Goal: Task Accomplishment & Management: Use online tool/utility

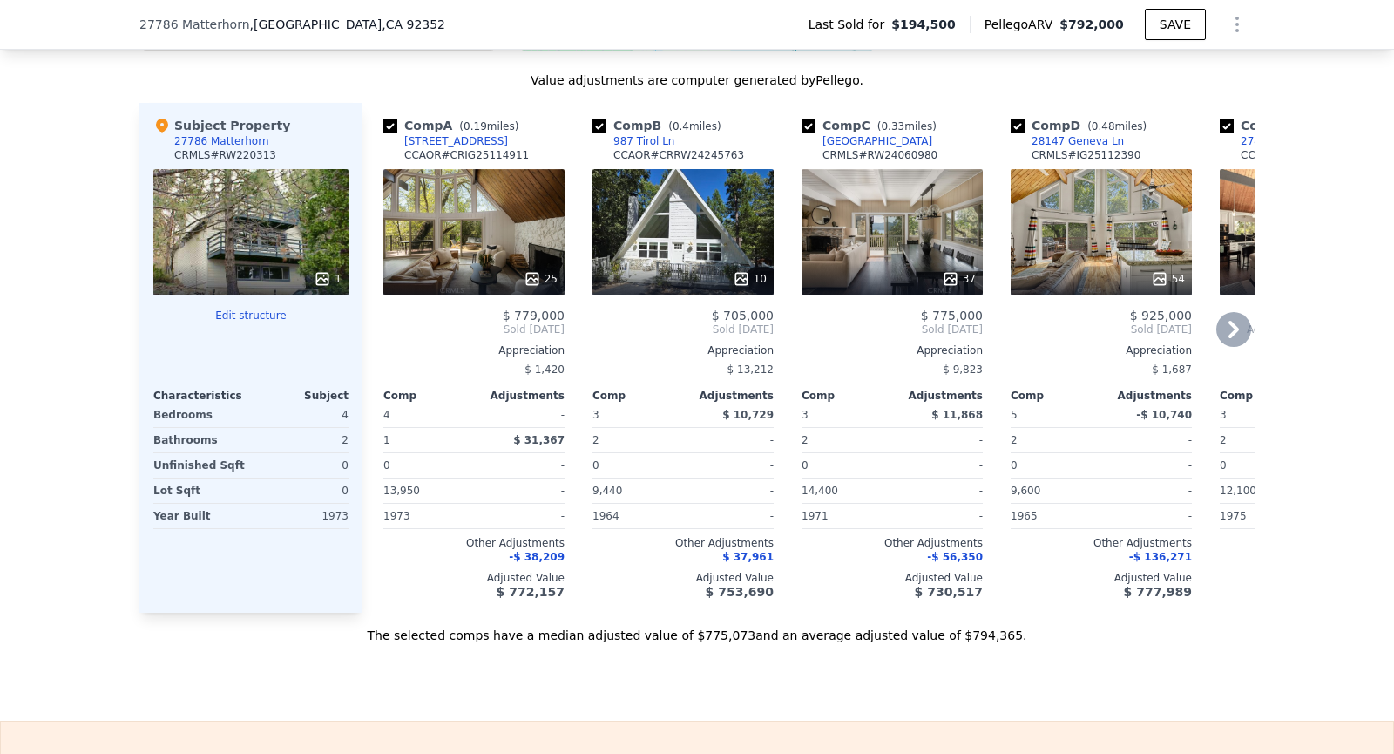
scroll to position [1492, 0]
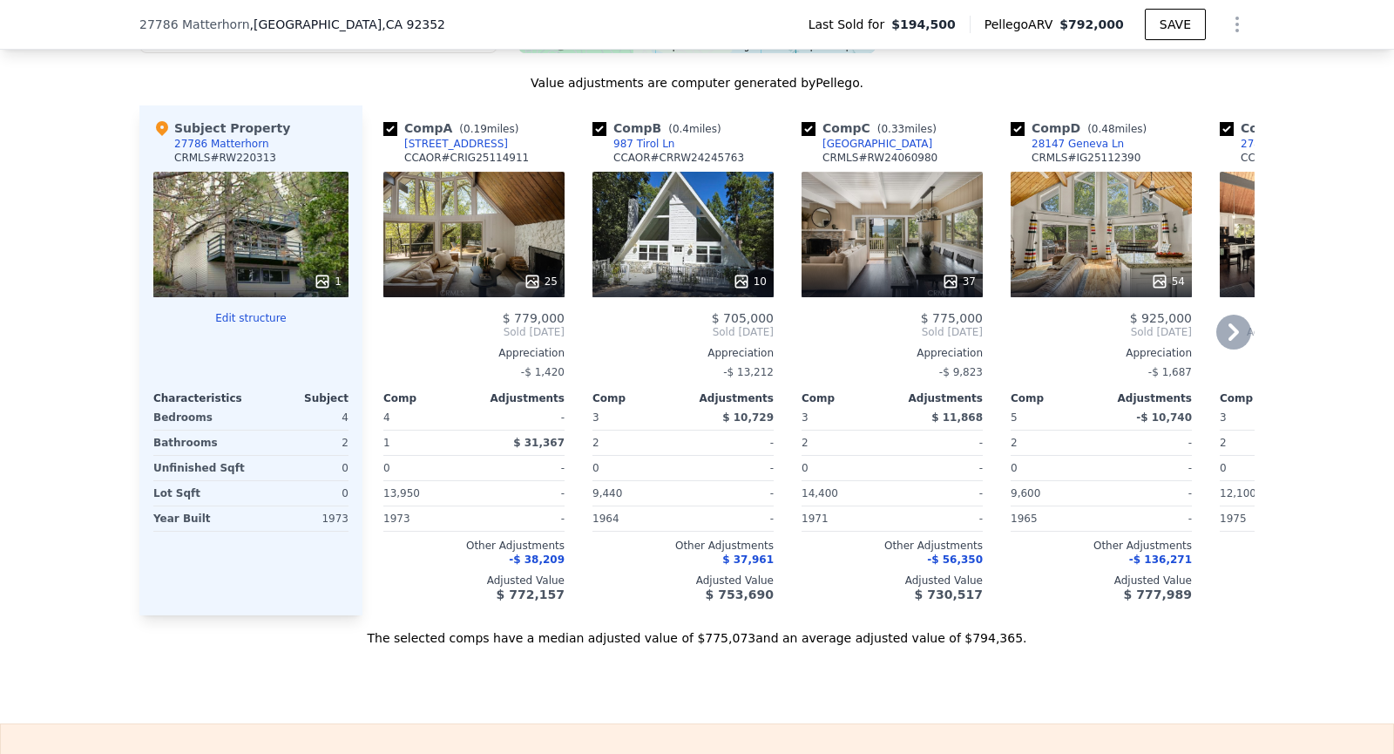
click at [645, 395] on div "Comp" at bounding box center [637, 398] width 91 height 14
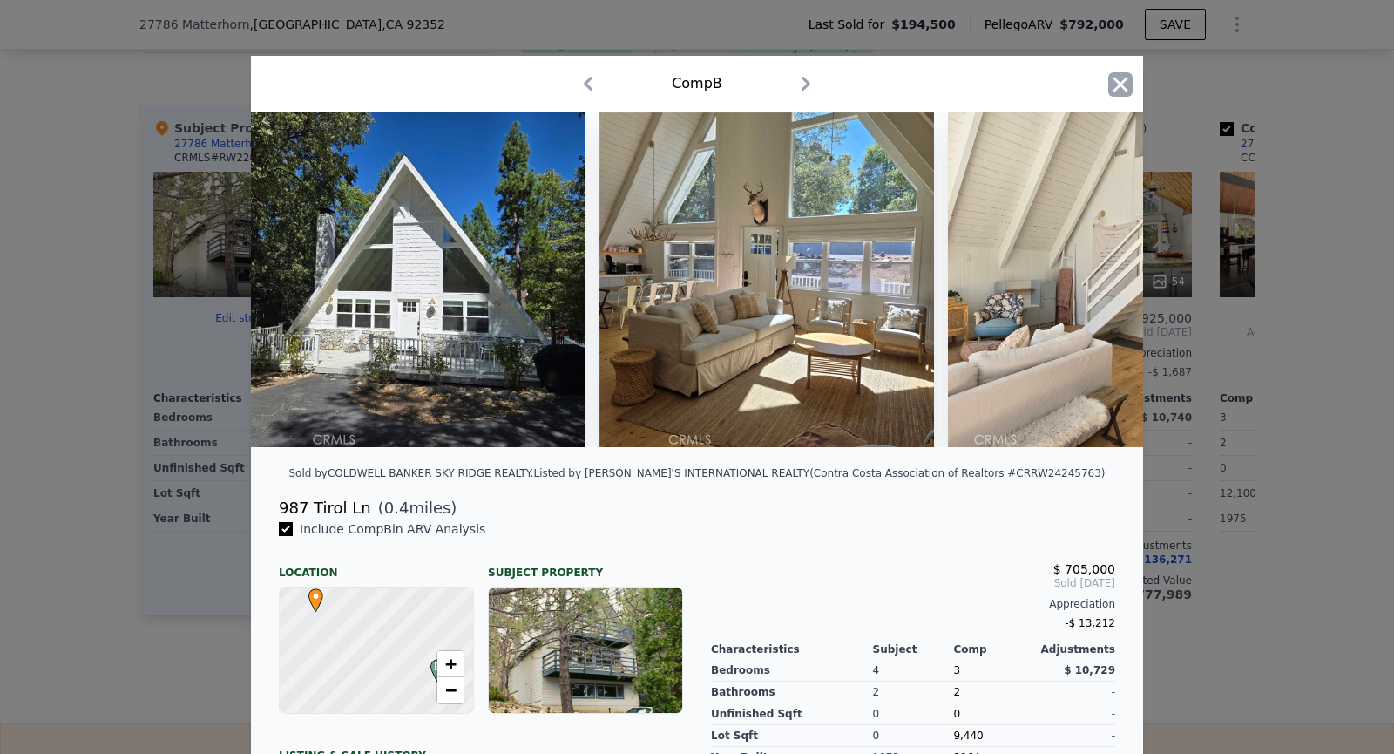
click at [1113, 78] on icon "button" at bounding box center [1120, 84] width 15 height 15
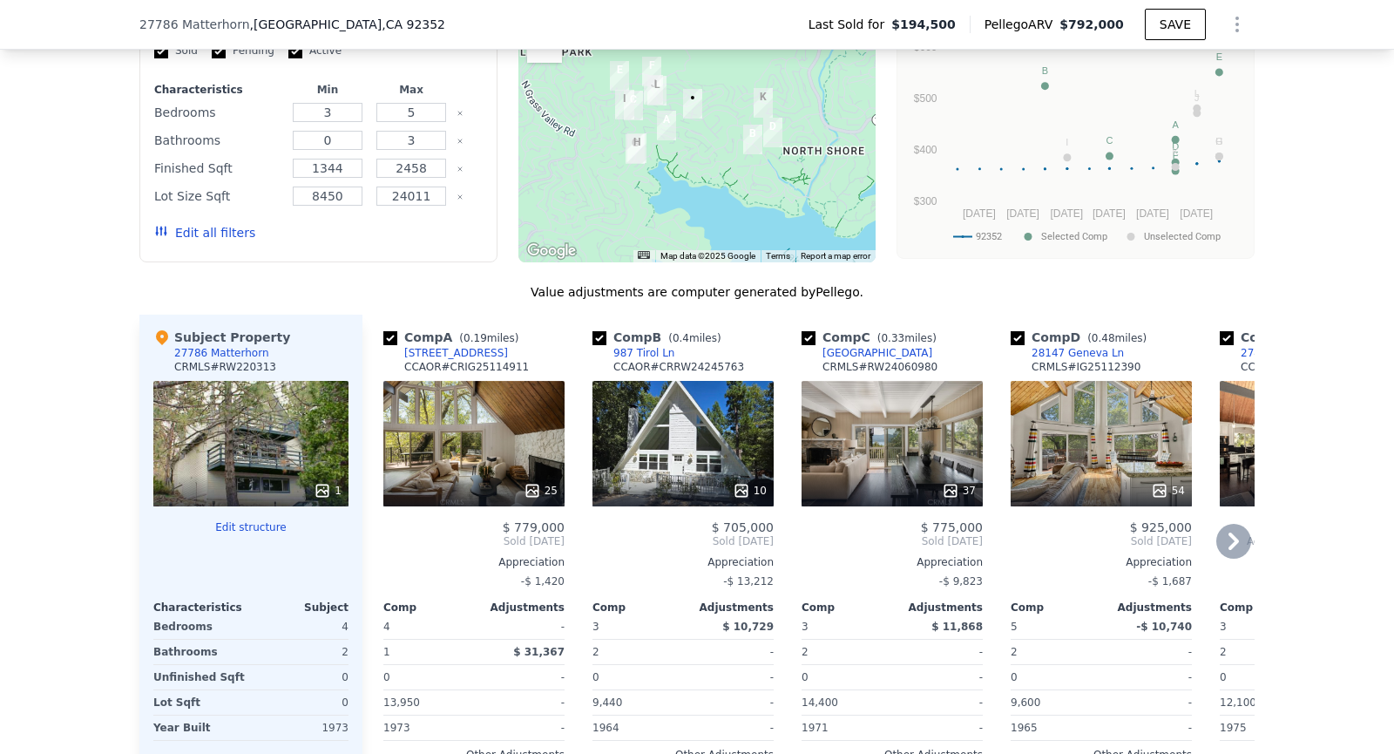
scroll to position [1286, 0]
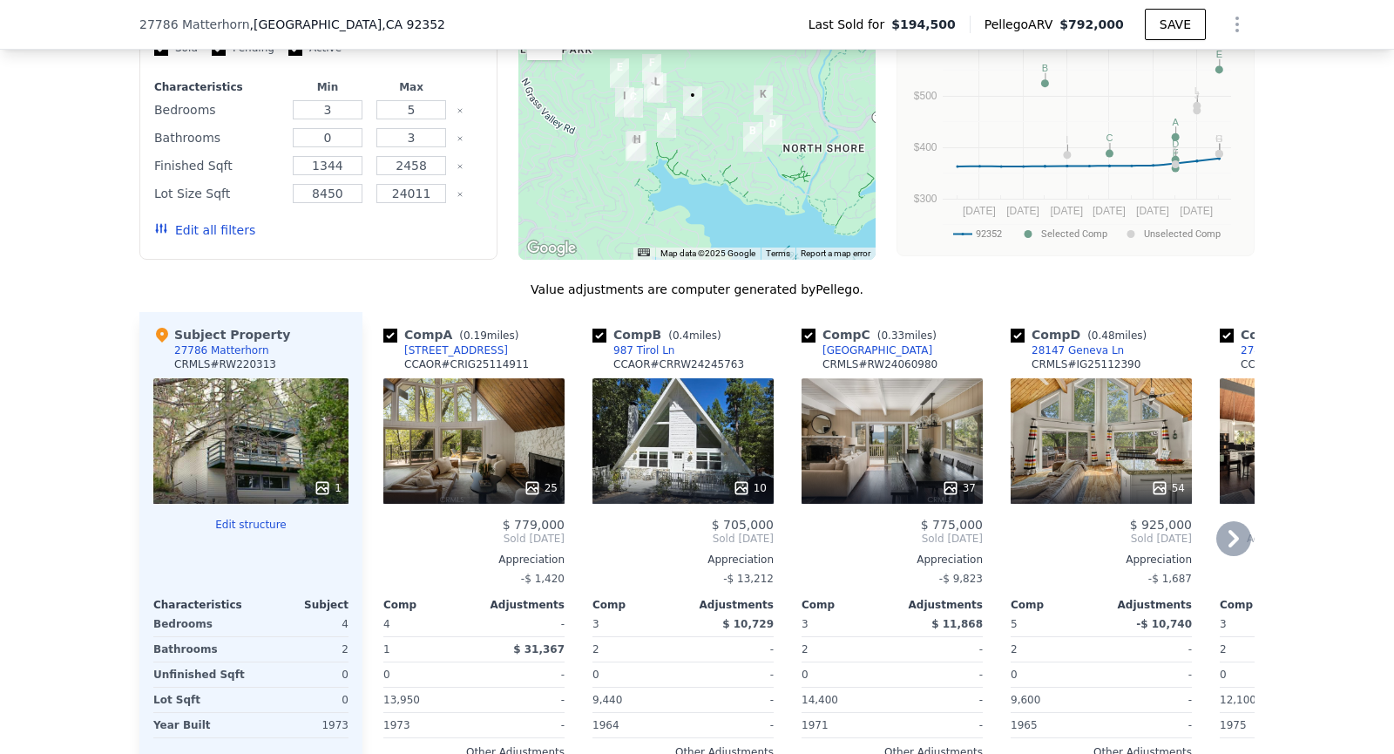
click at [1239, 533] on icon at bounding box center [1233, 538] width 35 height 35
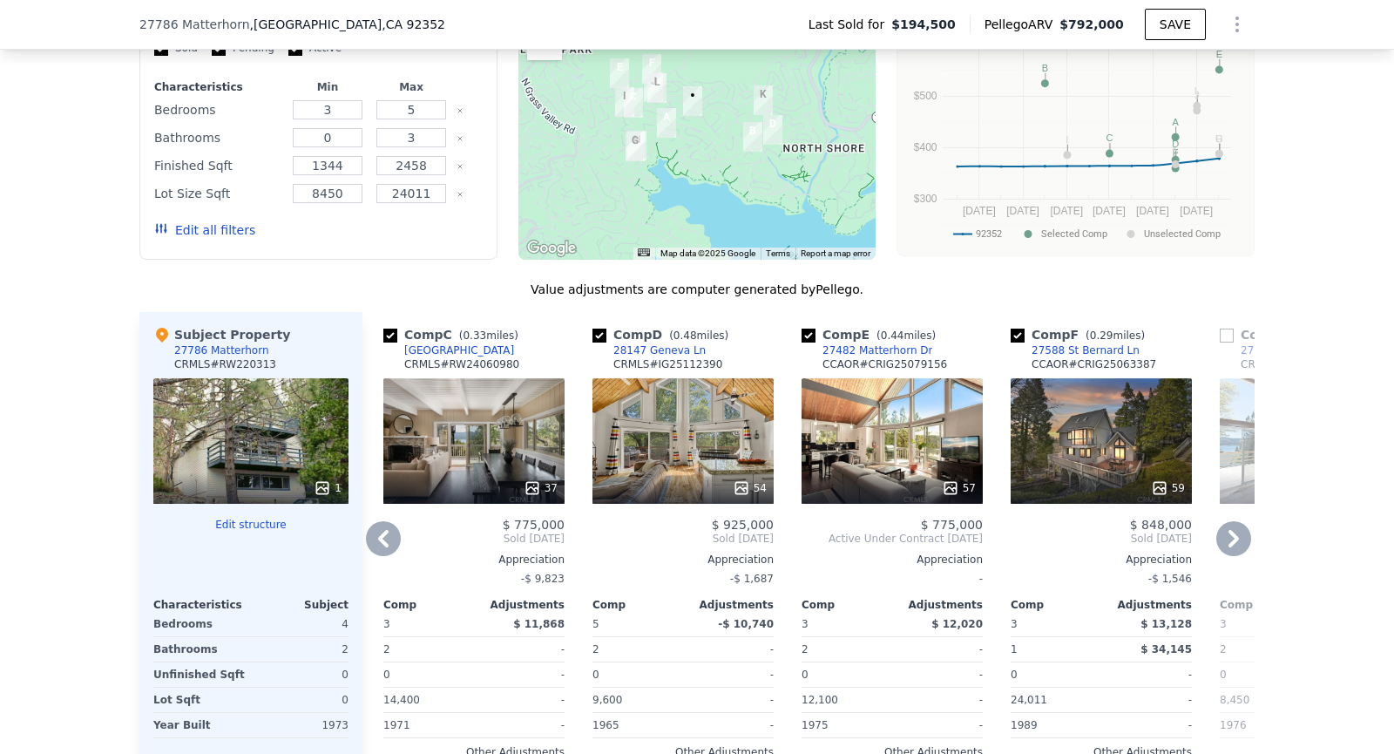
click at [1235, 531] on icon at bounding box center [1233, 538] width 10 height 17
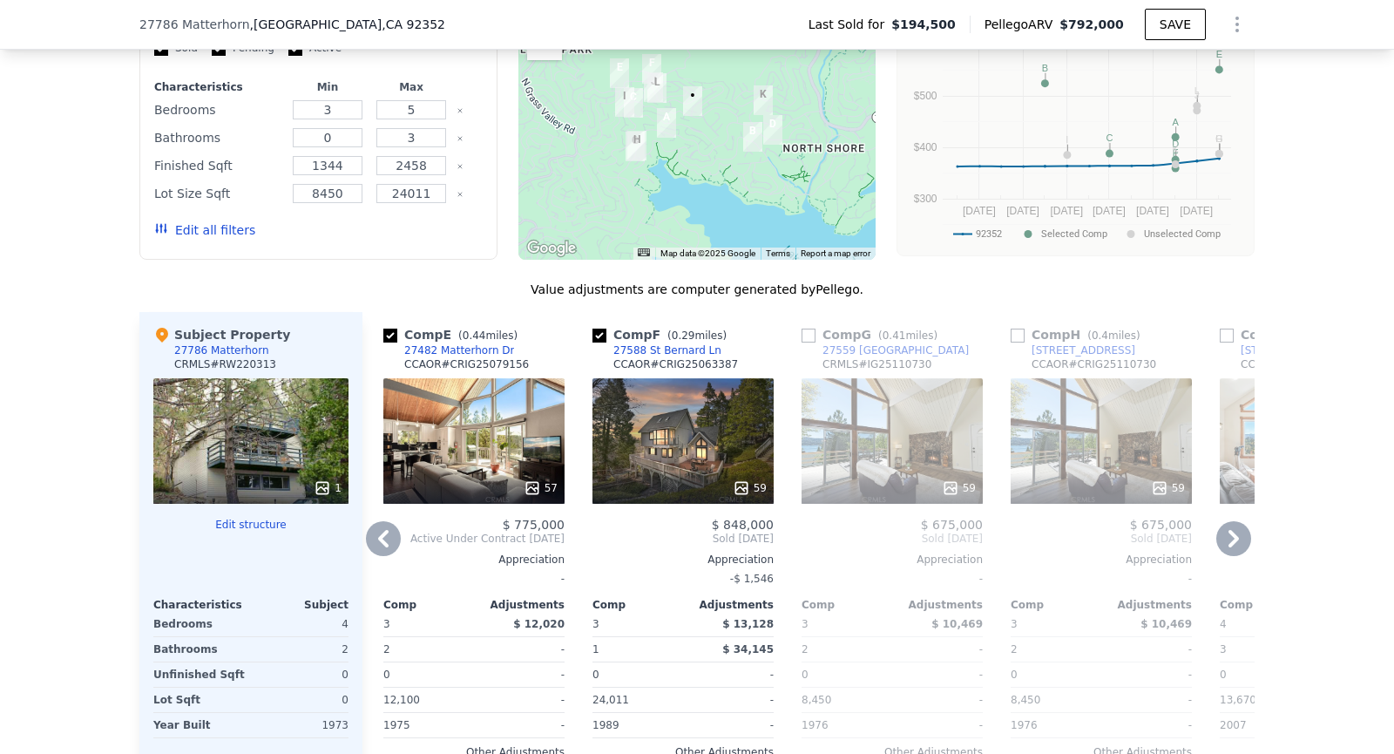
click at [1235, 531] on icon at bounding box center [1233, 538] width 10 height 17
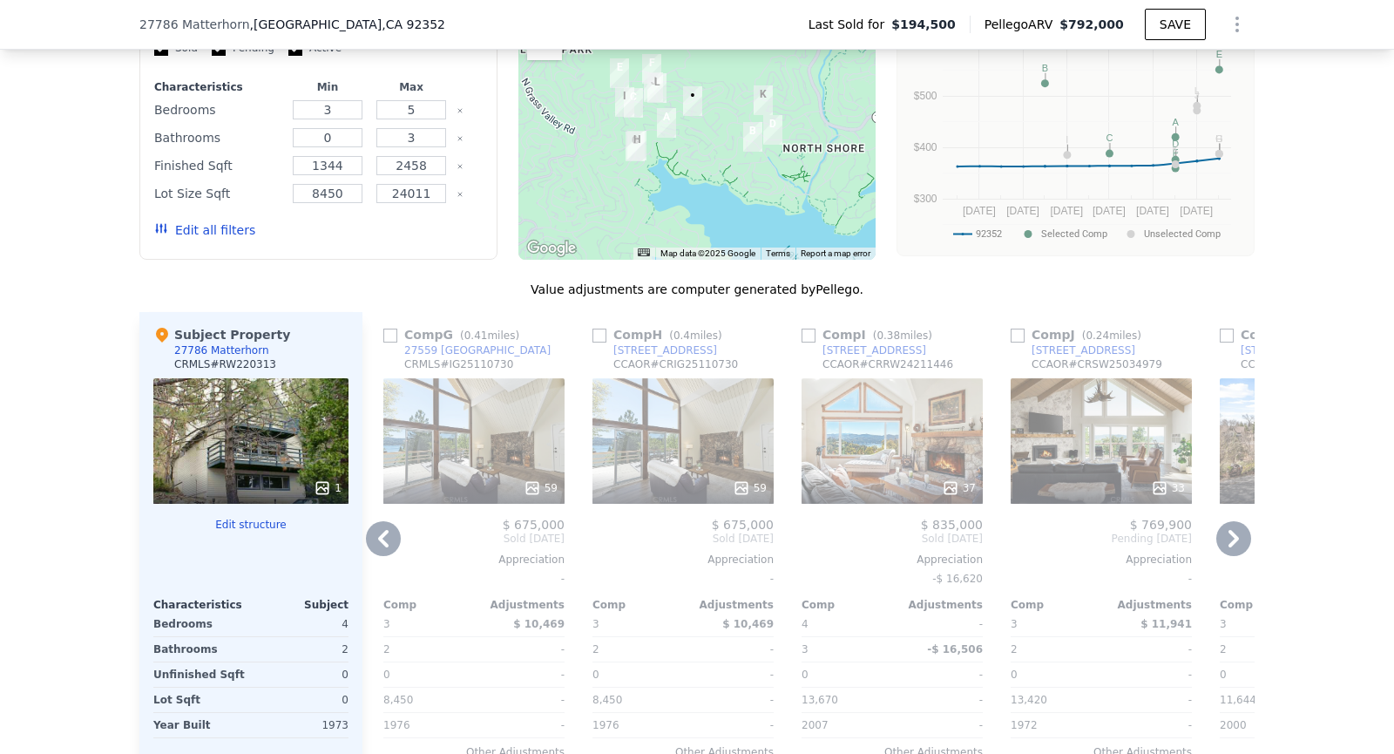
click at [1235, 531] on icon at bounding box center [1233, 538] width 10 height 17
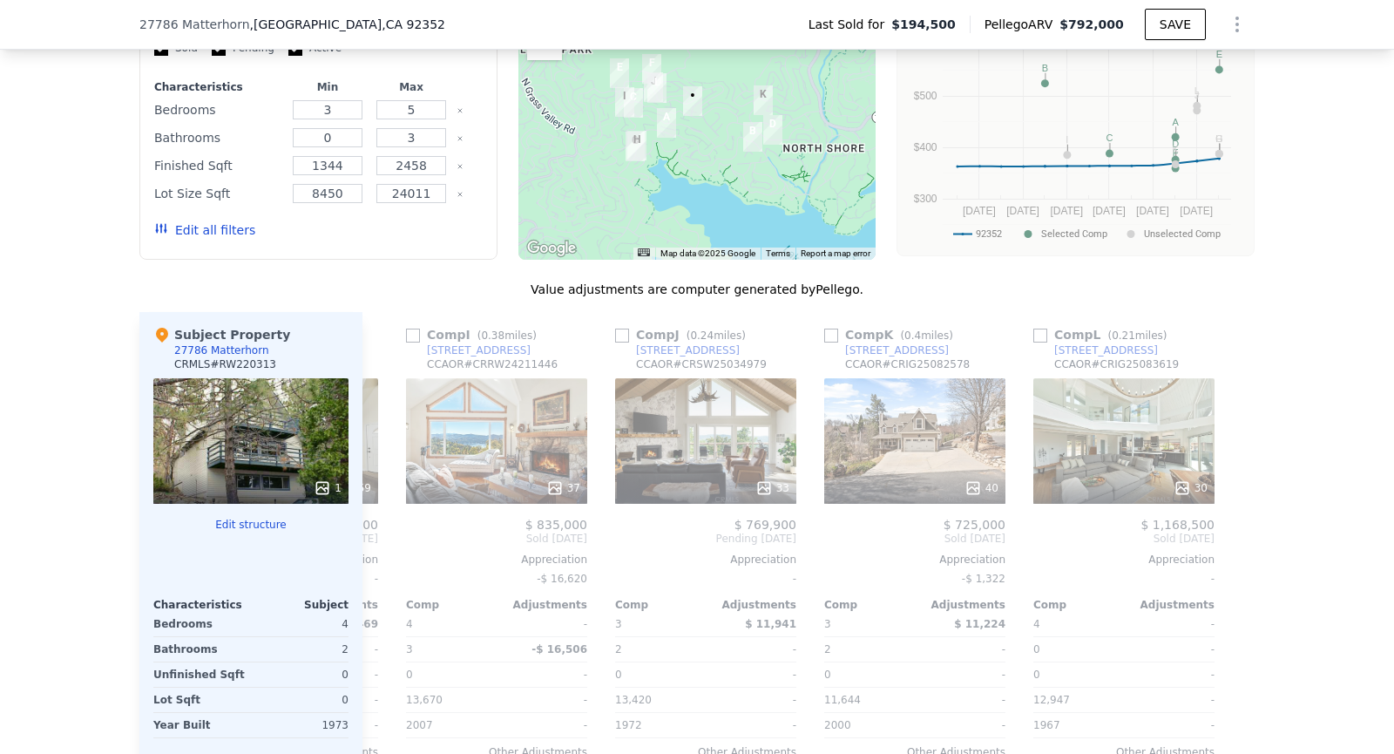
scroll to position [0, 1658]
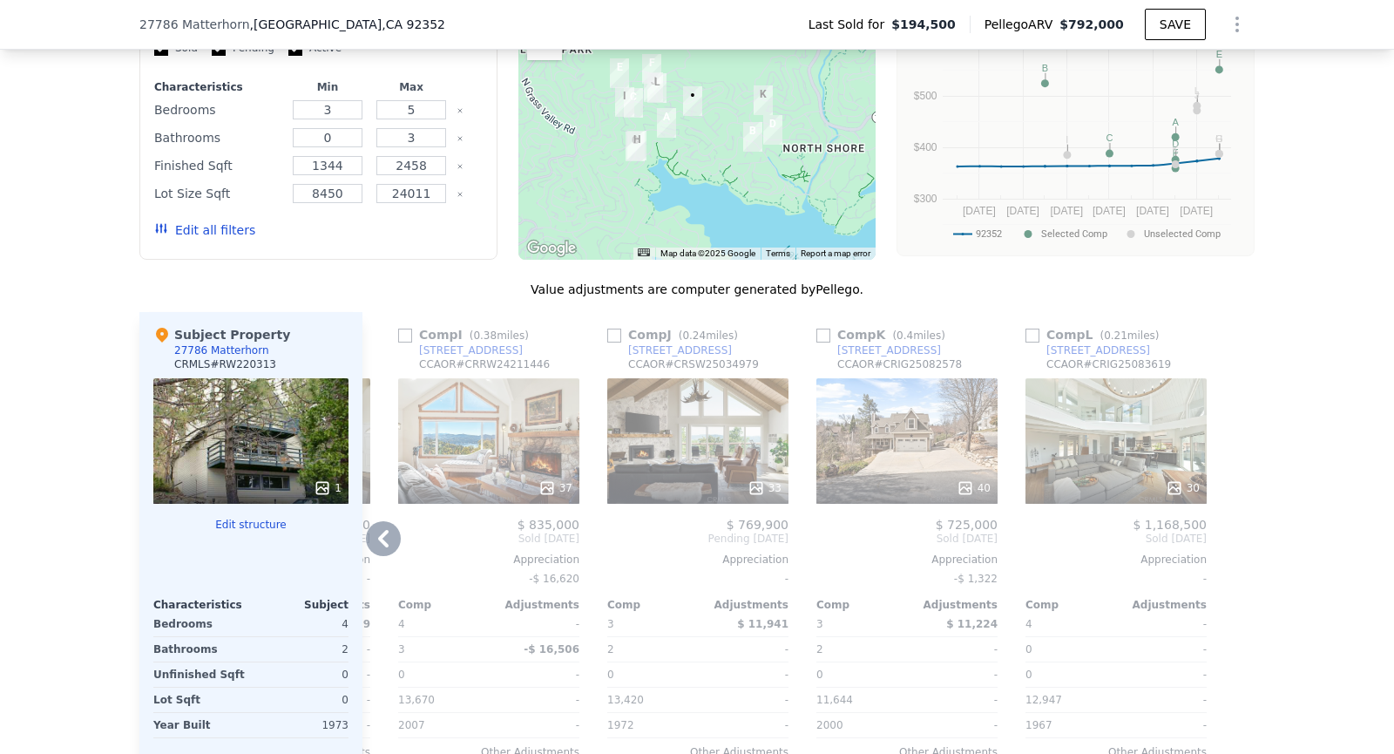
click at [378, 544] on icon at bounding box center [383, 538] width 35 height 35
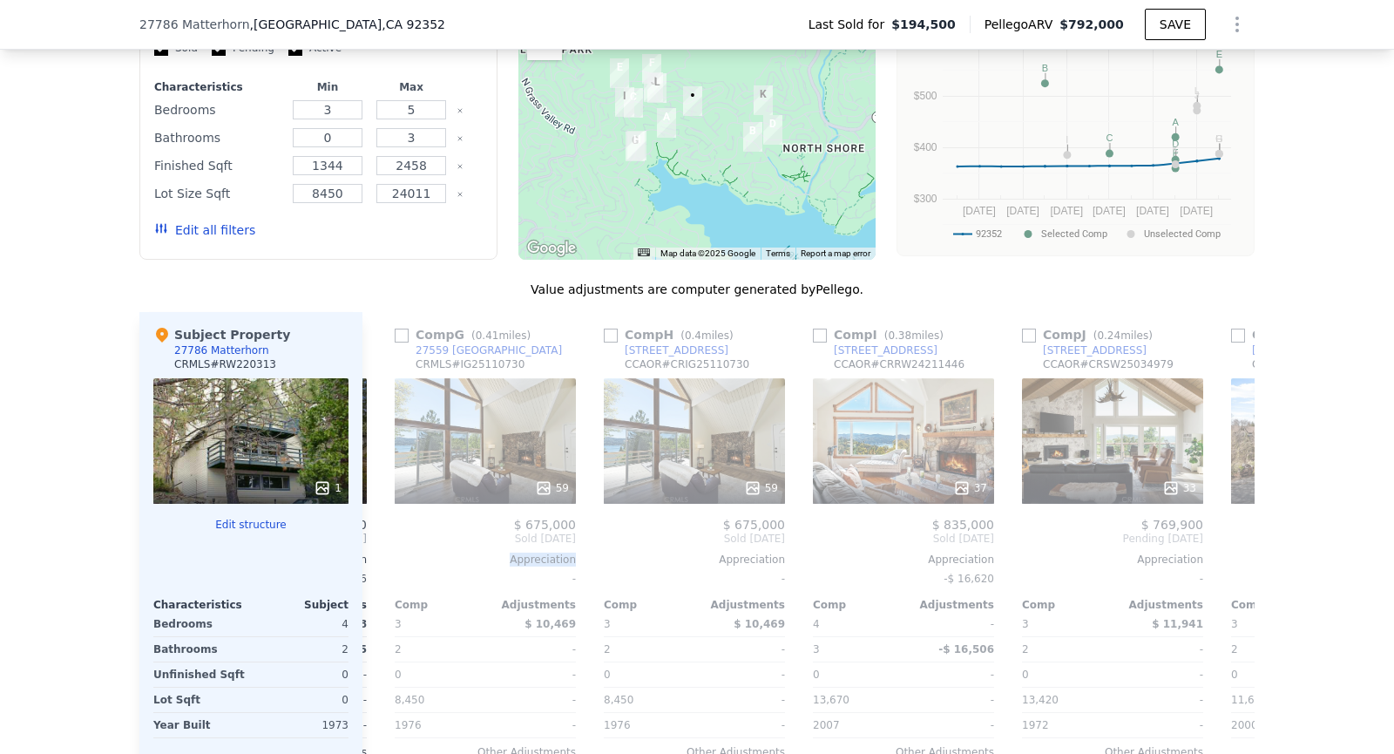
click at [378, 544] on div "Comp A ( 0.19 miles) 27663 N Bay Rd CCAOR # CRIG25114911 25 $ 779,000 Sold Jun …" at bounding box center [808, 567] width 892 height 510
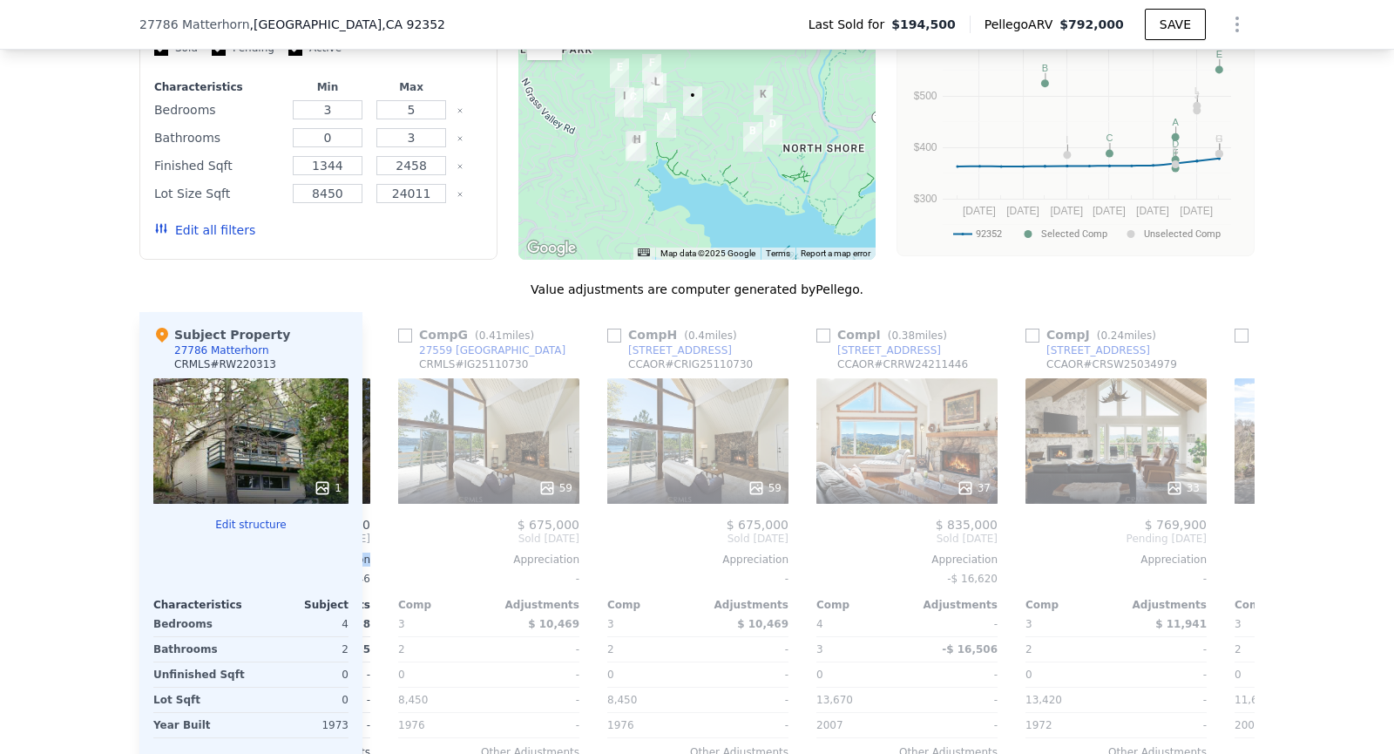
click at [378, 544] on div "Comp A ( 0.19 miles) 27663 N Bay Rd CCAOR # CRIG25114911 25 $ 779,000 Sold Jun …" at bounding box center [808, 567] width 892 height 510
click at [378, 544] on icon at bounding box center [383, 538] width 35 height 35
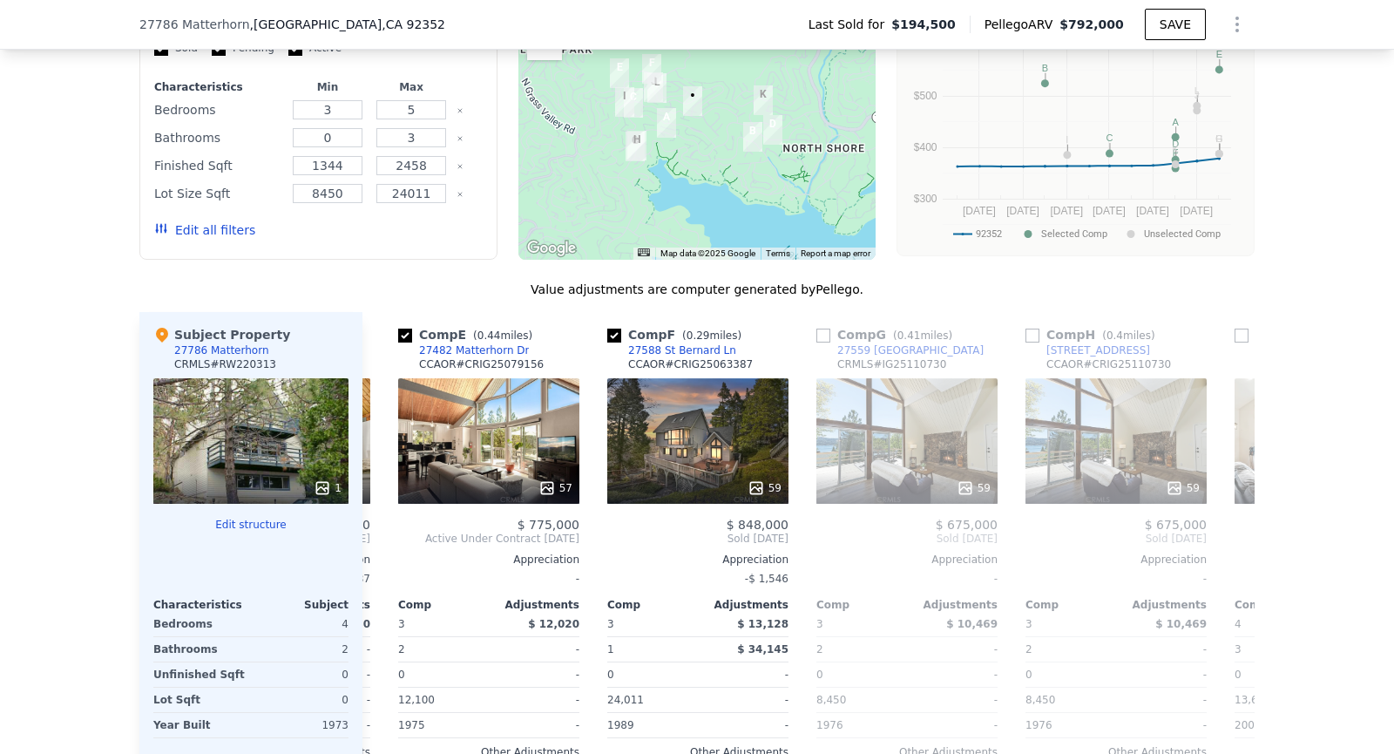
click at [378, 544] on div "Comp A ( 0.19 miles) 27663 N Bay Rd CCAOR # CRIG25114911 25 $ 779,000 Sold Jun …" at bounding box center [808, 567] width 892 height 510
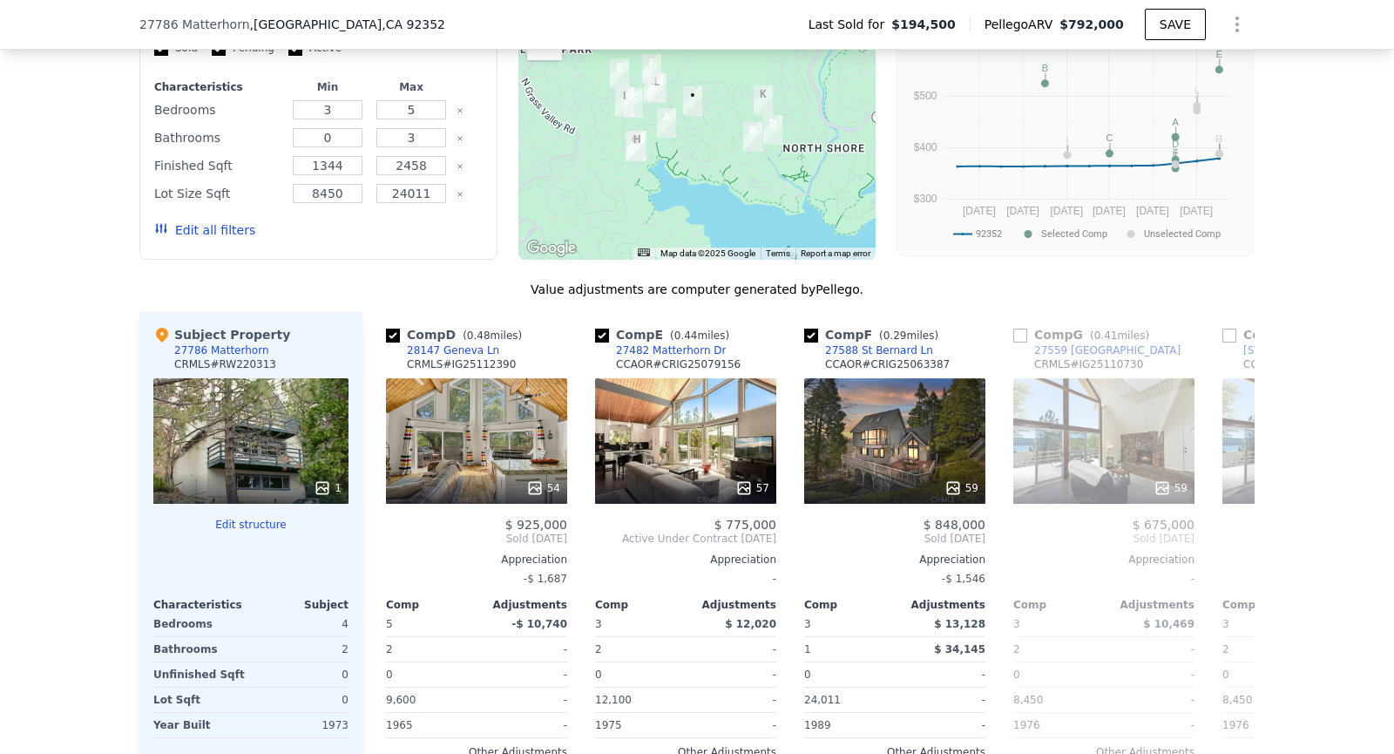
click at [358, 544] on div "$ 775,000 Sold Mar 2025 Appreciation -$ 9,823 Comp Adjustments 3 $ 11,868 2 - 0…" at bounding box center [267, 662] width 181 height 290
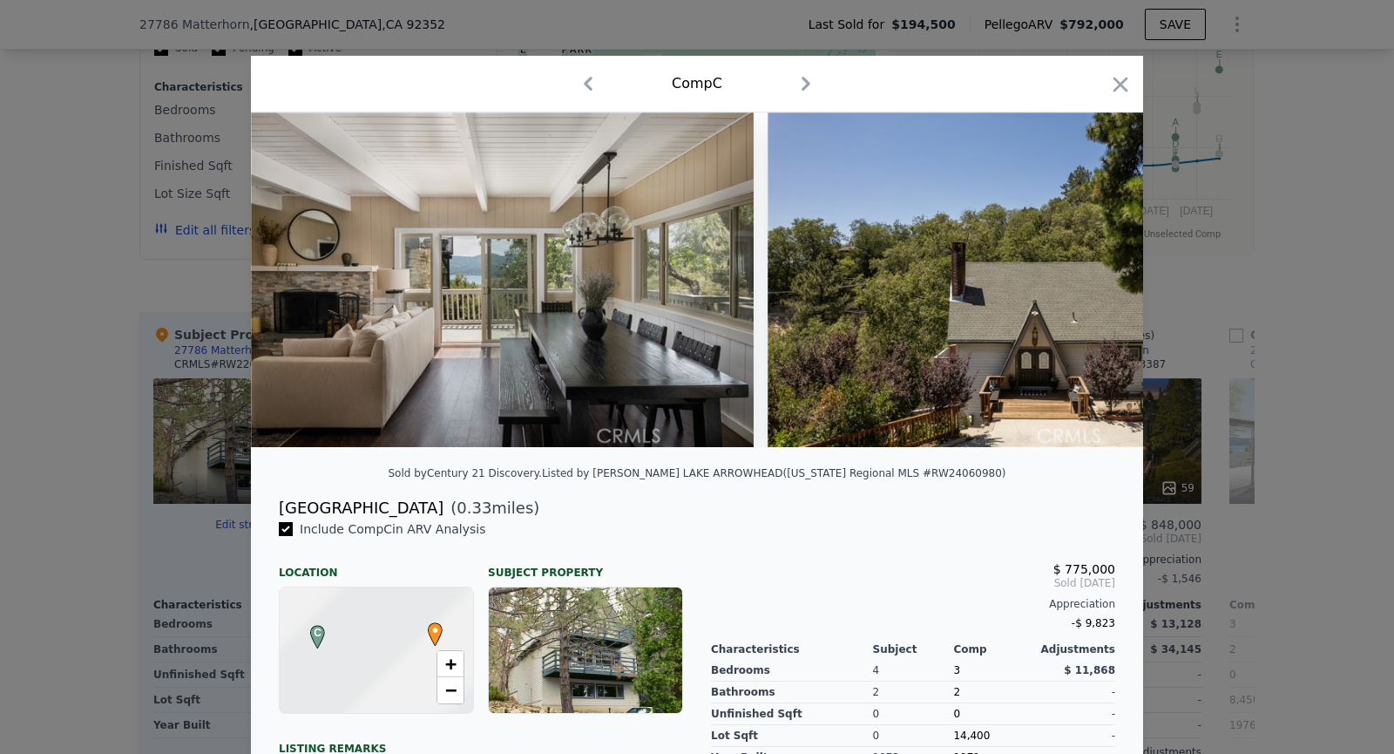
scroll to position [0, 403]
click at [1125, 82] on icon "button" at bounding box center [1120, 84] width 24 height 24
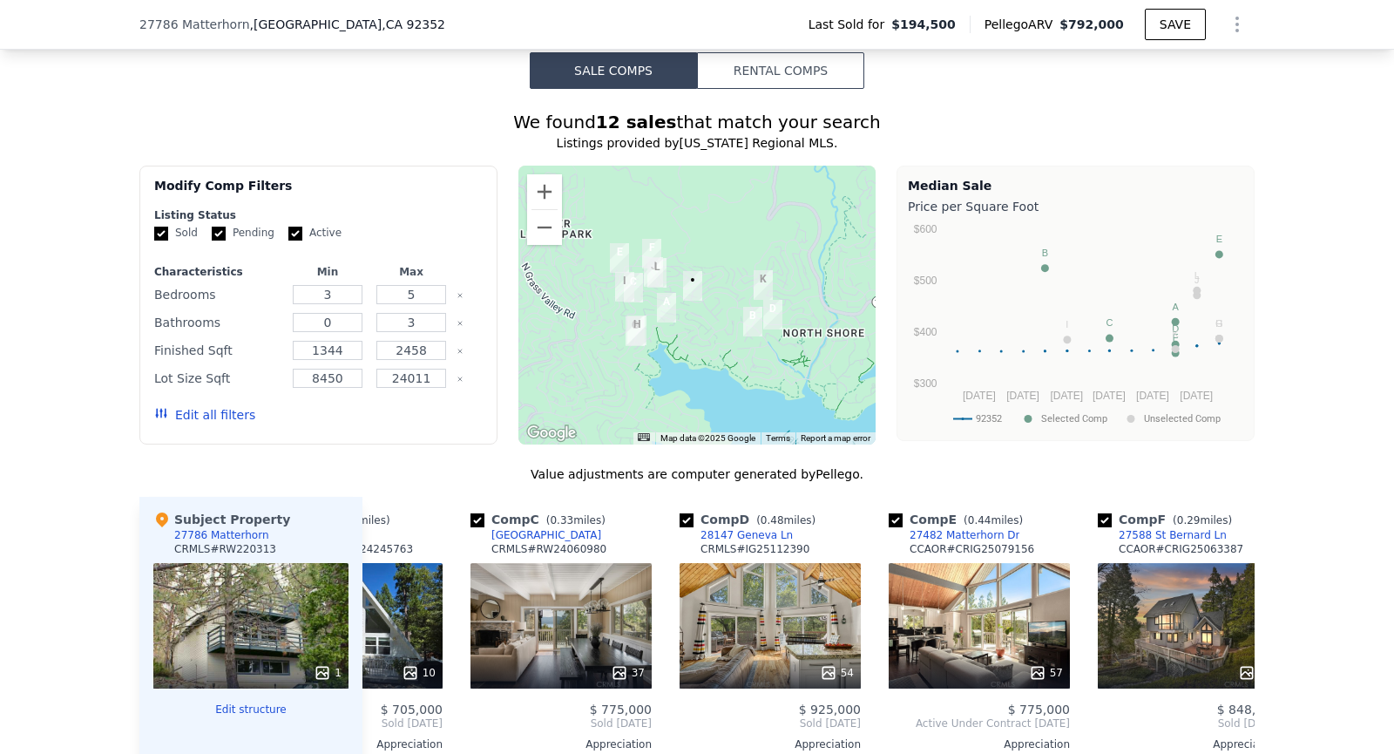
scroll to position [1107, 0]
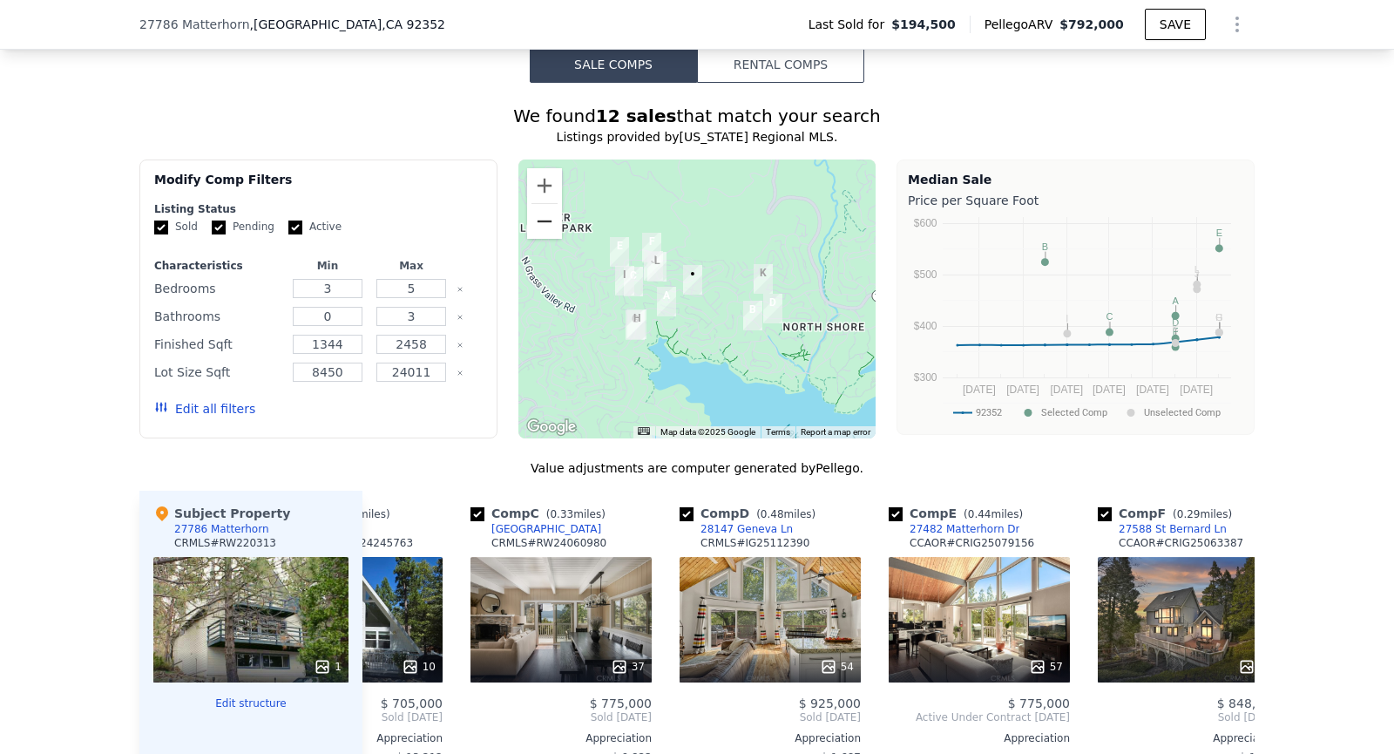
click at [542, 230] on button "Zoom out" at bounding box center [544, 221] width 35 height 35
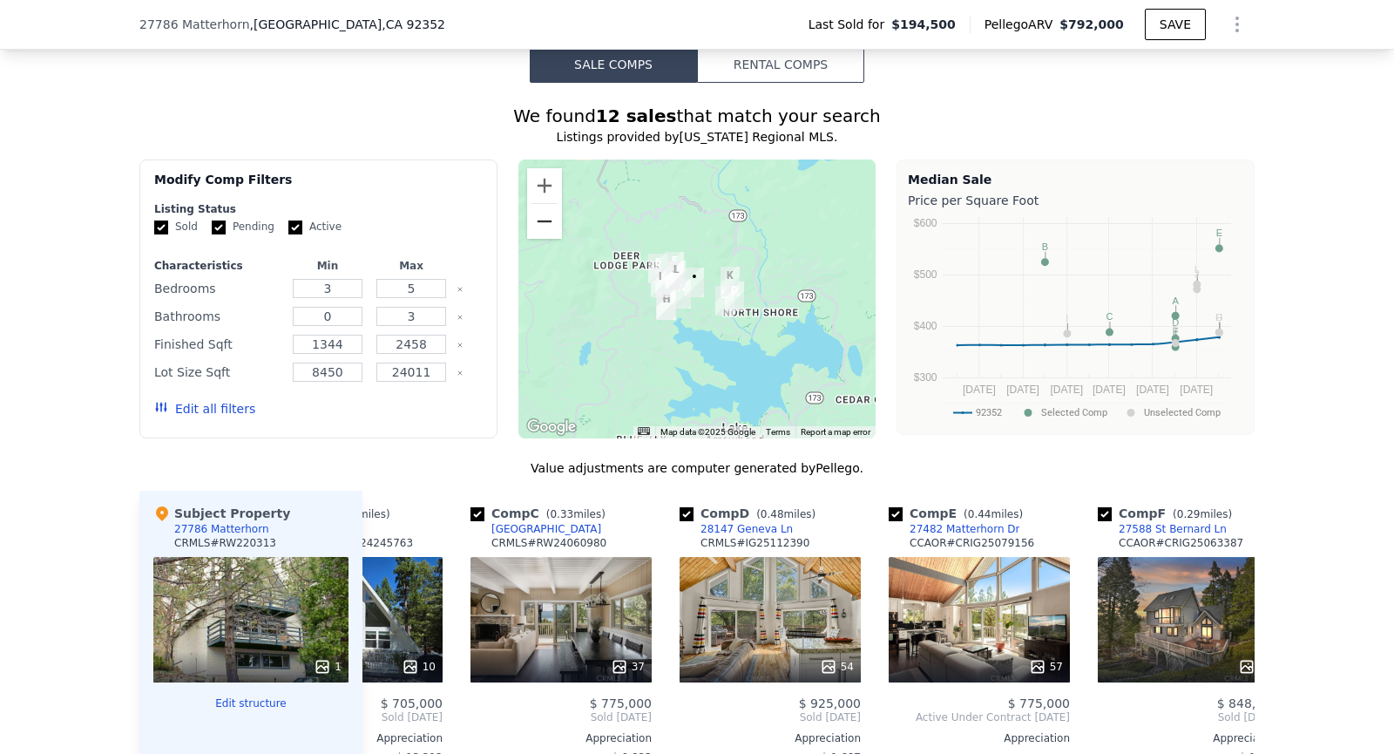
click at [542, 230] on button "Zoom out" at bounding box center [544, 221] width 35 height 35
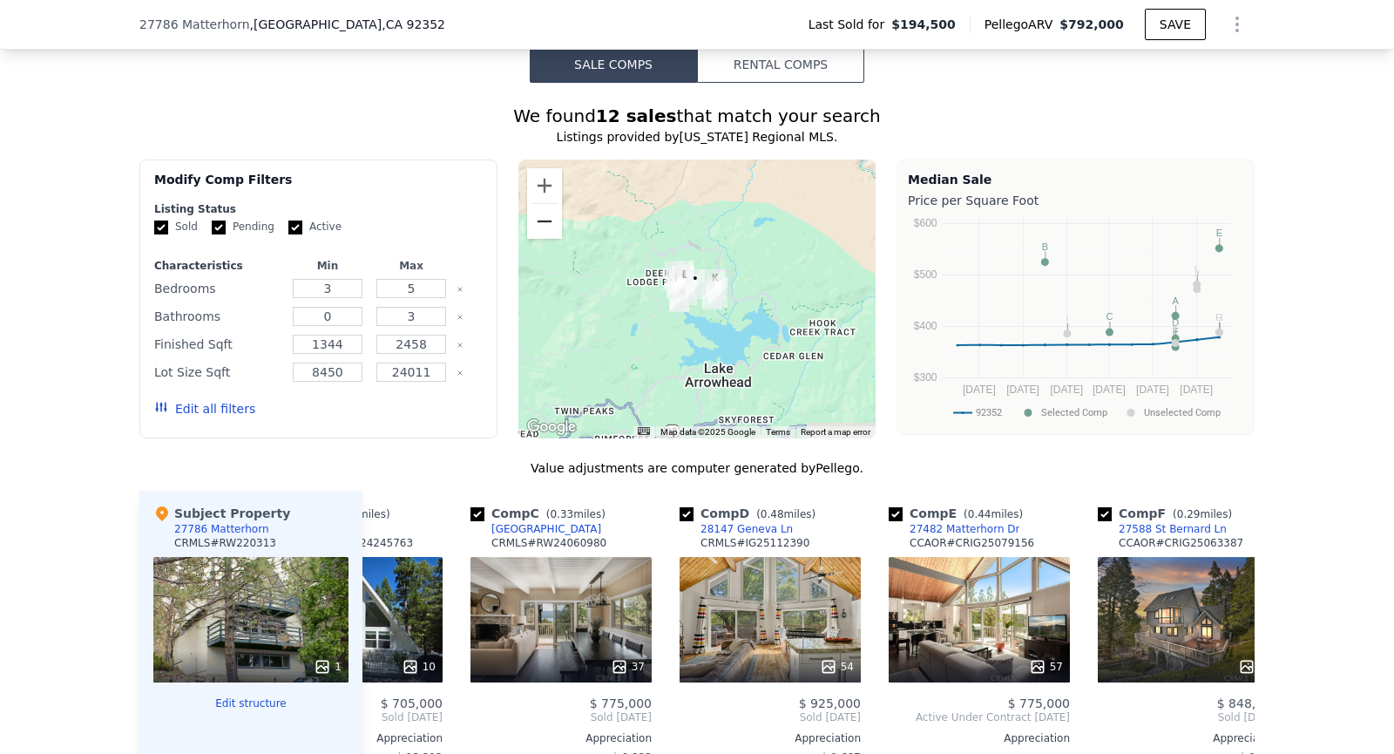
click at [542, 230] on button "Zoom out" at bounding box center [544, 221] width 35 height 35
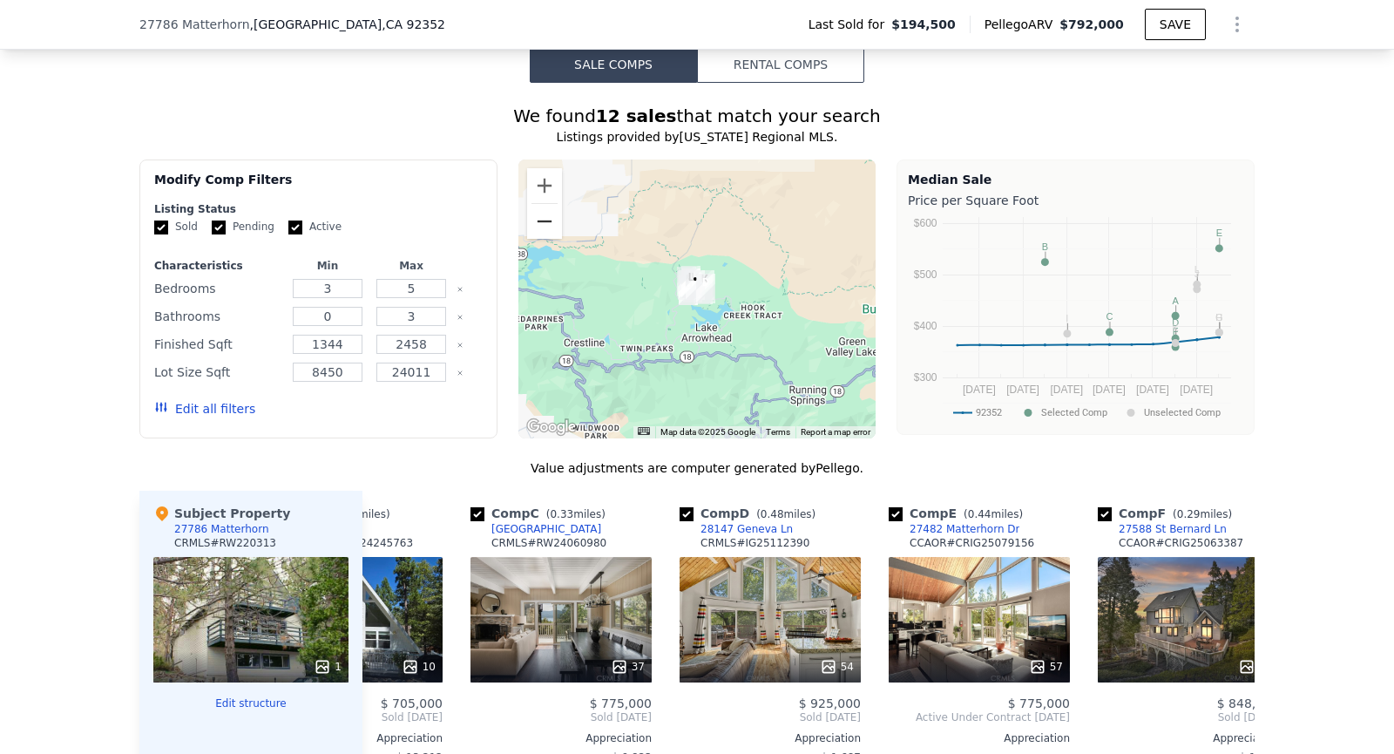
click at [542, 230] on button "Zoom out" at bounding box center [544, 221] width 35 height 35
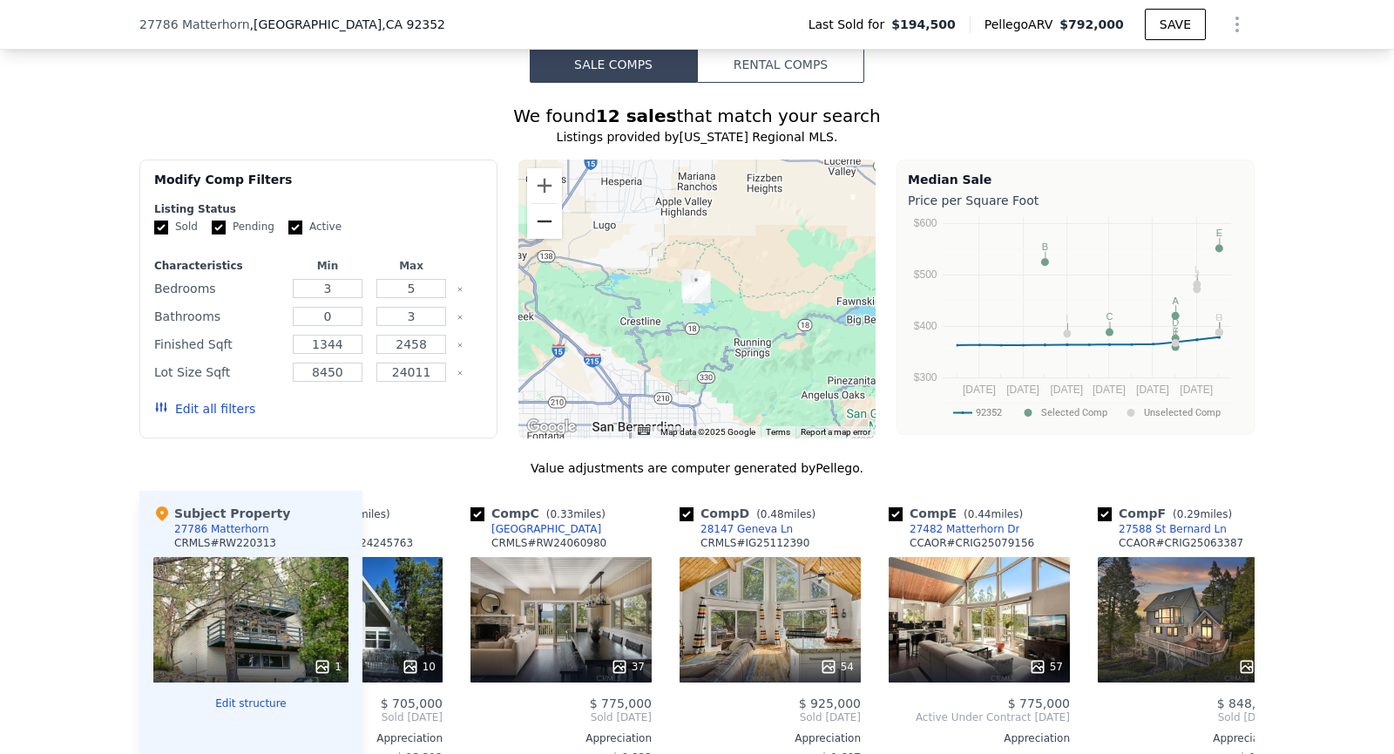
click at [542, 230] on button "Zoom out" at bounding box center [544, 221] width 35 height 35
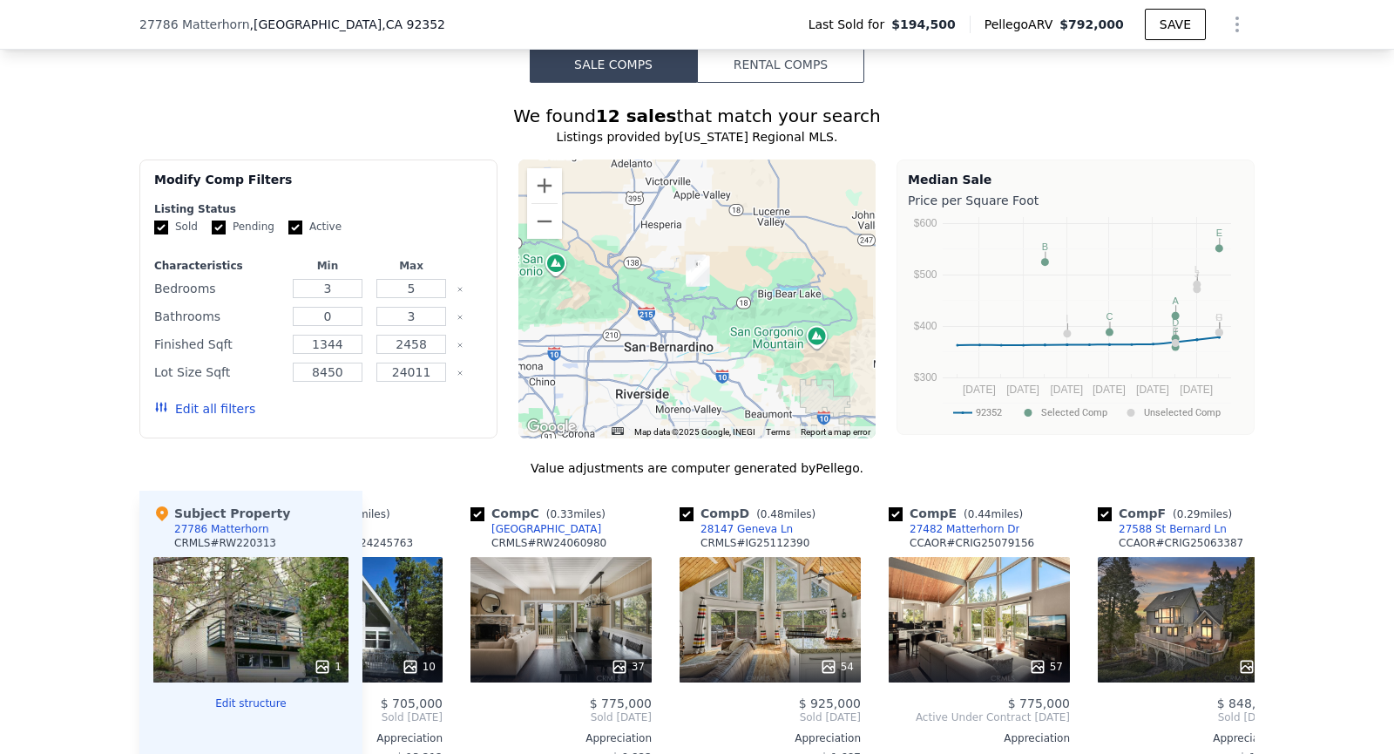
drag, startPoint x: 620, startPoint y: 344, endPoint x: 624, endPoint y: 310, distance: 34.2
click at [624, 310] on div at bounding box center [697, 298] width 358 height 279
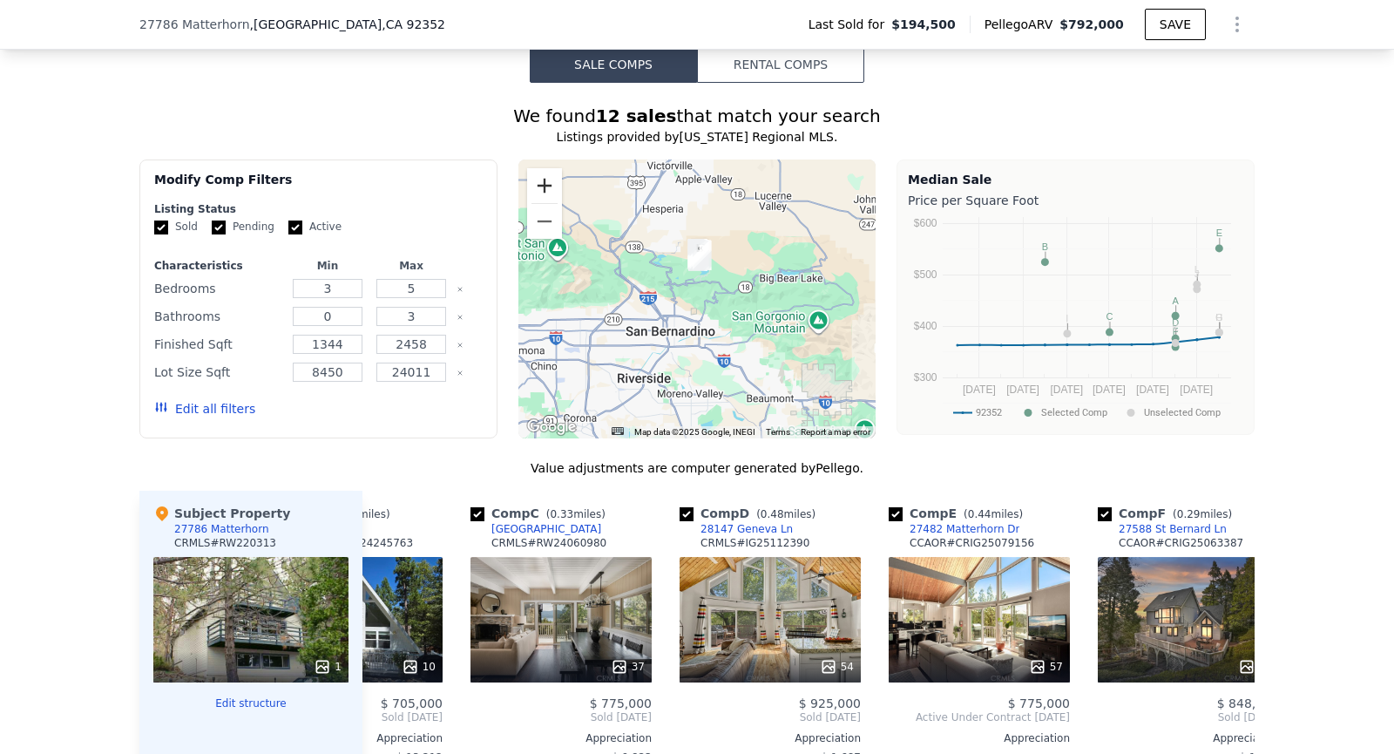
click at [542, 186] on button "Zoom in" at bounding box center [544, 185] width 35 height 35
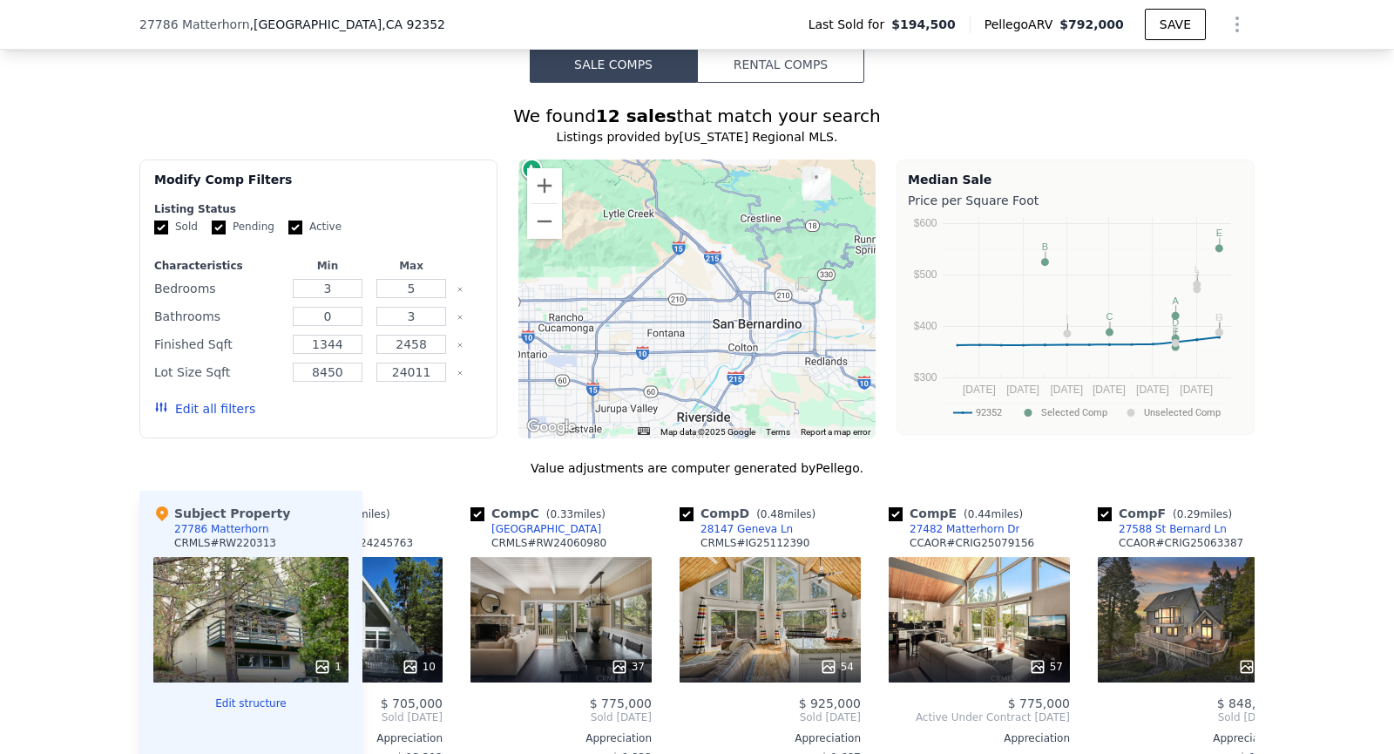
drag, startPoint x: 621, startPoint y: 291, endPoint x: 736, endPoint y: 252, distance: 121.5
click at [736, 252] on div at bounding box center [697, 298] width 358 height 279
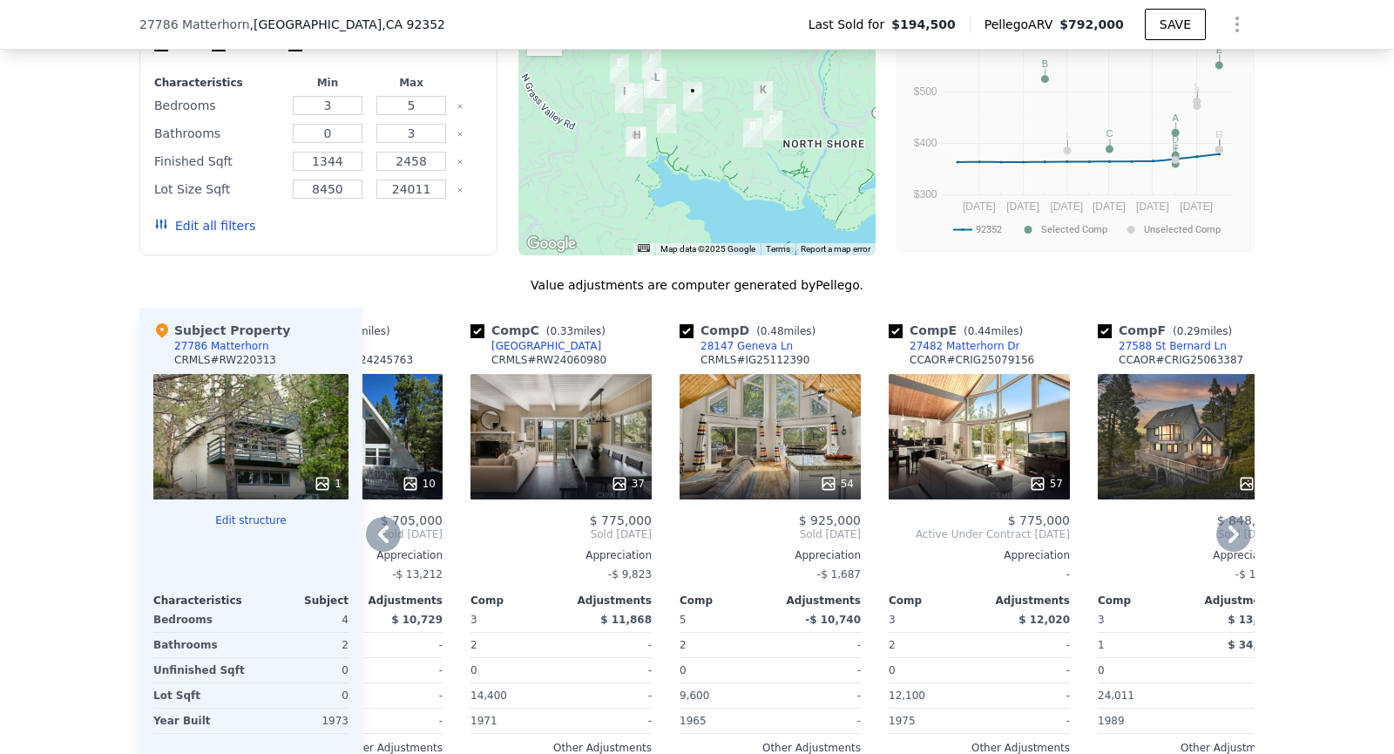
scroll to position [1294, 0]
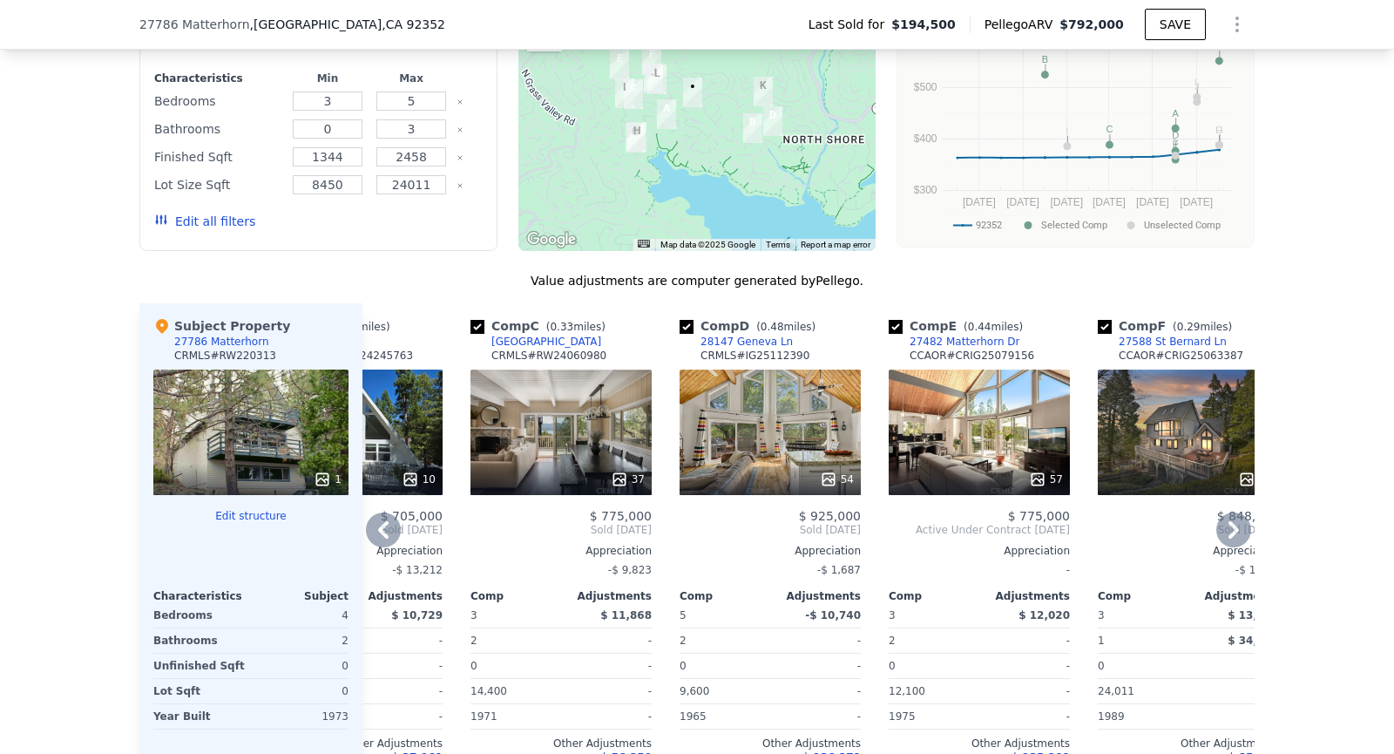
click at [389, 533] on icon at bounding box center [383, 529] width 35 height 35
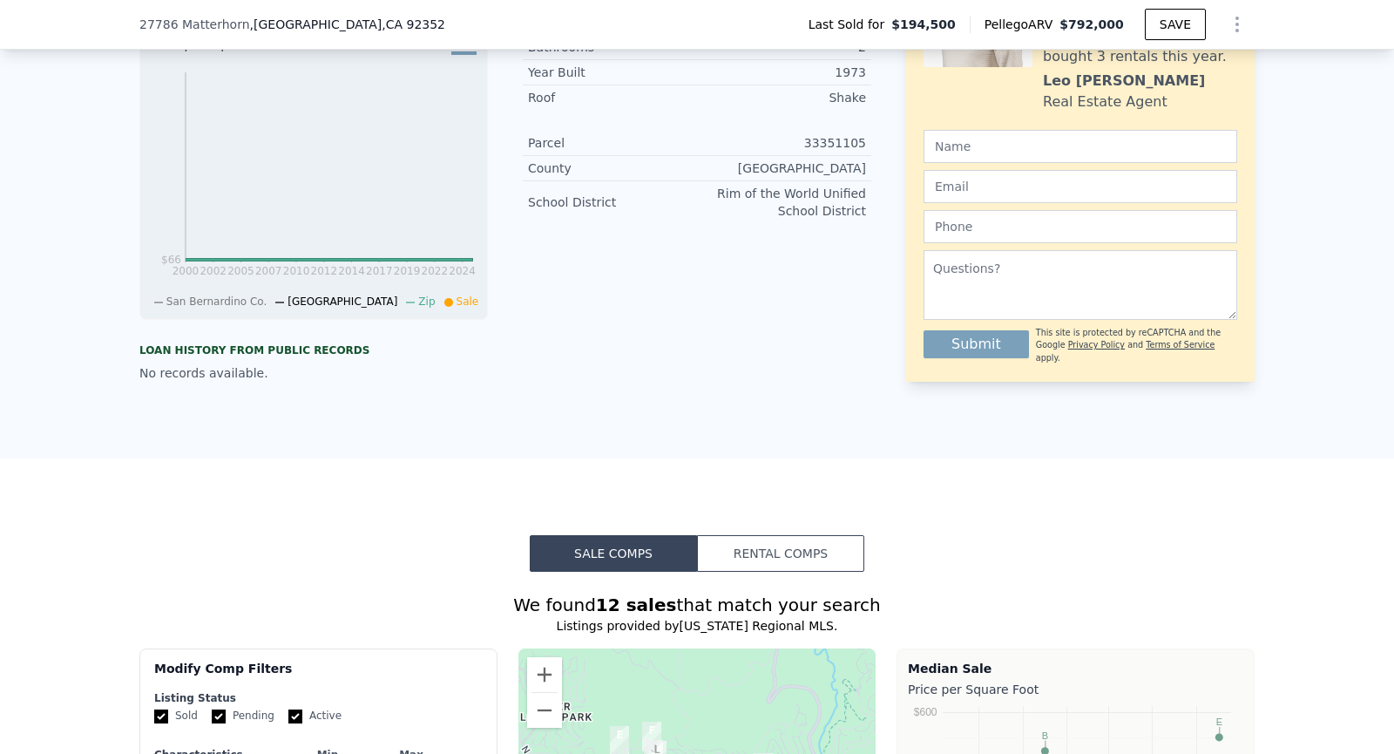
scroll to position [0, 0]
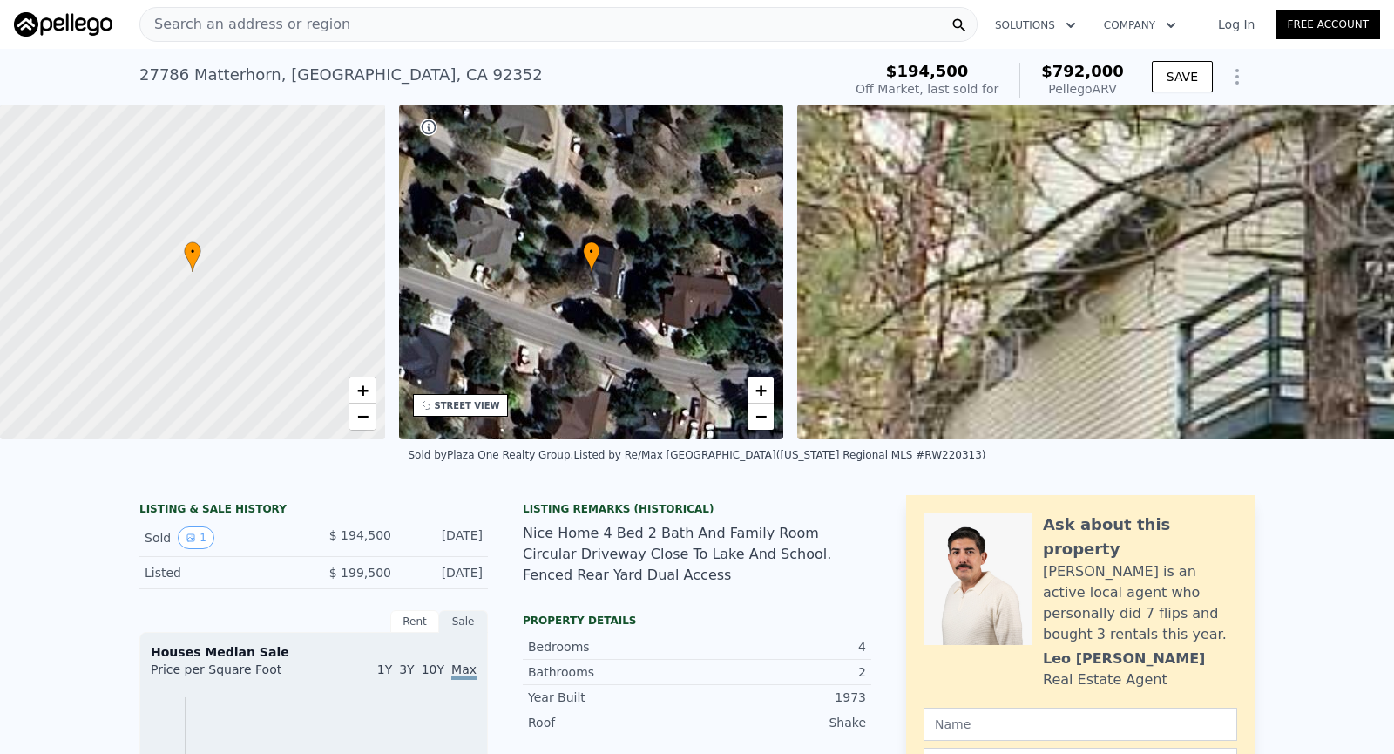
click at [721, 27] on div "Search an address or region" at bounding box center [558, 24] width 838 height 35
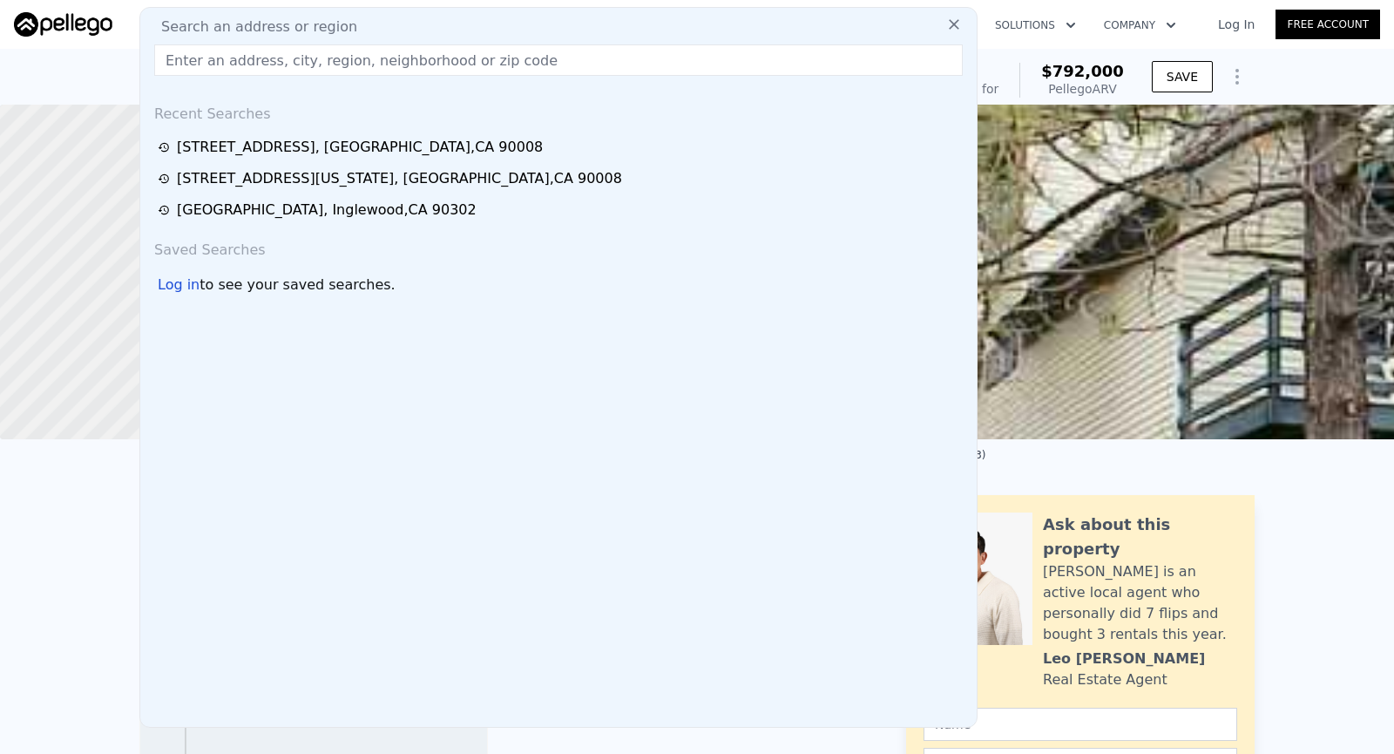
type input "101 San Anselmo Lane, Placentia, CA 92870"
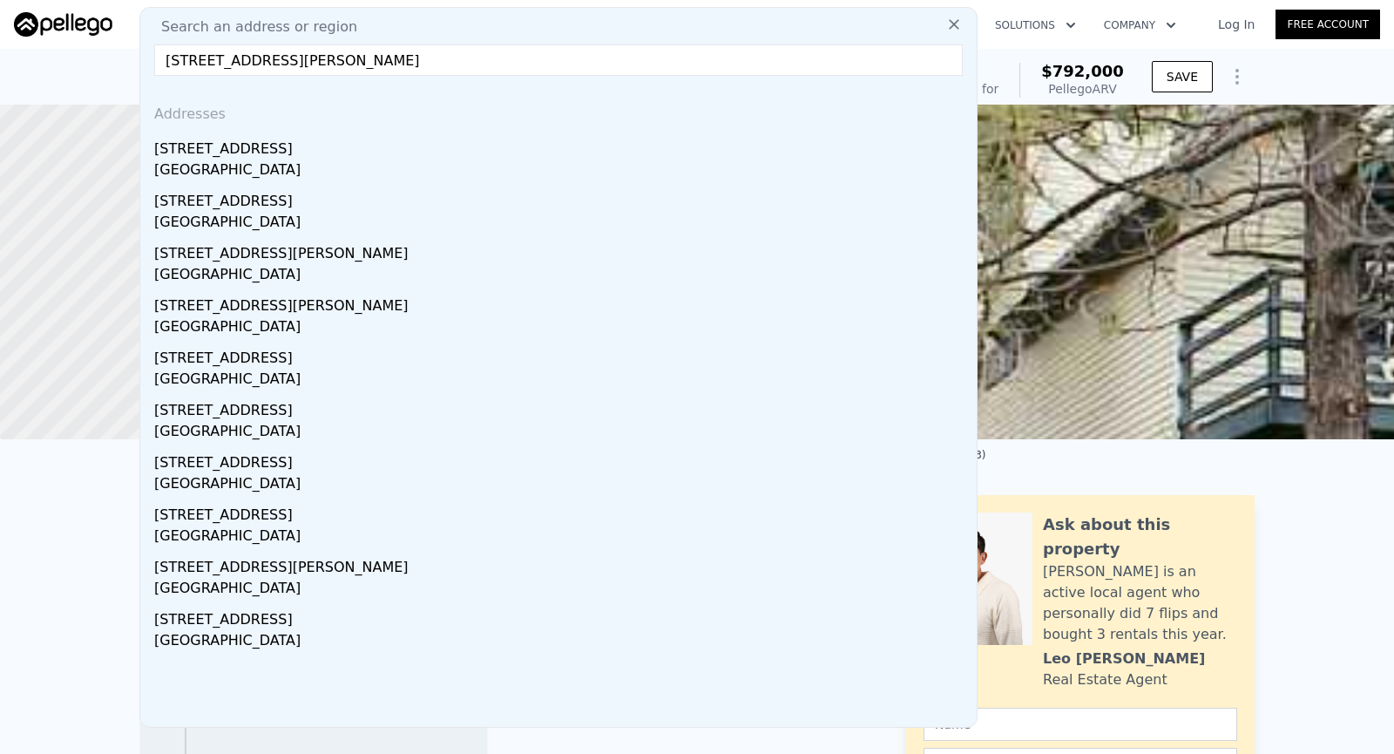
click at [699, 59] on input "101 San Anselmo Lane, Placentia, CA 92870" at bounding box center [558, 59] width 808 height 31
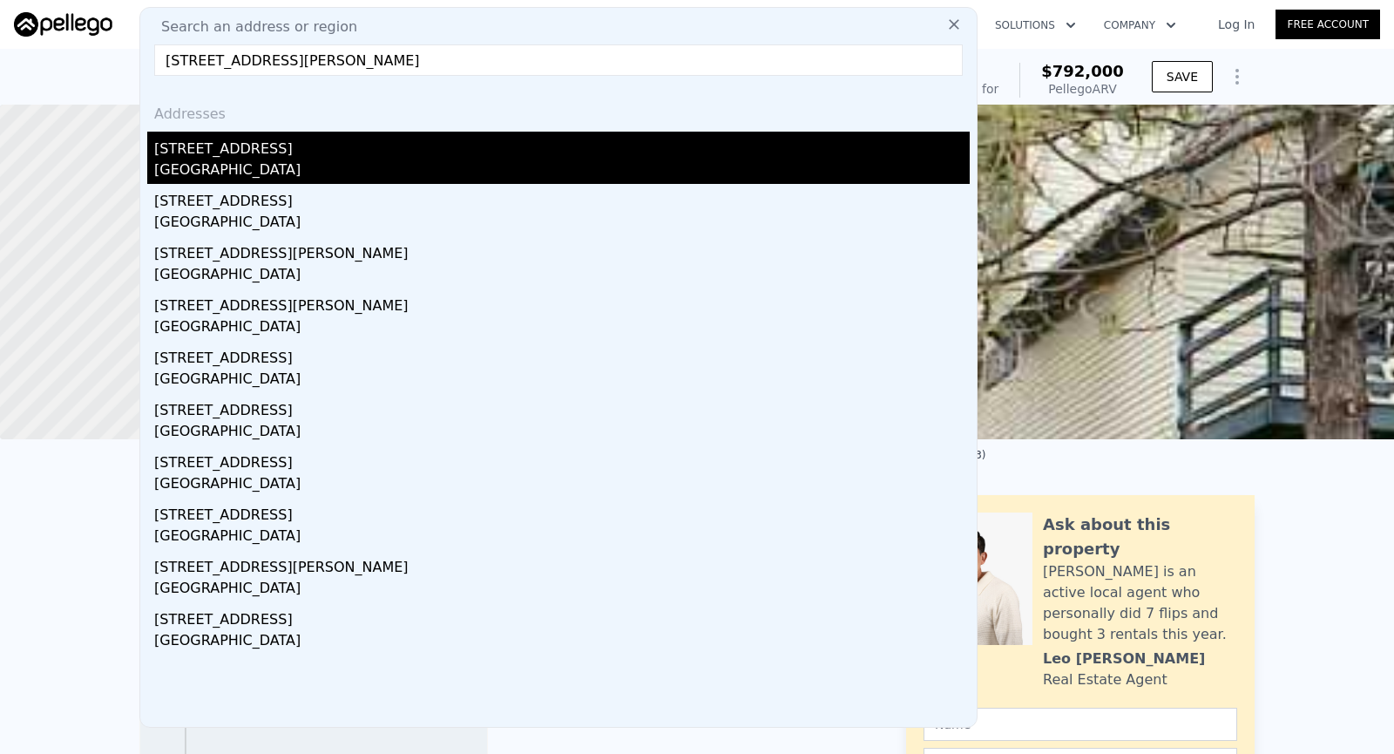
click at [485, 177] on div "Placentia, CA 92870" at bounding box center [561, 171] width 815 height 24
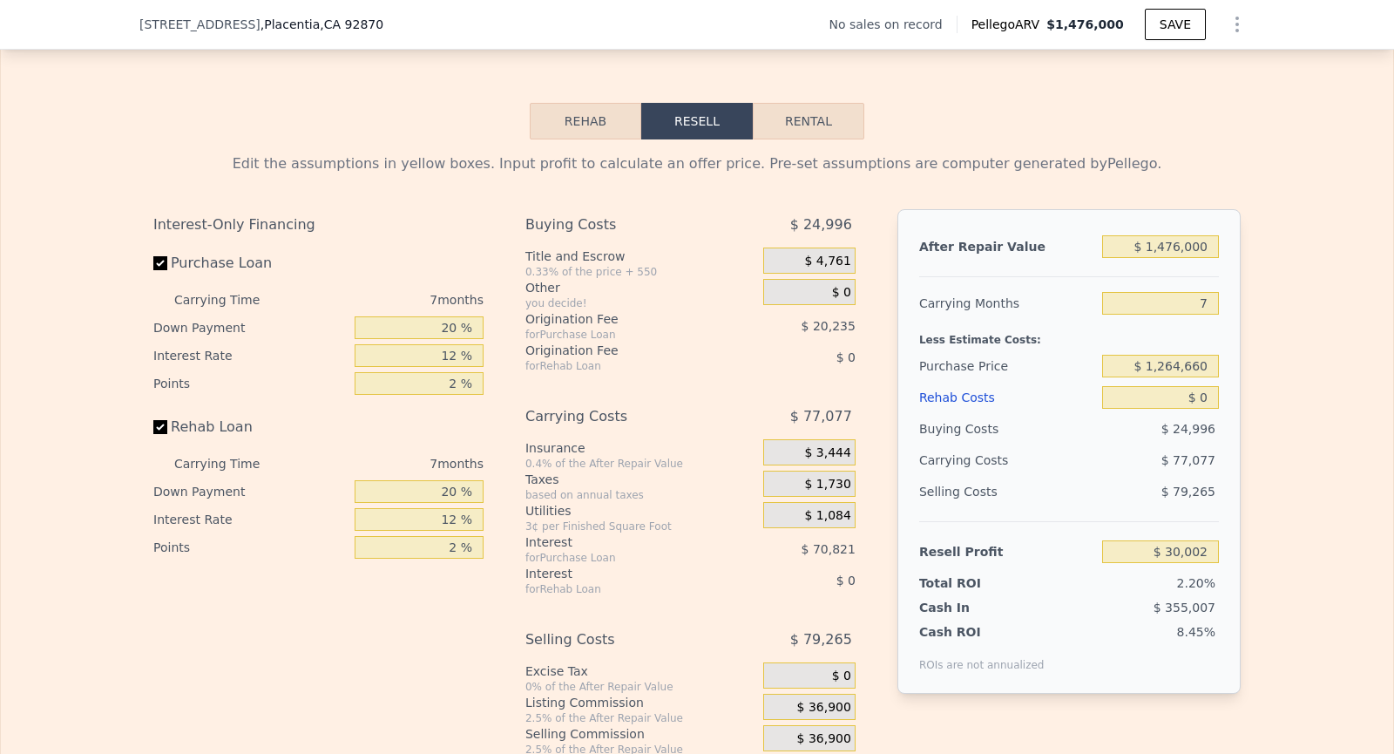
scroll to position [2384, 0]
click at [1209, 356] on input "$ 1,264,660" at bounding box center [1160, 365] width 117 height 23
type input "$ 1,030,000"
click at [1264, 571] on div "Edit the assumptions in yellow boxes. Input profit to calculate an offer price.…" at bounding box center [697, 463] width 1392 height 648
type input "$ 282,337"
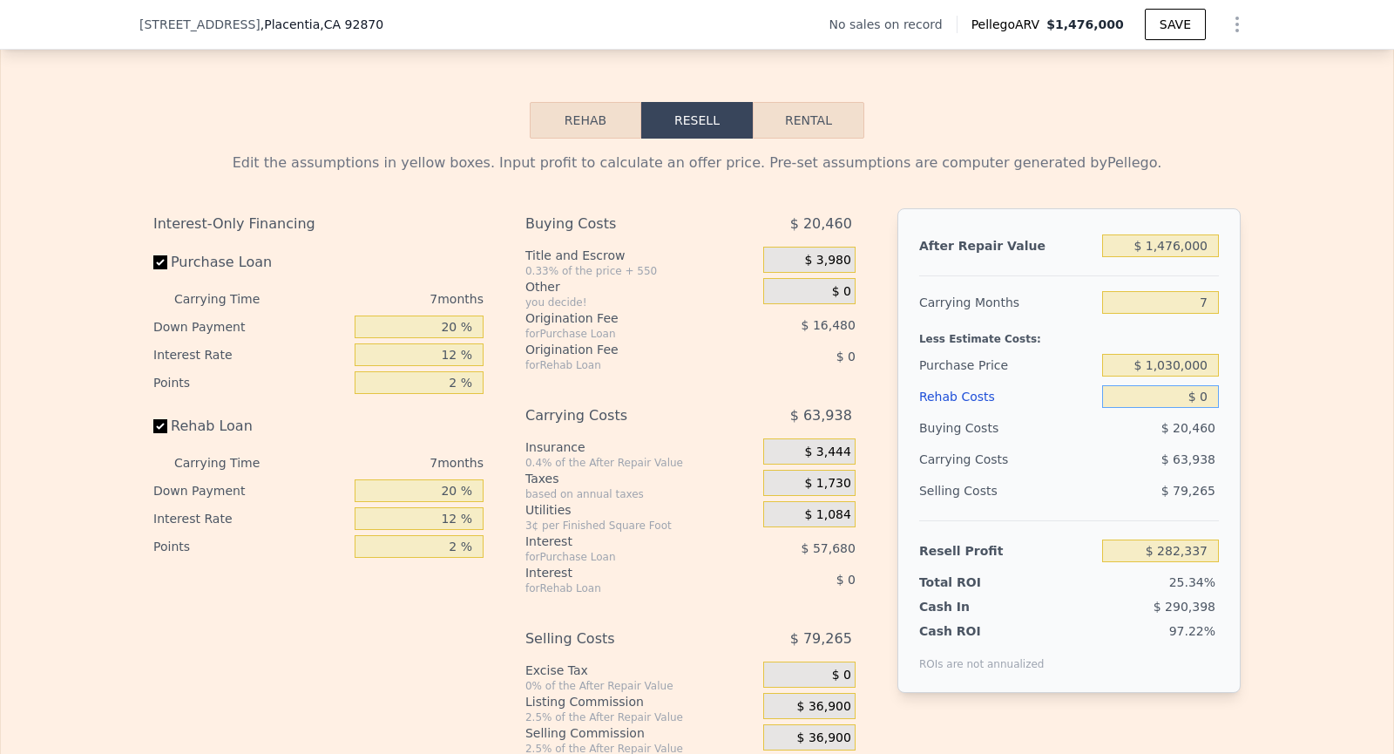
click at [1208, 395] on input "$ 0" at bounding box center [1160, 396] width 117 height 23
type input "$ 02"
type input "$ 282,335"
type input "$ 020"
type input "$ 282,317"
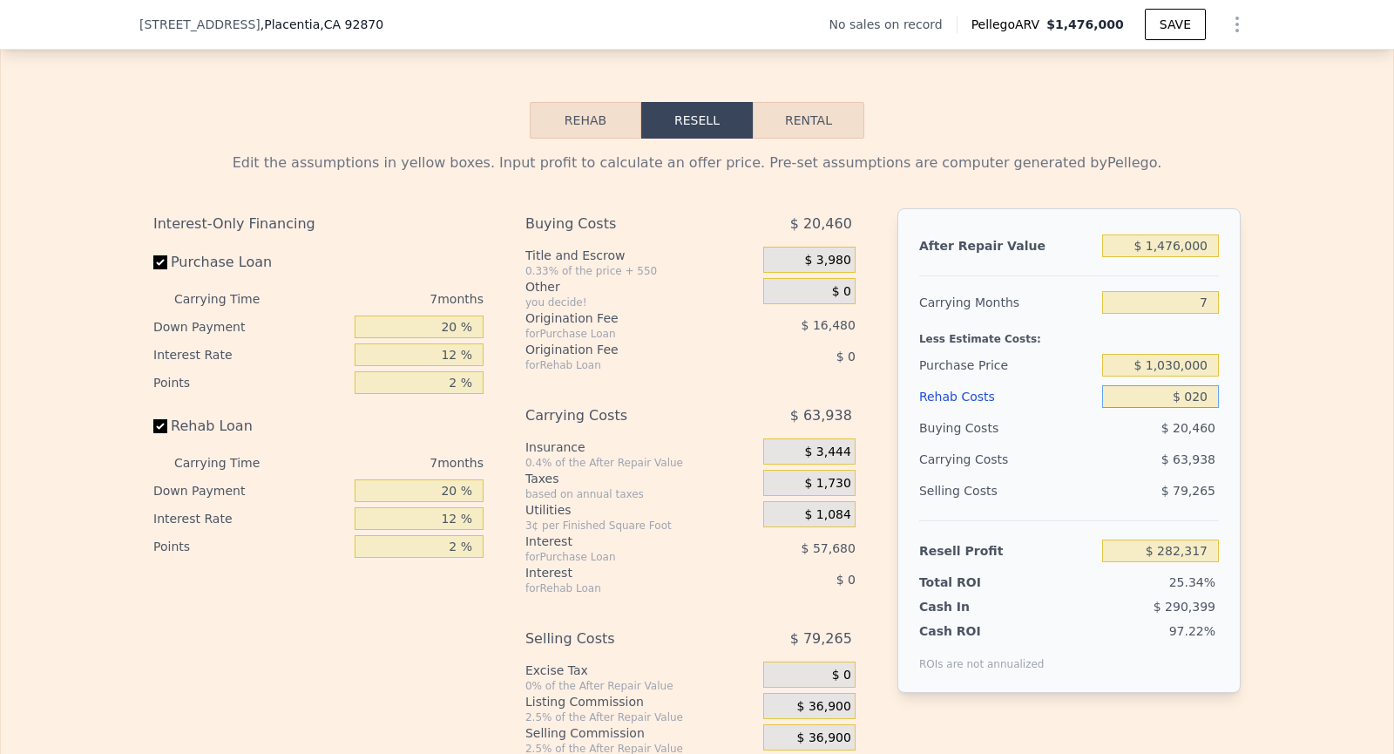
type input "$ 0200"
type input "$ 282,120"
type input "$ 02,000"
type input "$ 280,193"
type input "$ 020,000"
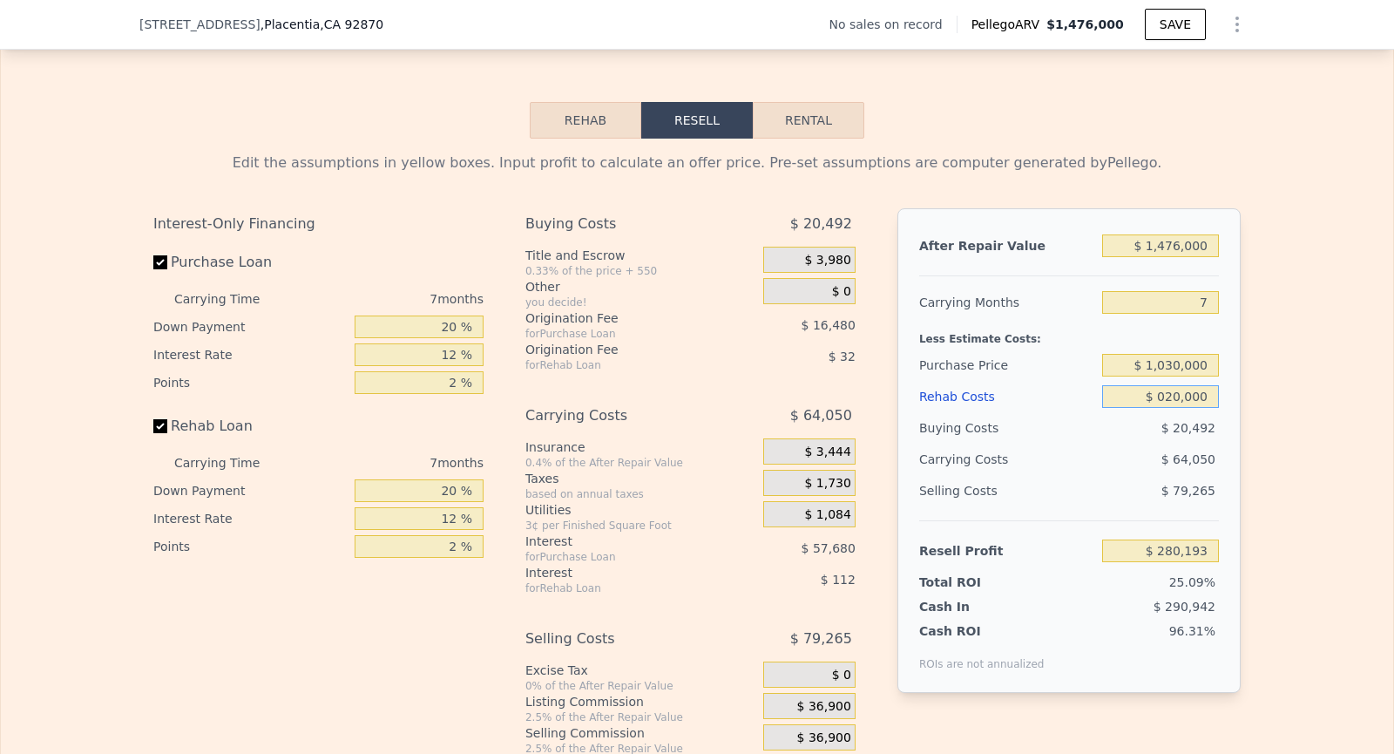
type input "$ 260,897"
type input "$ 02,000"
type input "$ 280,193"
type input "$ 0200"
type input "$ 282,120"
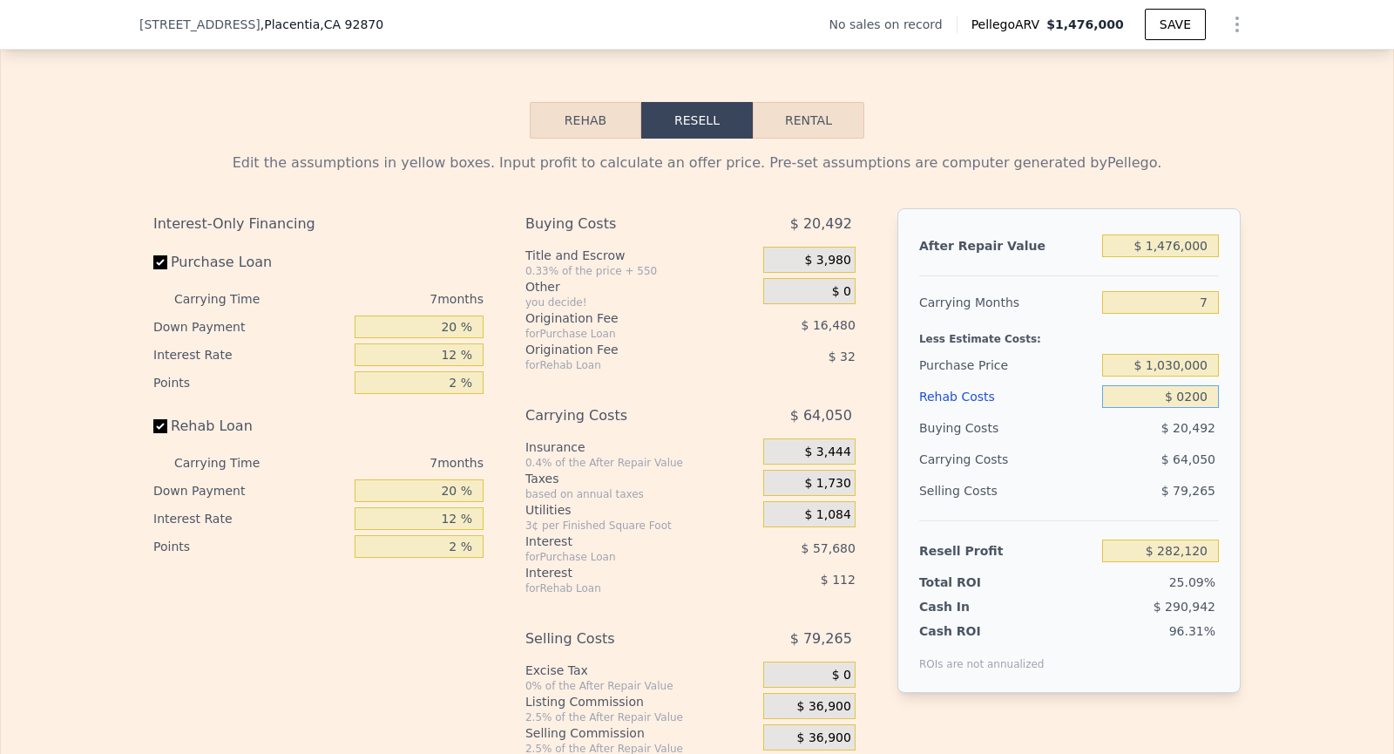
type input "$ 020"
type input "$ 282,317"
type input "$ 02"
type input "$ 282,335"
type input "$ 0"
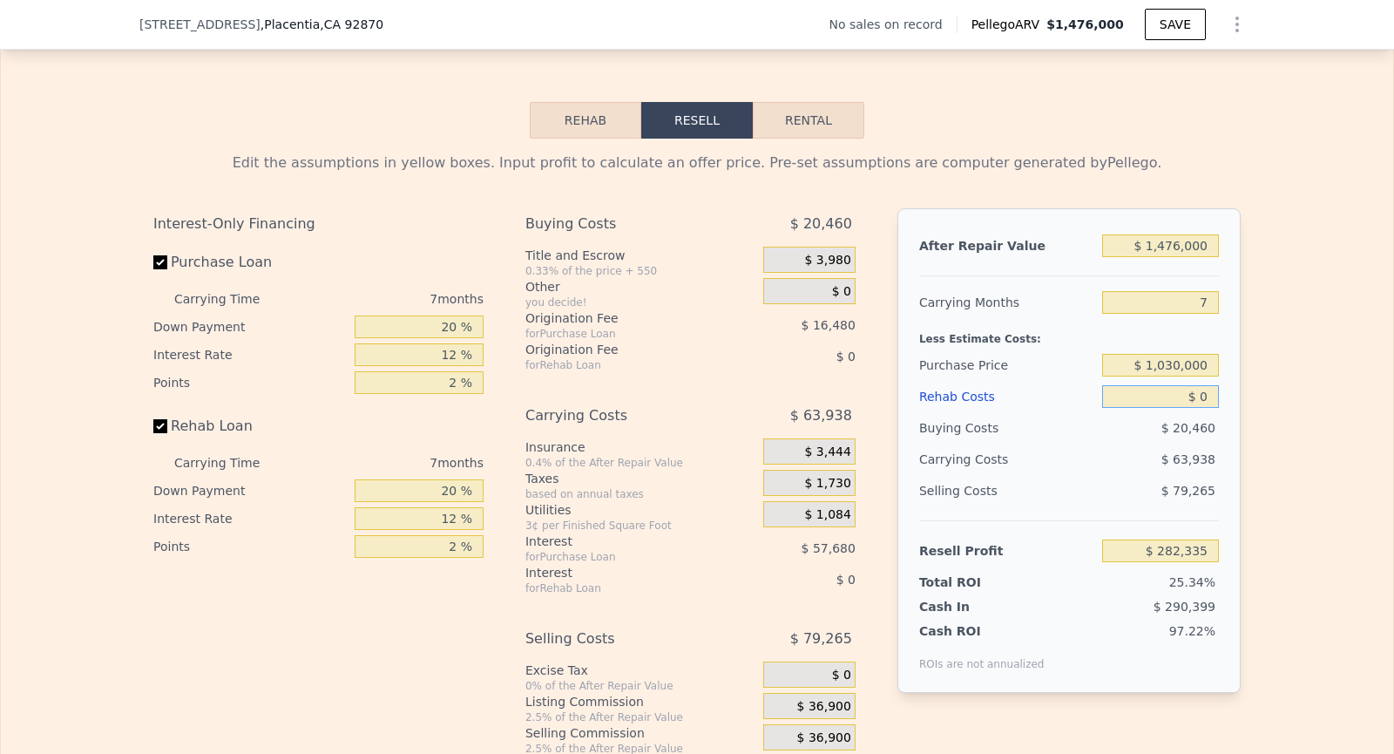
type input "$ 282,337"
type input "$ 2"
type input "$ 282,335"
type input "$ 20"
type input "$ 282,317"
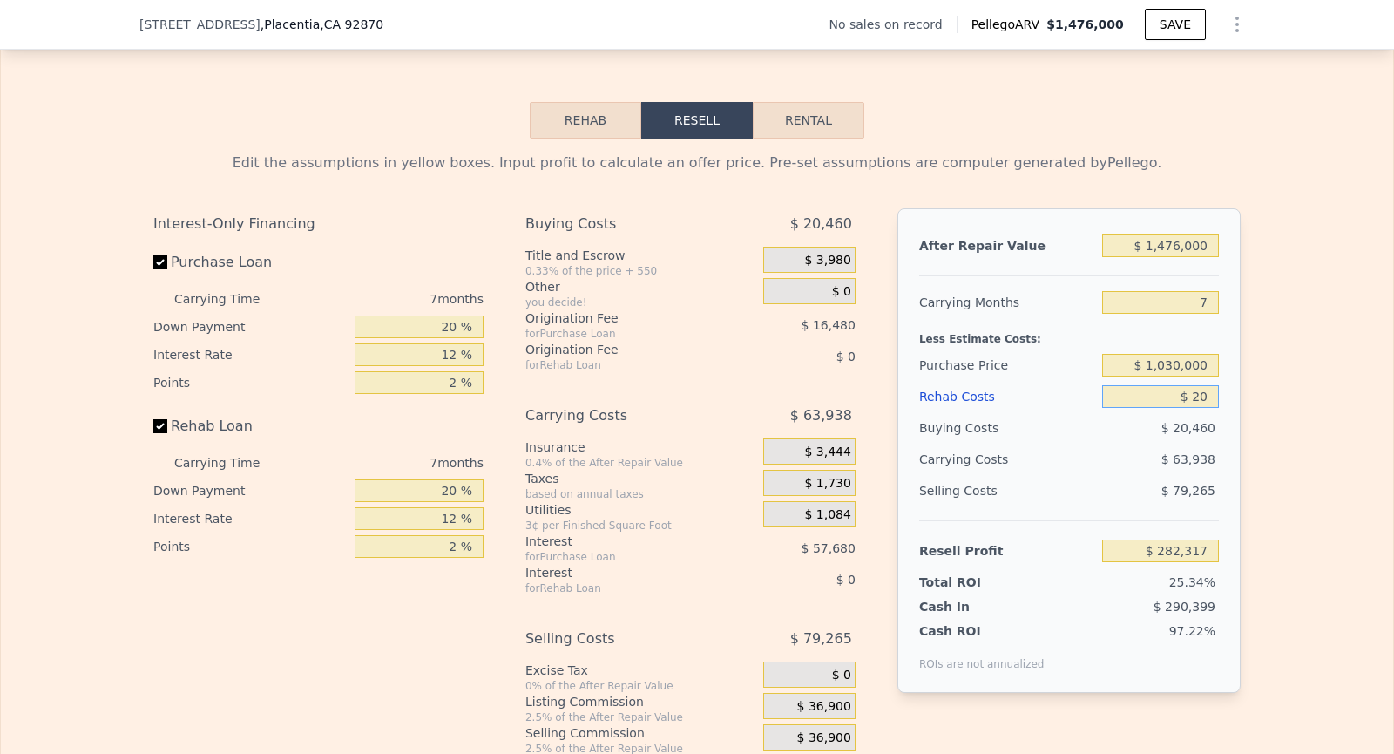
type input "$ 200"
type input "$ 282,120"
type input "$ 2,000"
type input "$ 280,193"
type input "$ 20,000"
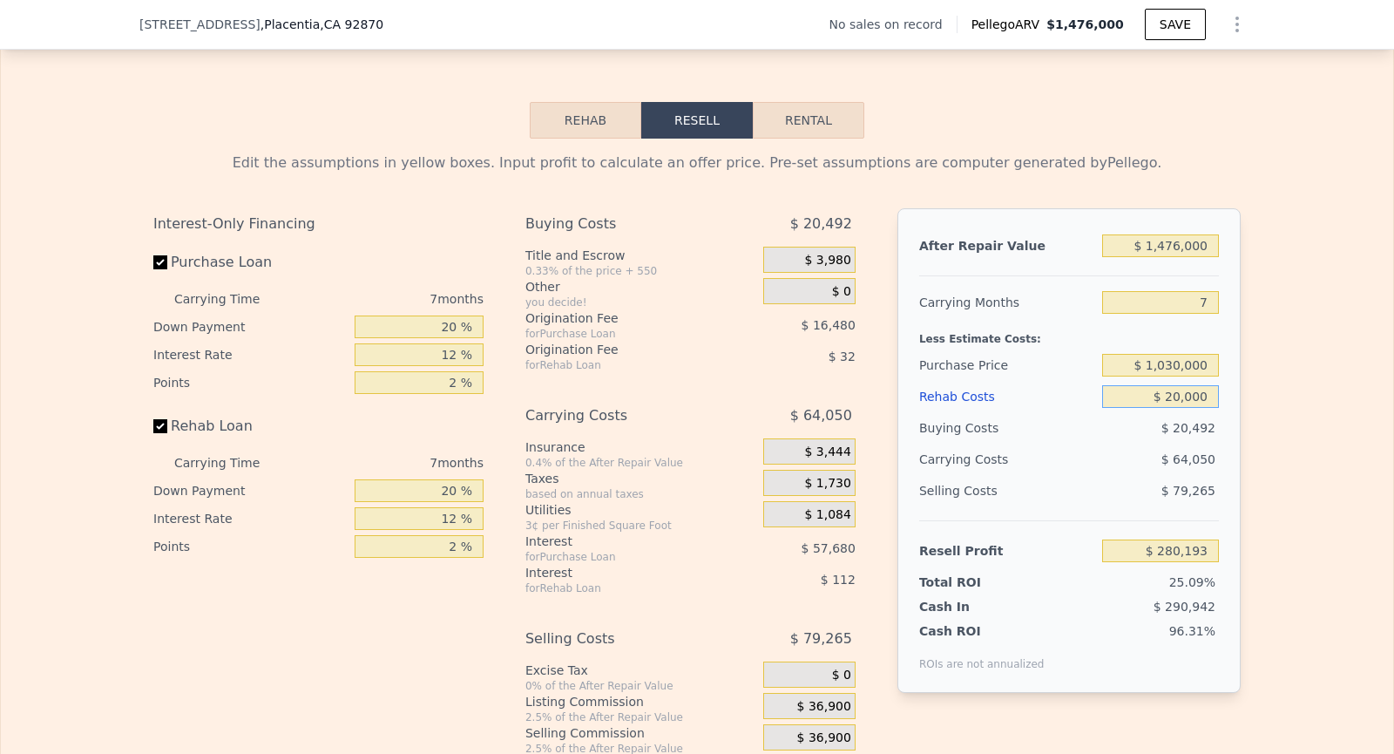
type input "$ 260,897"
type input "$ 200,000"
type input "$ 67,937"
type input "$ 200,000"
click at [1293, 447] on div "Edit the assumptions in yellow boxes. Input profit to calculate an offer price.…" at bounding box center [697, 463] width 1392 height 648
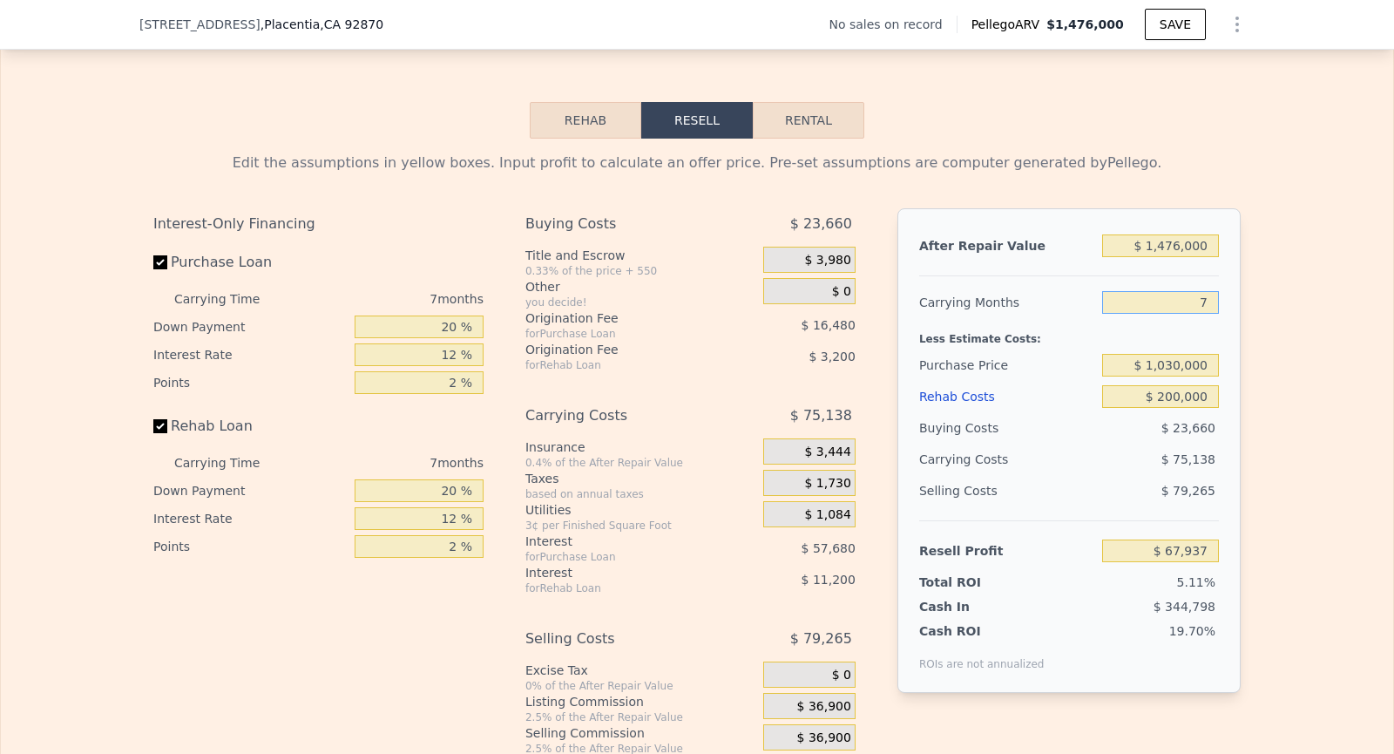
click at [1209, 293] on input "7" at bounding box center [1160, 302] width 117 height 23
type input "4"
type input "$ 100,139"
type input "4"
click at [1286, 350] on div "Edit the assumptions in yellow boxes. Input profit to calculate an offer price.…" at bounding box center [697, 463] width 1392 height 648
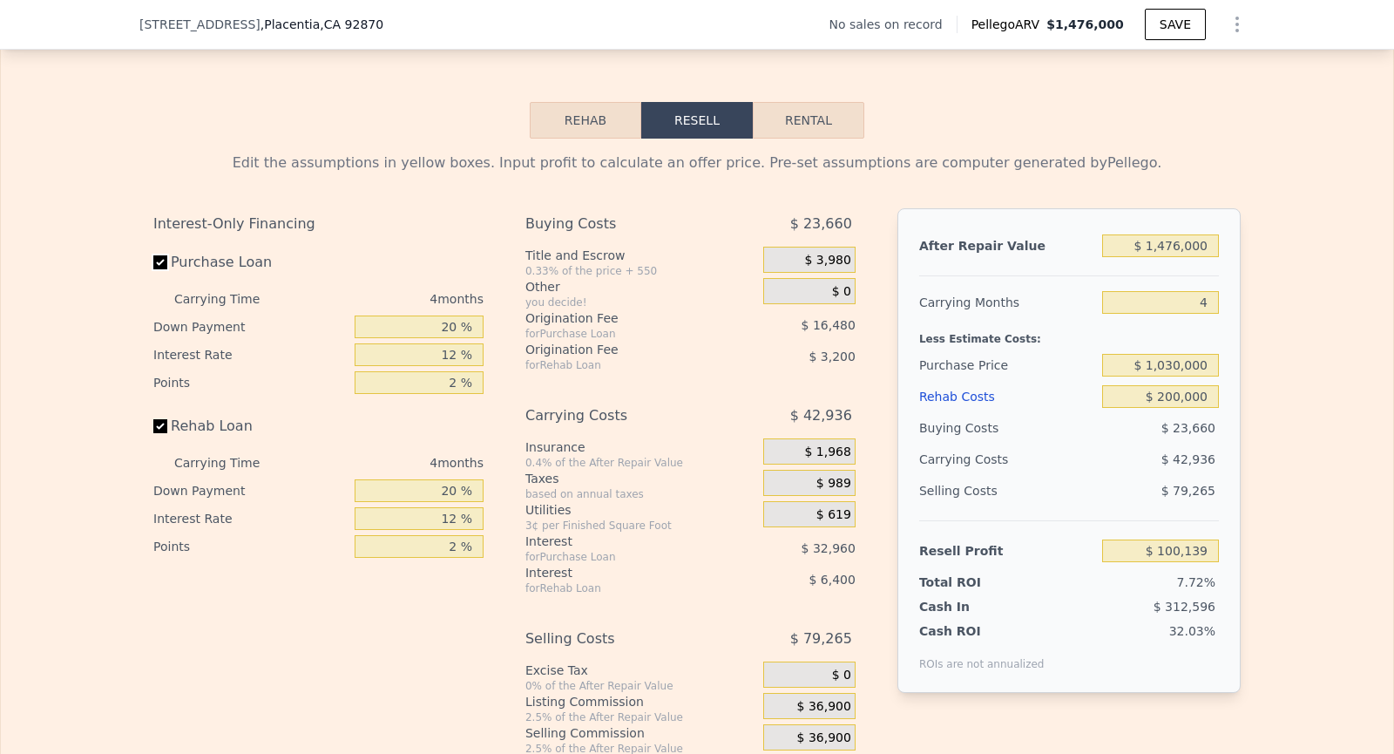
click at [158, 260] on input "Purchase Loan" at bounding box center [160, 262] width 14 height 14
checkbox input "false"
type input "$ 149,579"
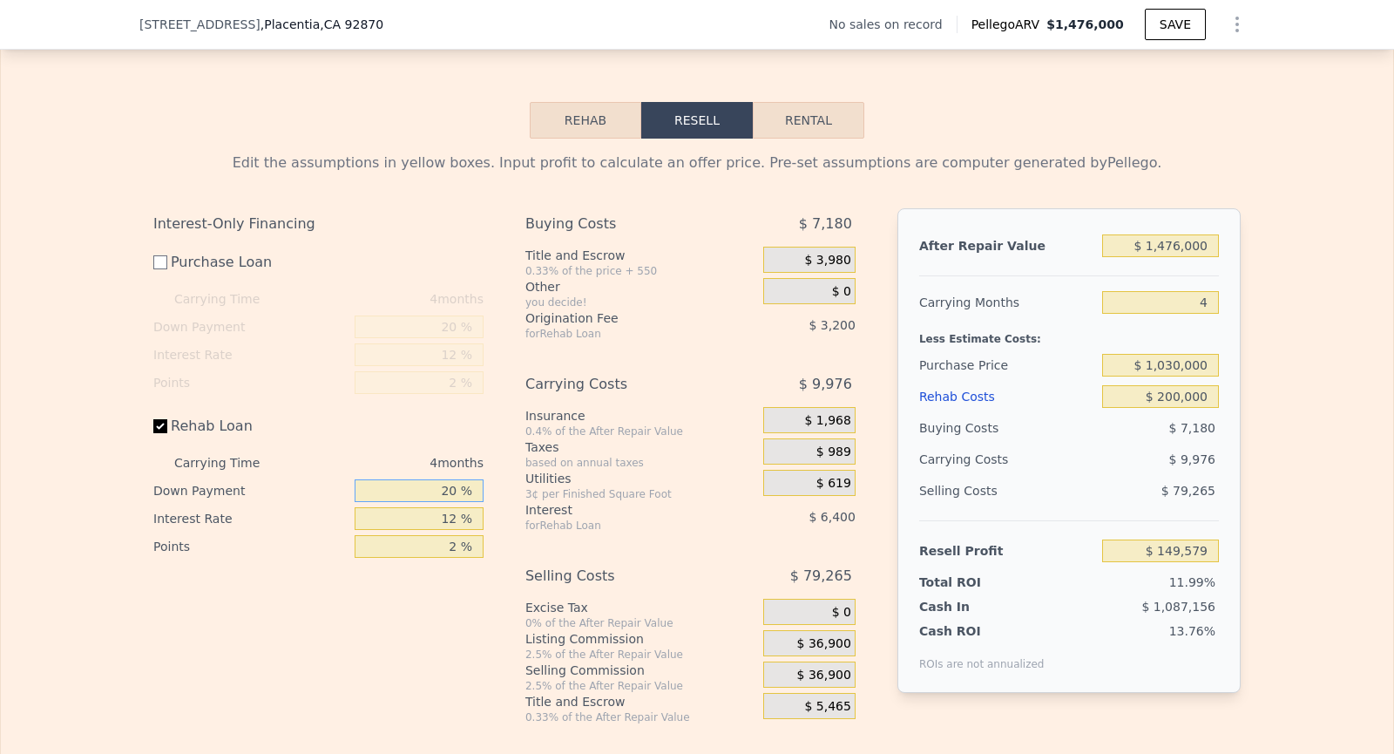
click at [459, 482] on input "20 %" at bounding box center [419, 490] width 129 height 23
type input "2 %"
type input "$ 147,419"
type input "1 %"
type input "$ 147,299"
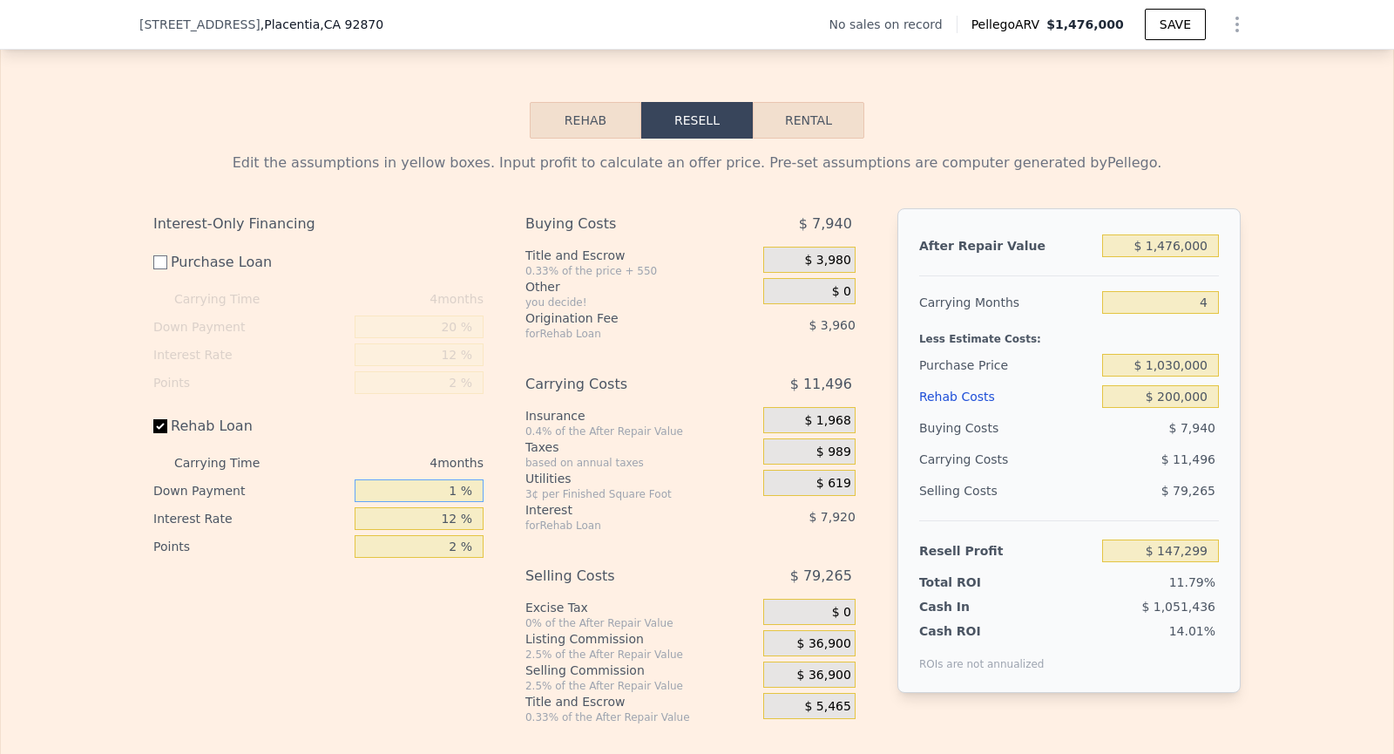
type input "15 %"
type input "$ 148,979"
type input "15 %"
click at [439, 624] on div "Interest-Only Financing Purchase Loan Carrying Time 4 months Down Payment 20 % …" at bounding box center [325, 466] width 344 height 516
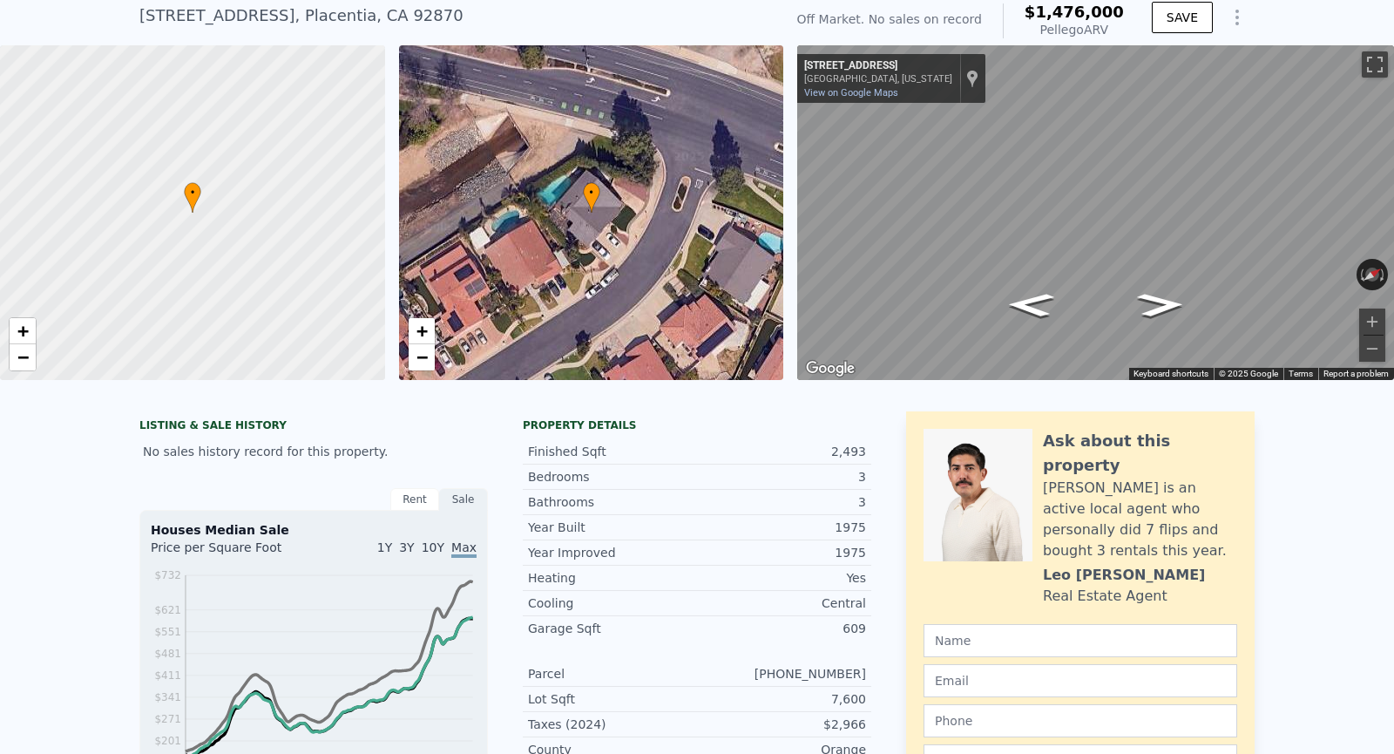
scroll to position [64, 0]
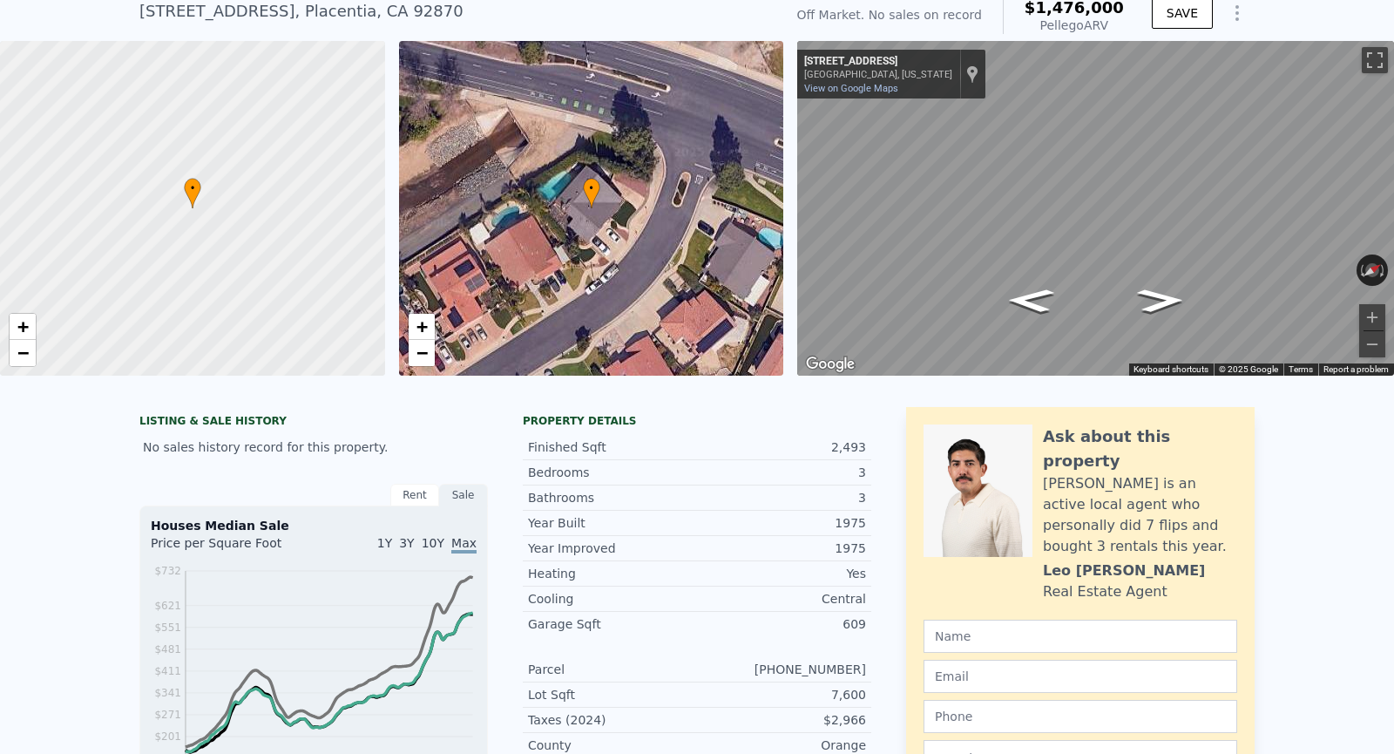
checkbox input "true"
type input "7"
type input "$ 0"
type input "$ 30,002"
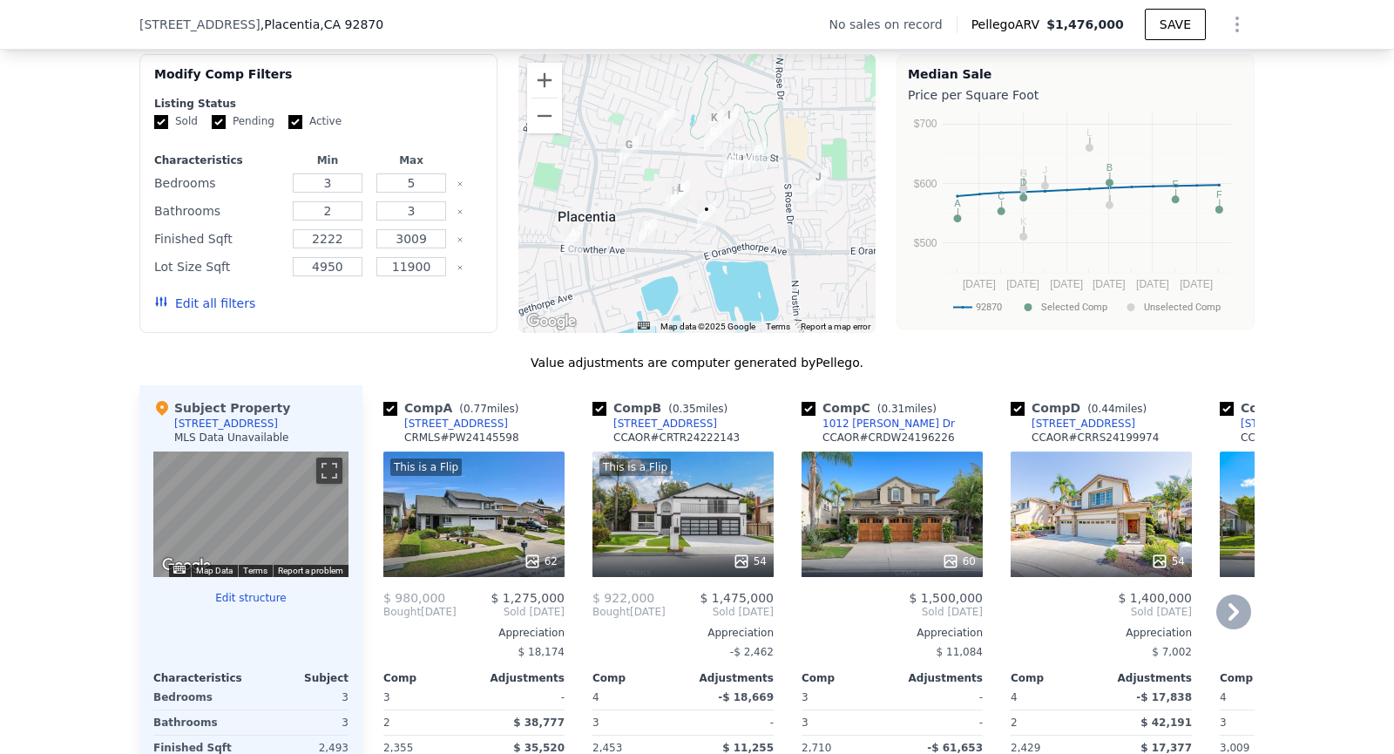
scroll to position [1373, 0]
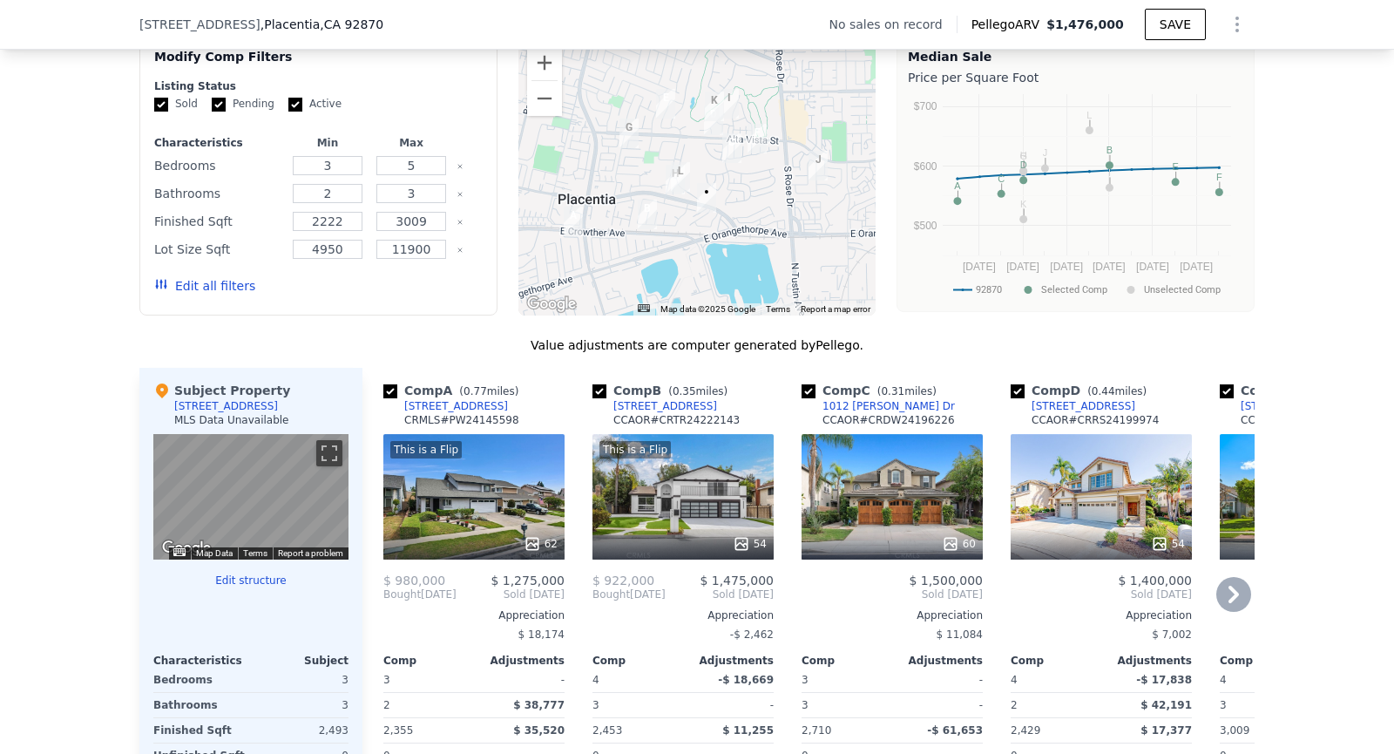
click at [1228, 581] on icon at bounding box center [1233, 594] width 35 height 35
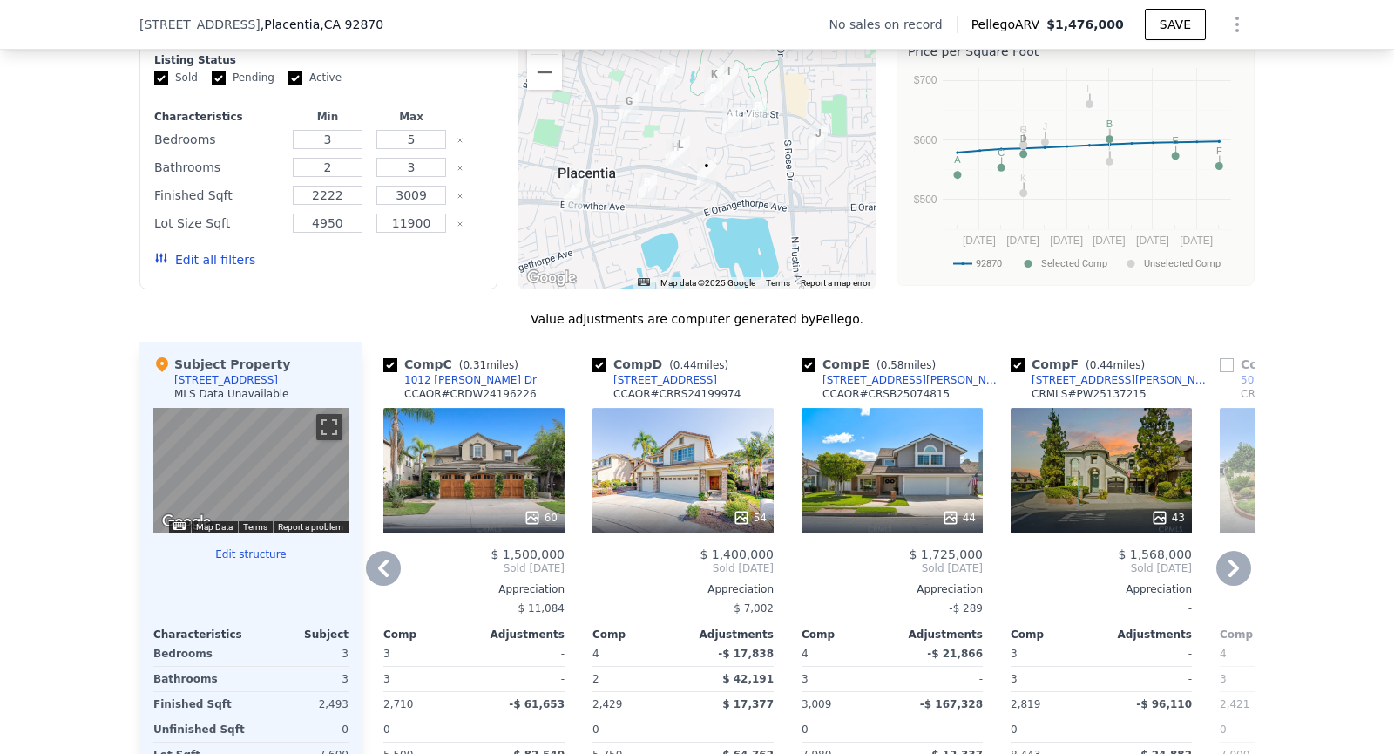
scroll to position [1389, 0]
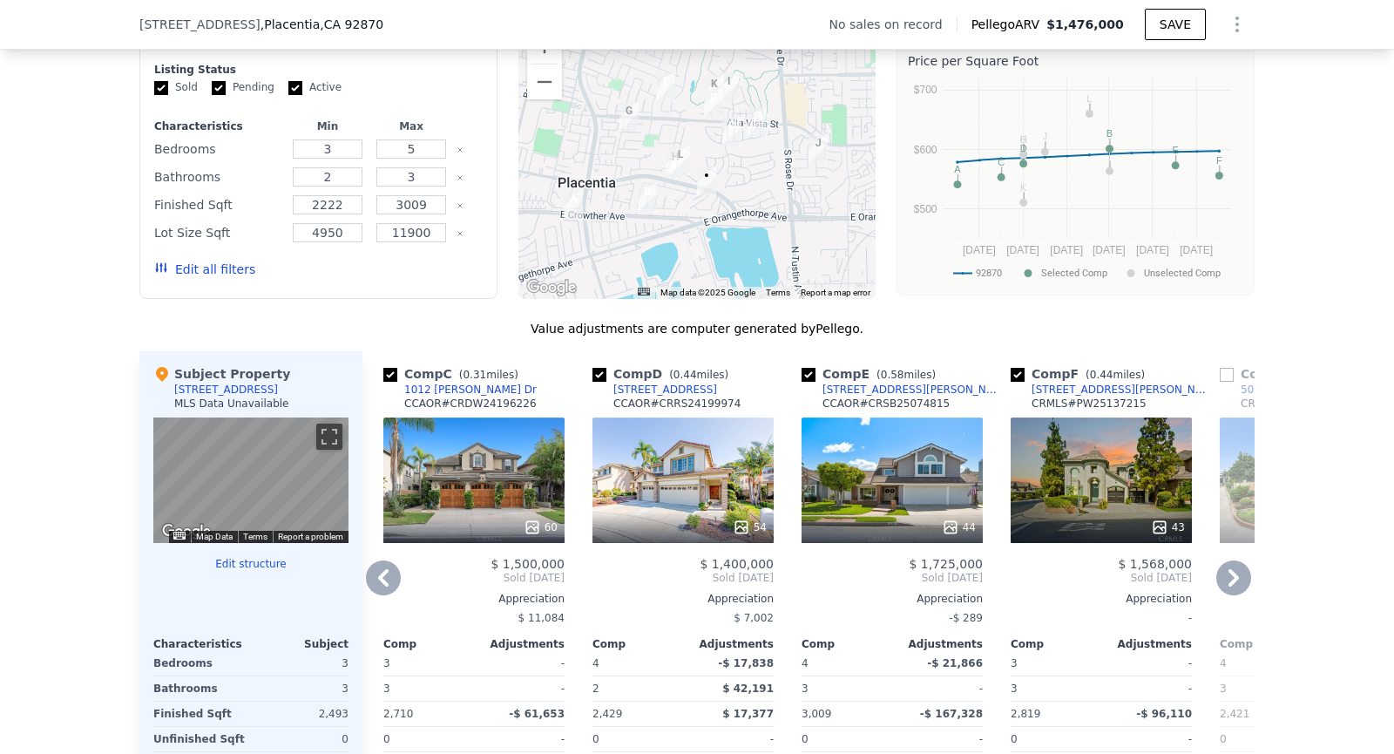
click at [725, 444] on div "54" at bounding box center [682, 479] width 181 height 125
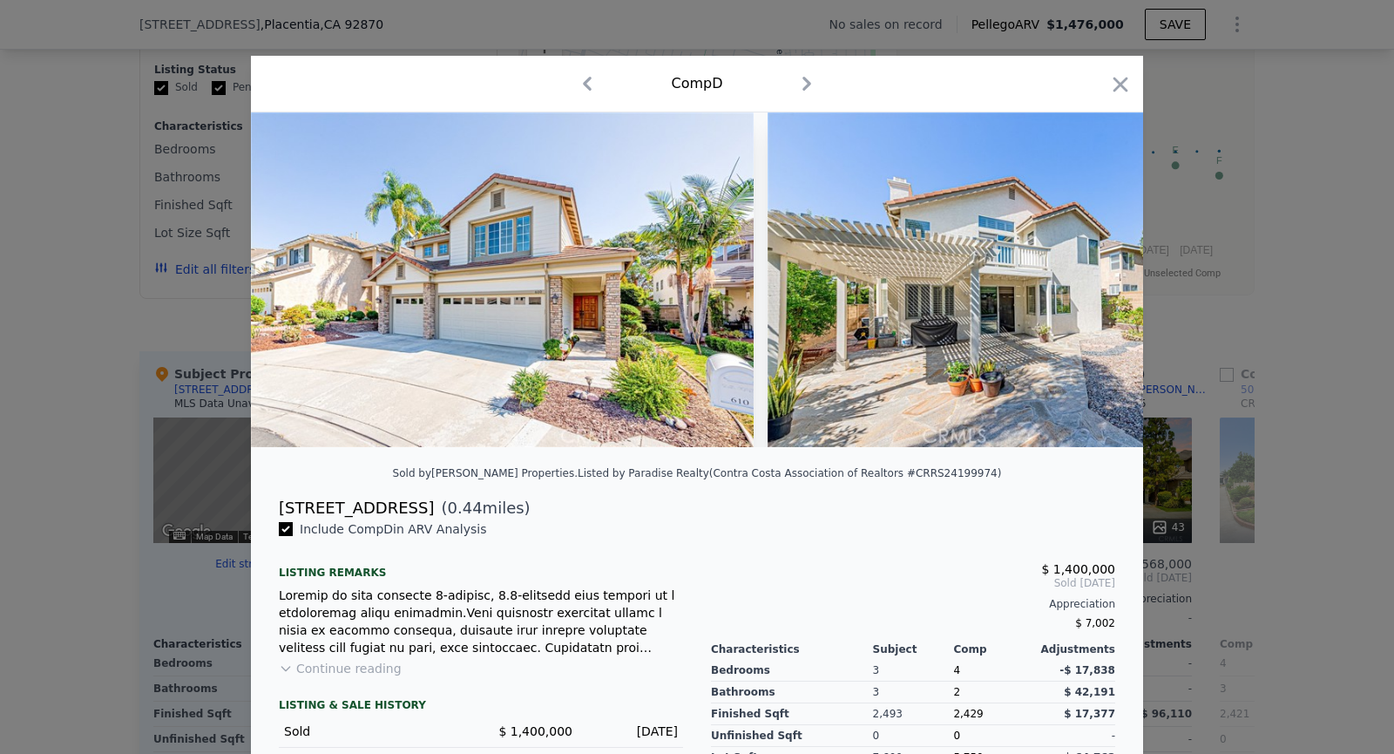
scroll to position [158, 0]
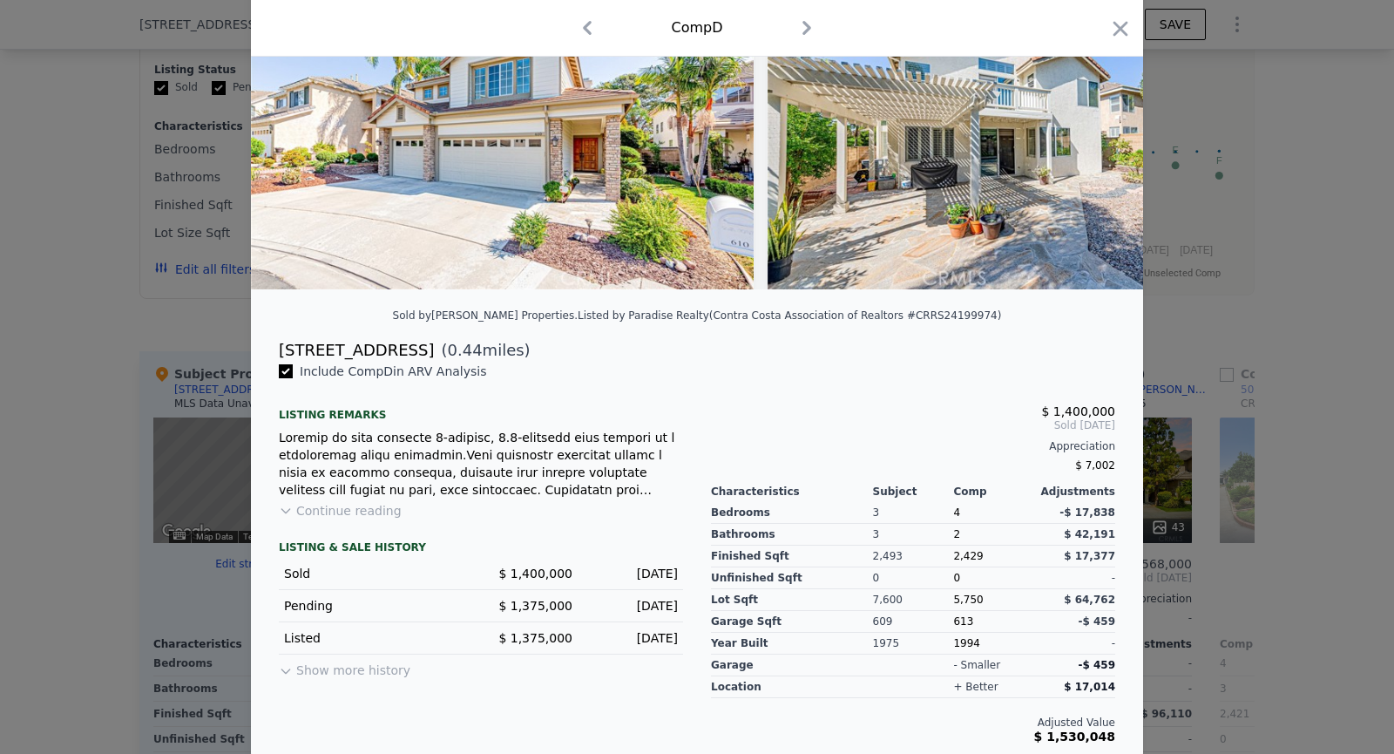
click at [1121, 12] on div "Comp D" at bounding box center [697, 28] width 892 height 57
click at [1121, 17] on icon "button" at bounding box center [1120, 29] width 24 height 24
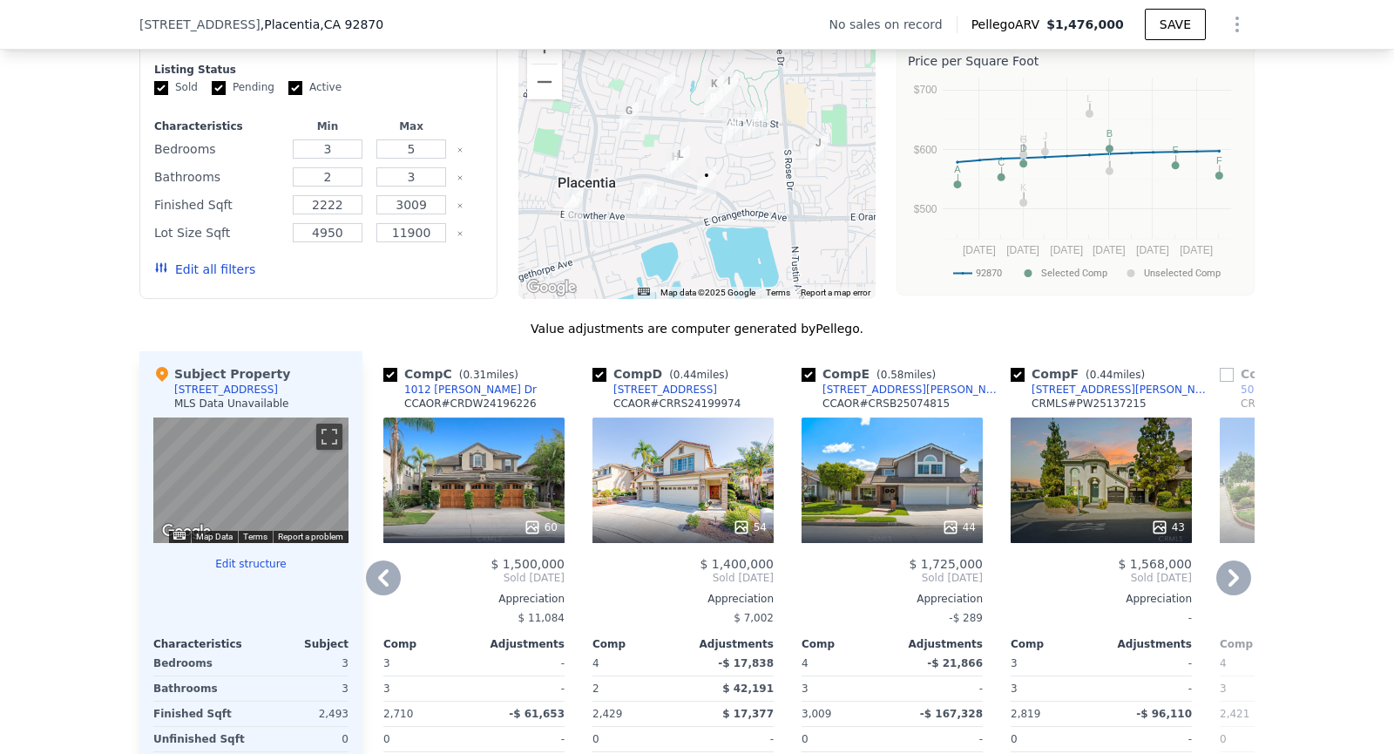
click at [645, 386] on div "610 Eyre Cir" at bounding box center [665, 389] width 104 height 14
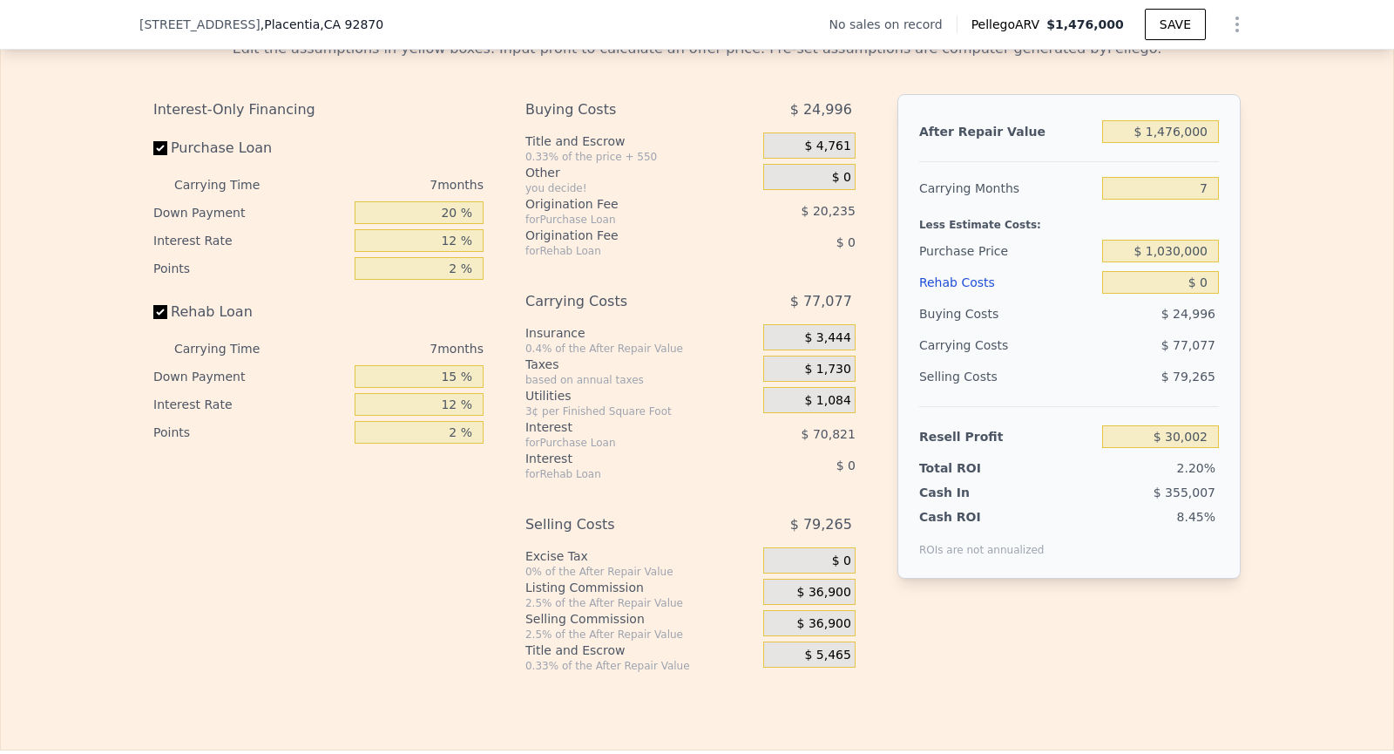
scroll to position [2501, 0]
click at [169, 135] on label "Purchase Loan" at bounding box center [250, 145] width 194 height 31
click at [167, 139] on input "Purchase Loan" at bounding box center [160, 146] width 14 height 14
checkbox input "false"
type input "$ 121,056"
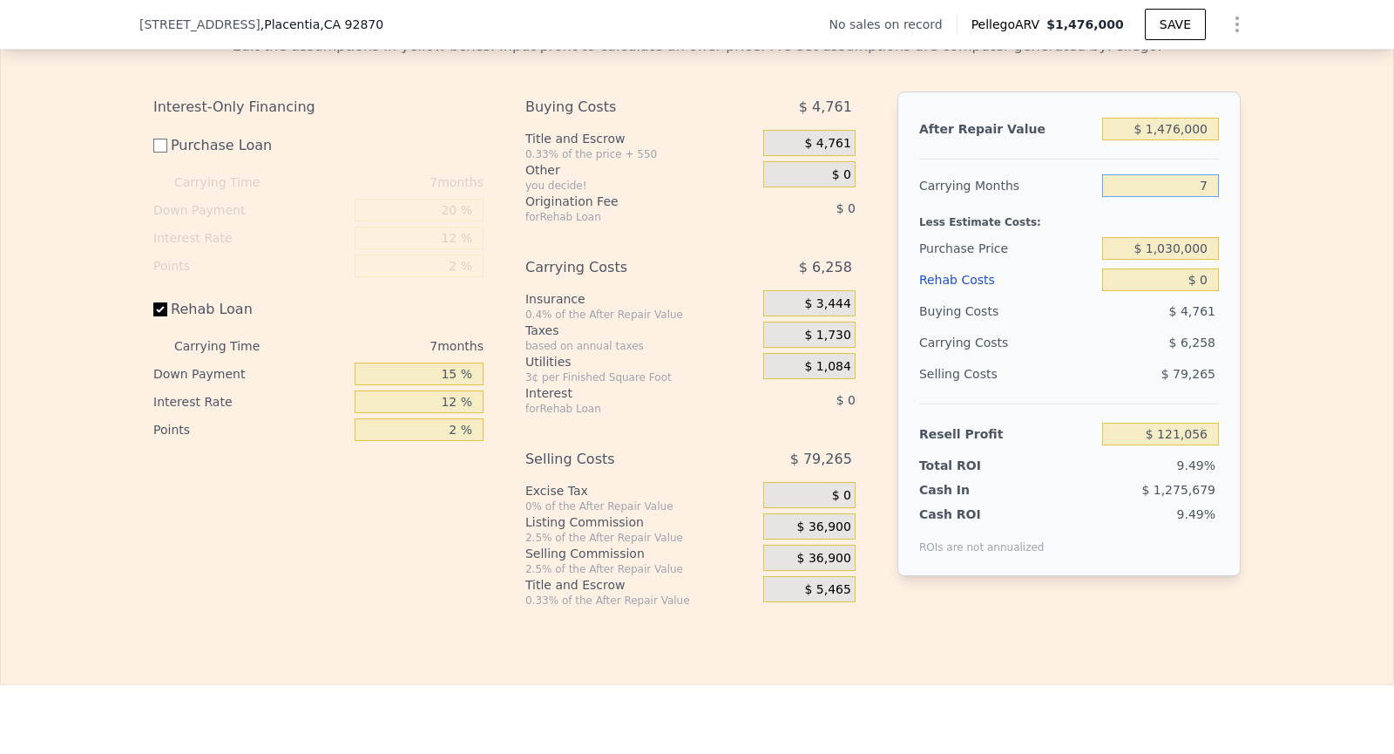
click at [1216, 179] on input "7" at bounding box center [1160, 185] width 117 height 23
type input "4"
type input "$ 123,738"
type input "4"
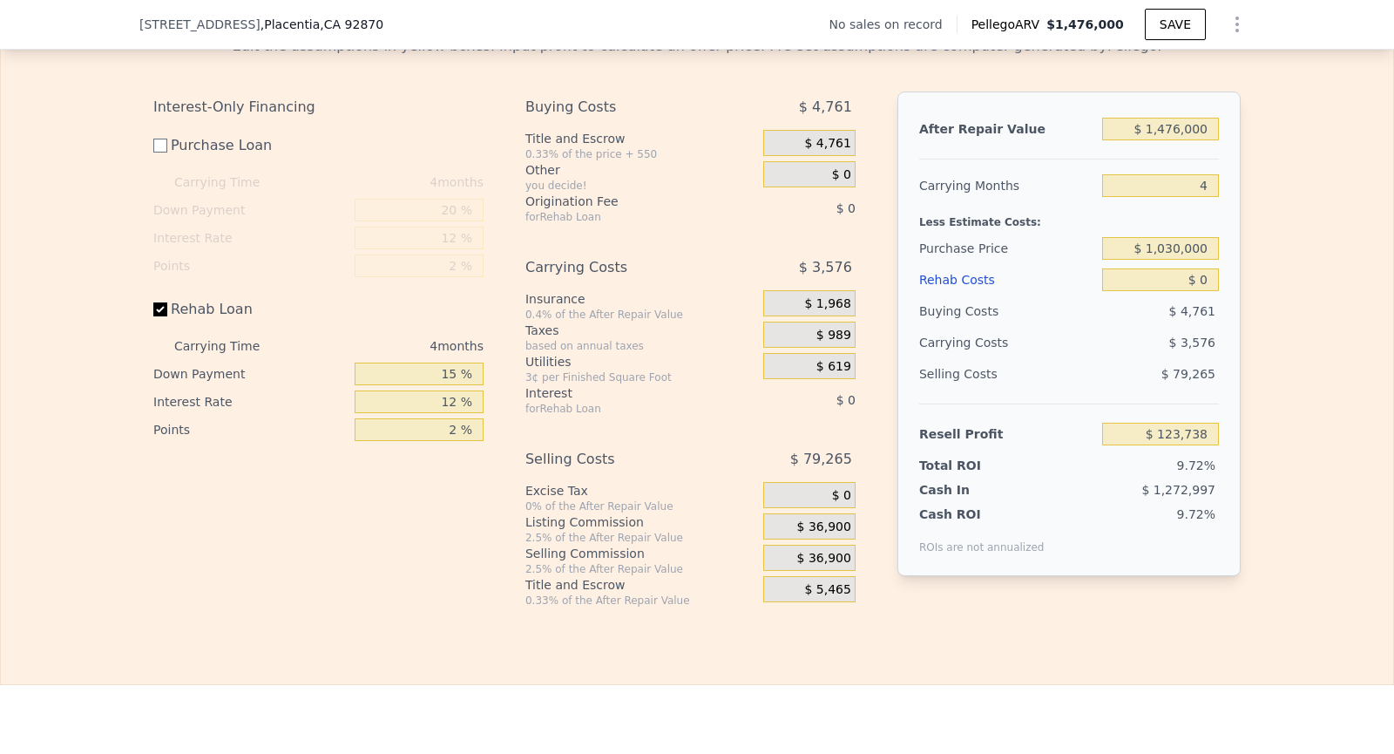
click at [1355, 355] on div "Edit the assumptions in yellow boxes. Input profit to calculate an offer price.…" at bounding box center [697, 314] width 1392 height 585
click at [1213, 270] on input "$ 0" at bounding box center [1160, 279] width 117 height 23
type input "$ 2"
type input "$ 123,736"
type input "$ 20"
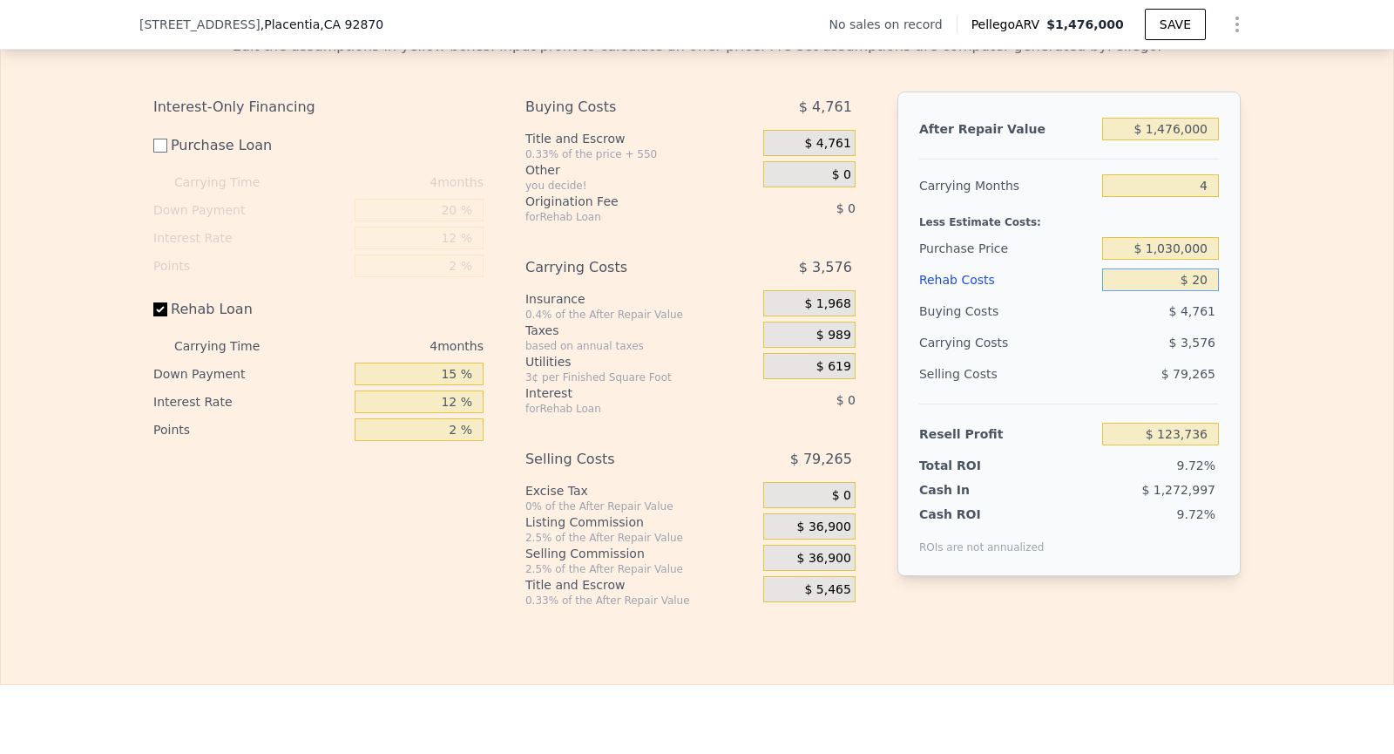
type input "$ 123,718"
type input "$ 200"
type input "$ 123,527"
type input "$ 2,000"
type input "$ 121,642"
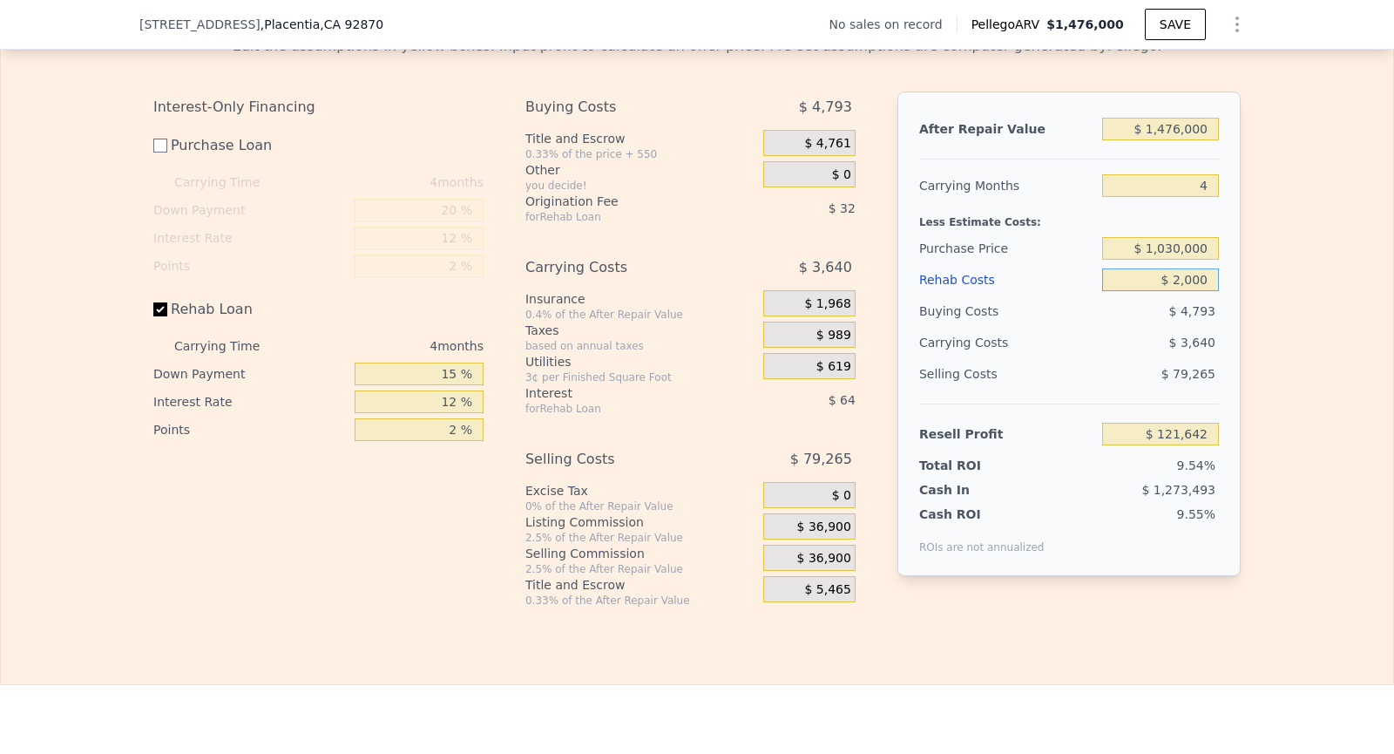
type input "$ 20,000"
type input "$ 102,778"
type input "$ 200,000"
type input "-$ 85,862"
type input "$ 200,000"
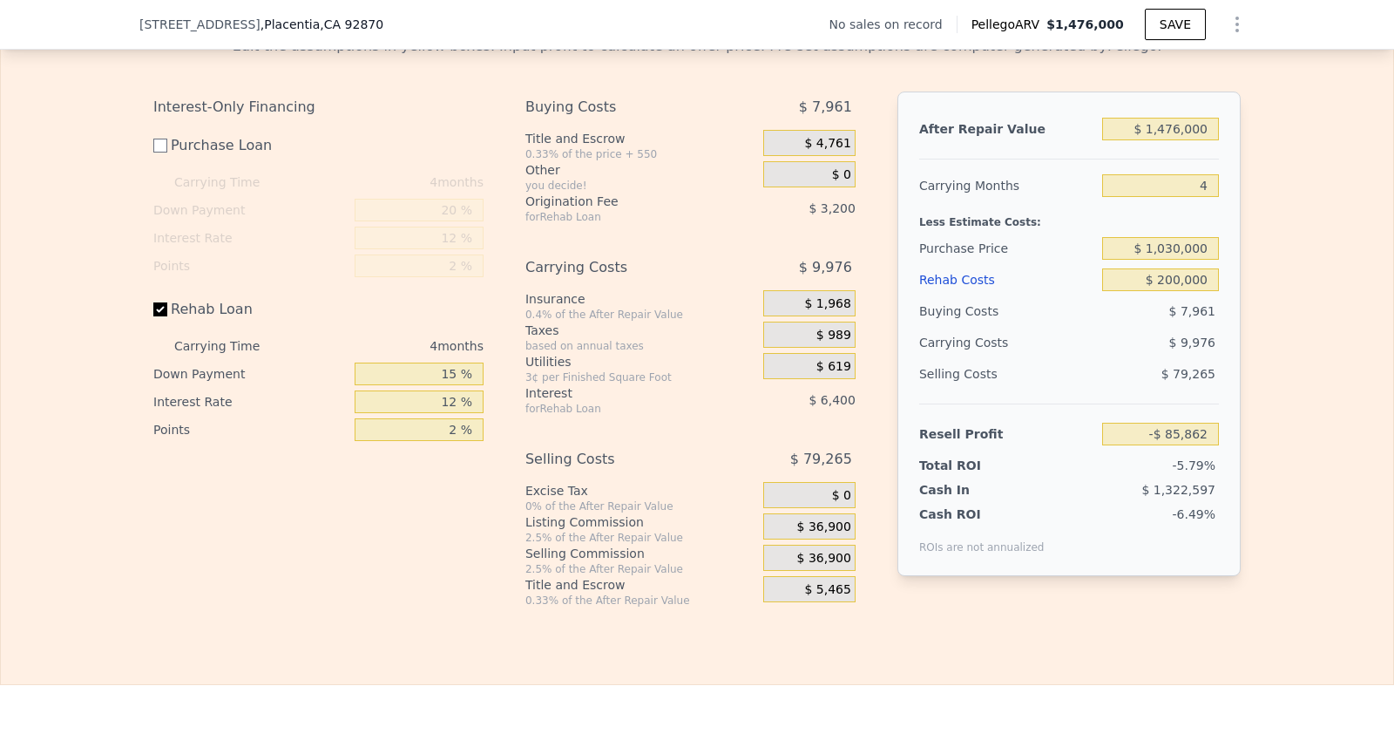
click at [1297, 308] on div "Edit the assumptions in yellow boxes. Input profit to calculate an offer price.…" at bounding box center [697, 314] width 1392 height 585
click at [459, 396] on input "12 %" at bounding box center [419, 401] width 129 height 23
type input "1 %"
type input "-$ 79,994"
type input "10 %"
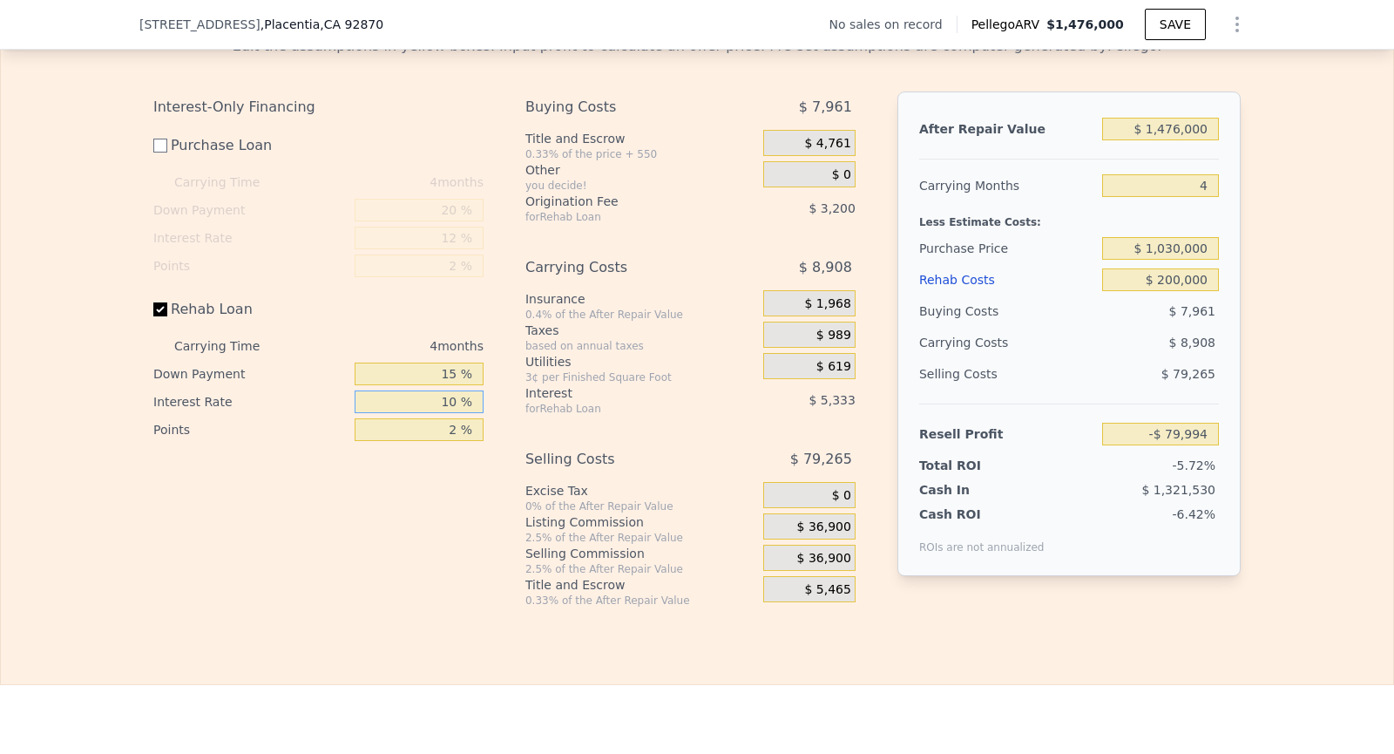
type input "-$ 84,794"
type input "10 %"
click at [456, 561] on div "Interest-Only Financing Purchase Loan Carrying Time 4 months Down Payment 20 % …" at bounding box center [325, 349] width 344 height 516
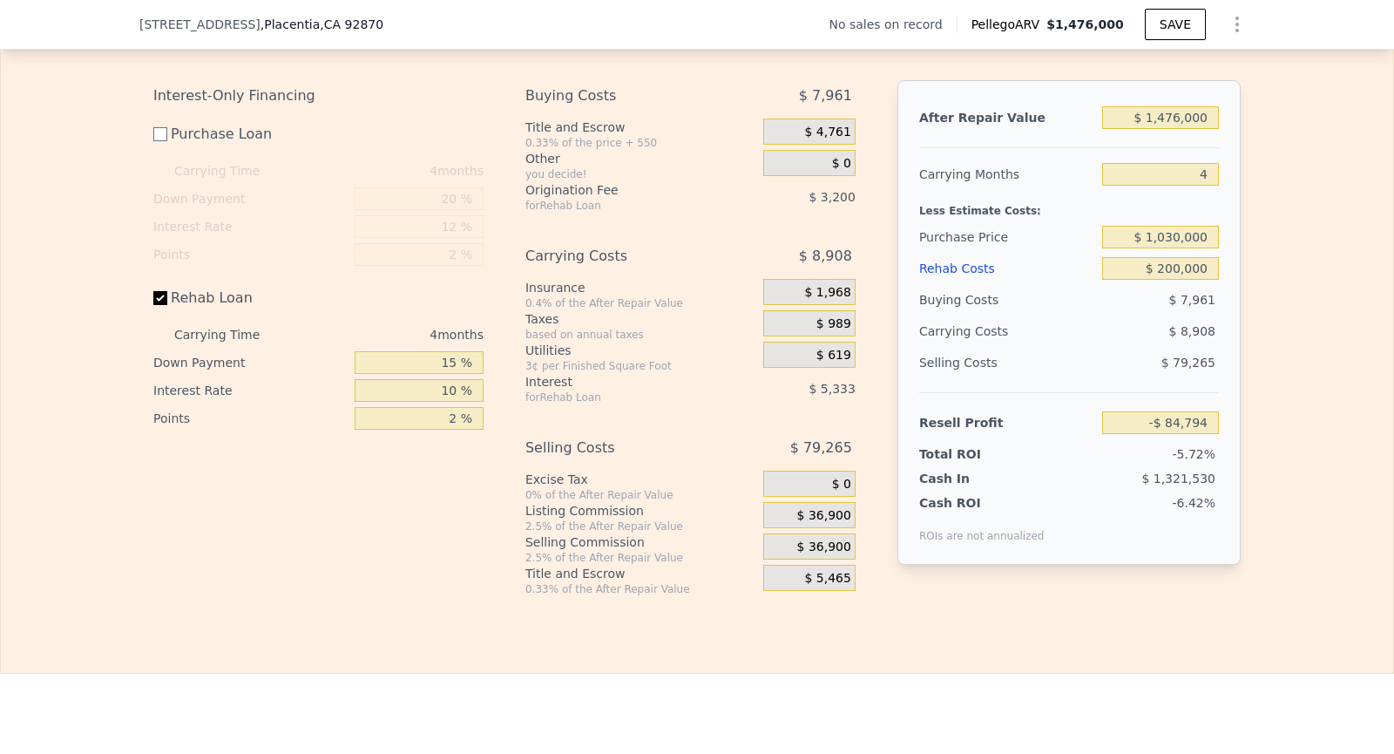
scroll to position [2514, 0]
click at [1078, 352] on div "Selling Costs" at bounding box center [1007, 360] width 176 height 31
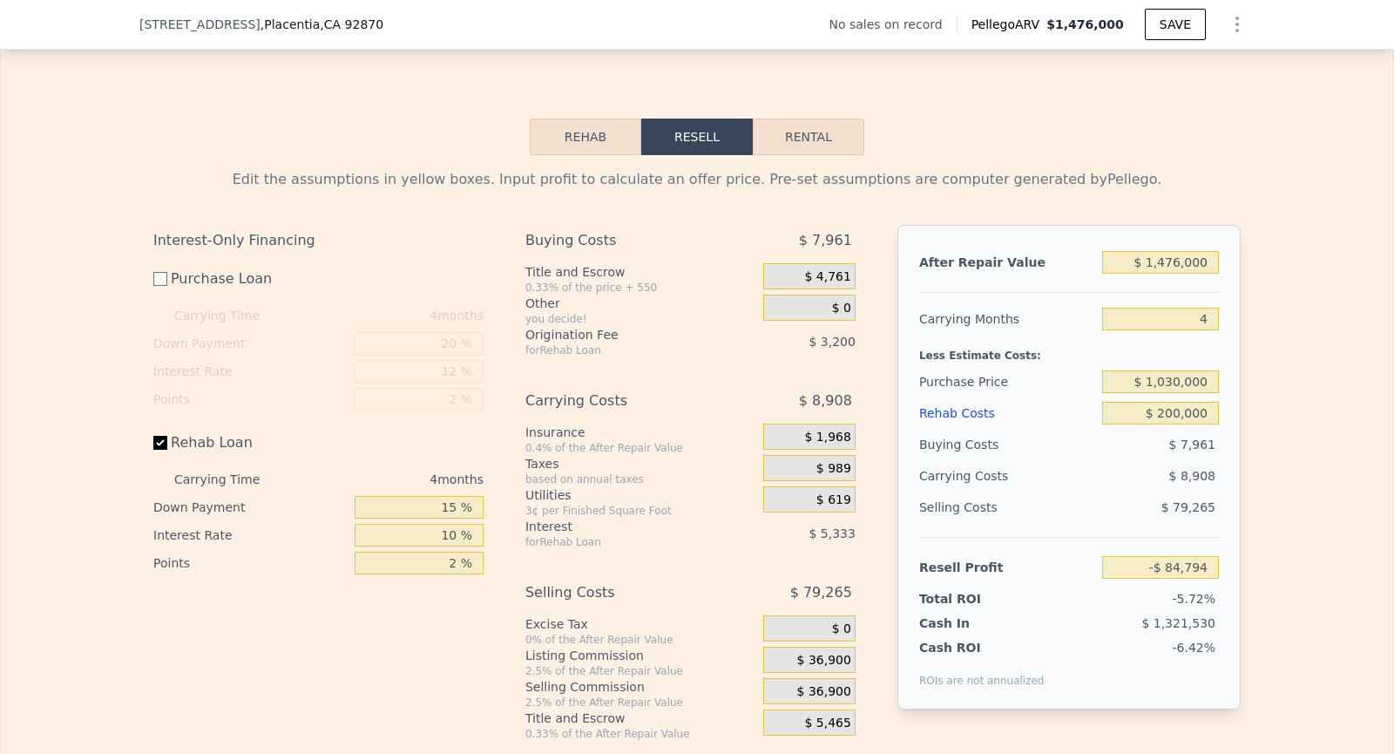
scroll to position [2369, 0]
click at [1161, 261] on input "$ 1,476,000" at bounding box center [1160, 260] width 117 height 23
click at [1186, 404] on input "$ 200,000" at bounding box center [1160, 411] width 117 height 23
click at [1173, 377] on input "$ 1,030,000" at bounding box center [1160, 379] width 117 height 23
type input "$ 150,647"
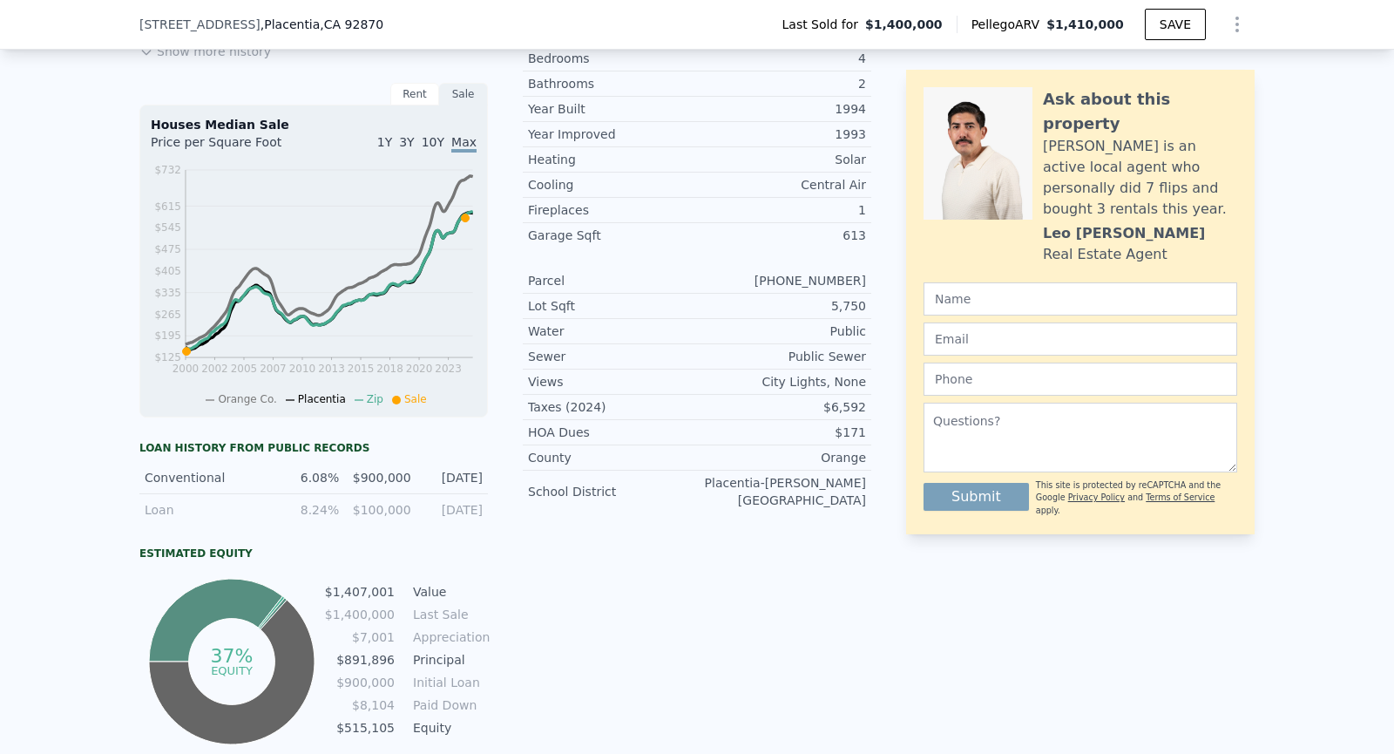
scroll to position [645, 0]
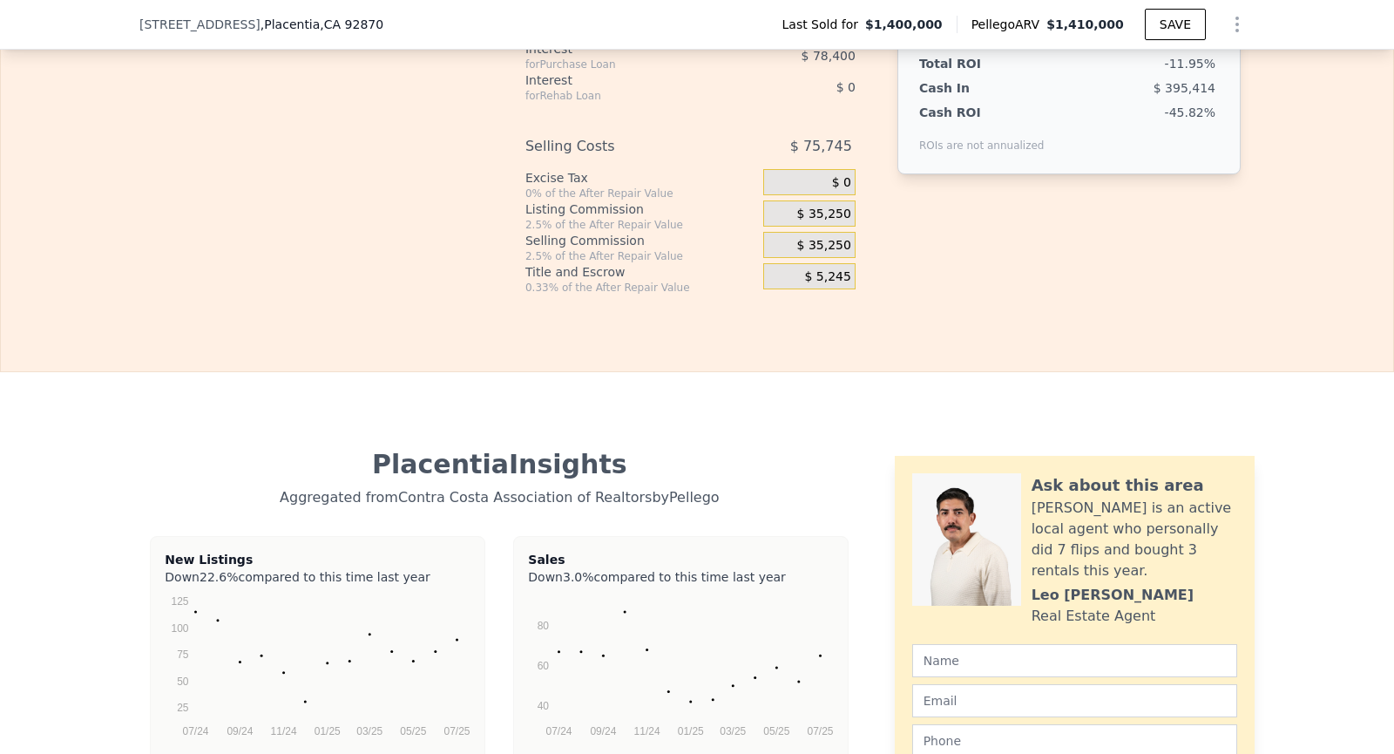
click at [630, 506] on div "Placentia Insights Aggregated from Contra Costa Association of Realtors by Pell…" at bounding box center [499, 485] width 720 height 73
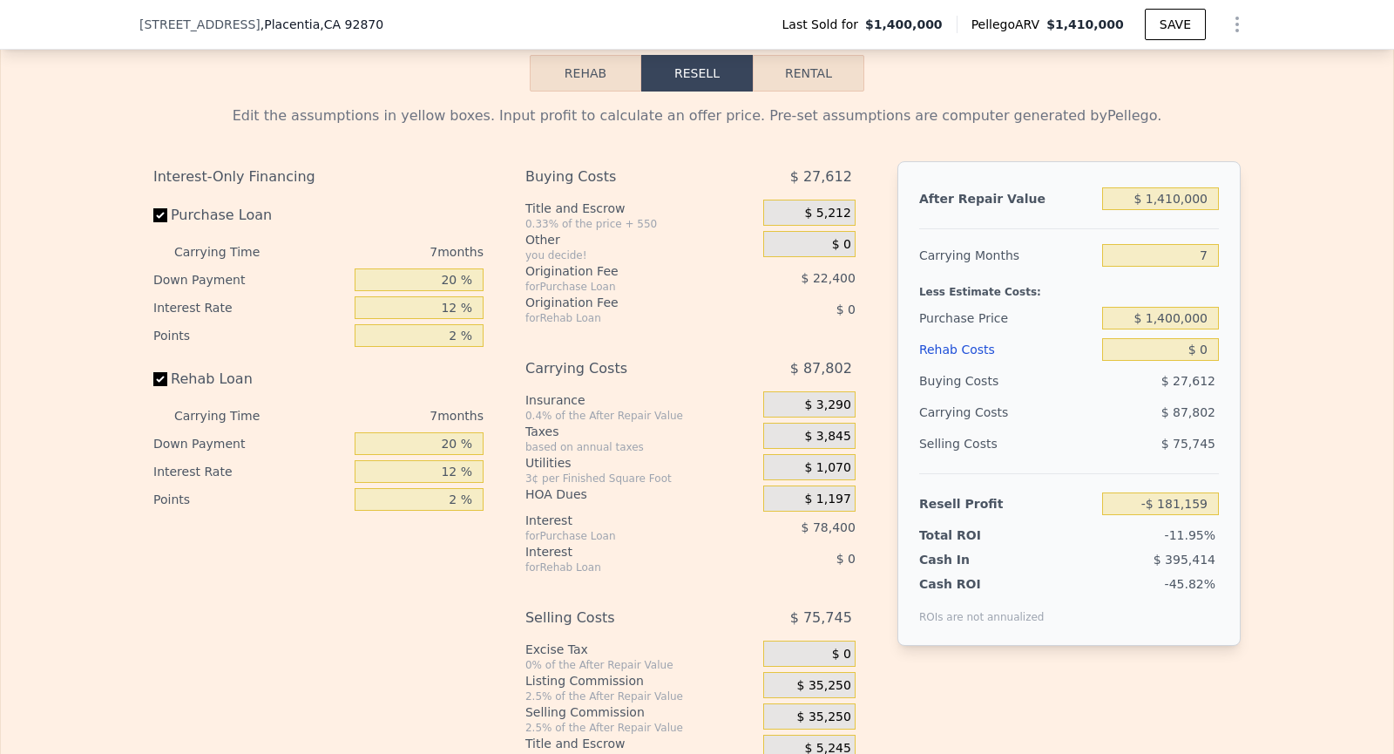
scroll to position [2738, 0]
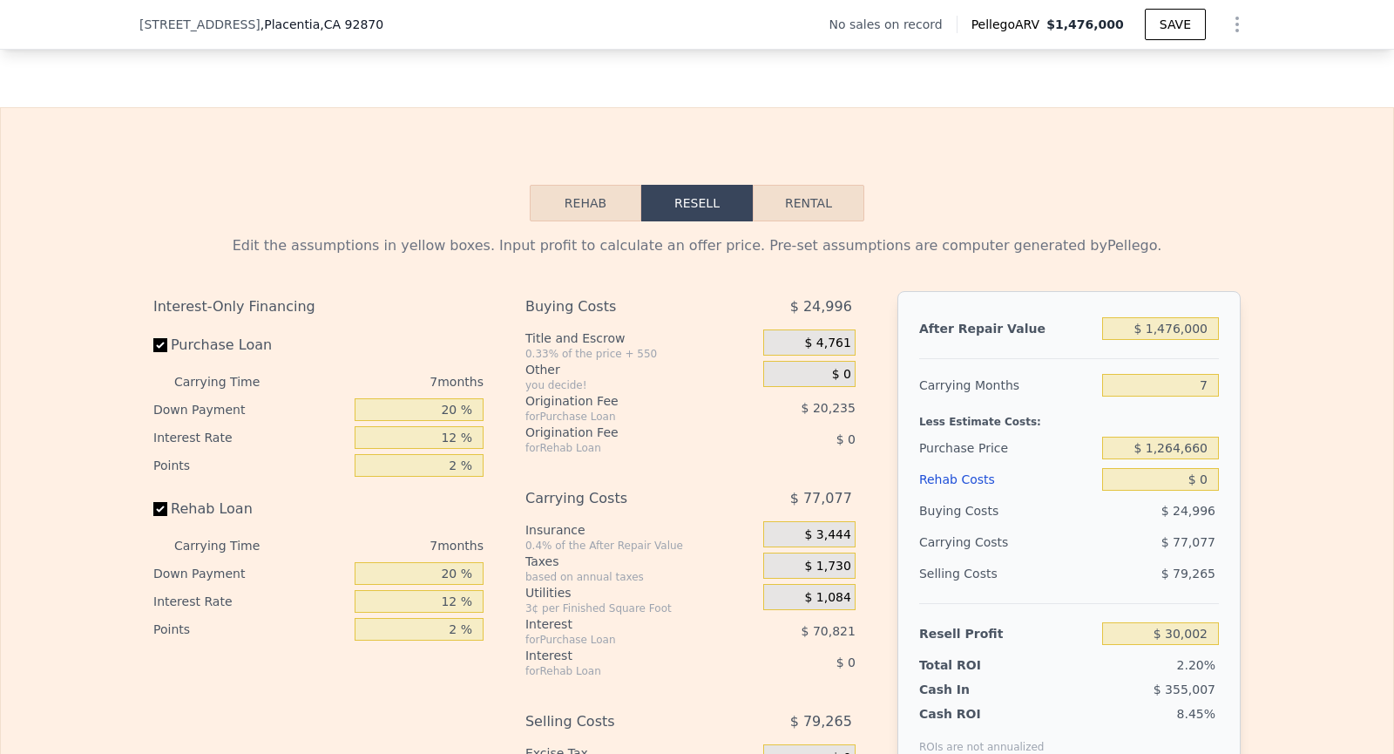
scroll to position [2302, 0]
click at [1202, 440] on input "$ 1,264,660" at bounding box center [1160, 447] width 117 height 23
type input "$ 1,030,000"
click at [1234, 489] on div "After Repair Value $ 1,476,000 Carrying Months 7 Less Estimate Costs: Purchase …" at bounding box center [1068, 532] width 343 height 484
type input "$ 282,337"
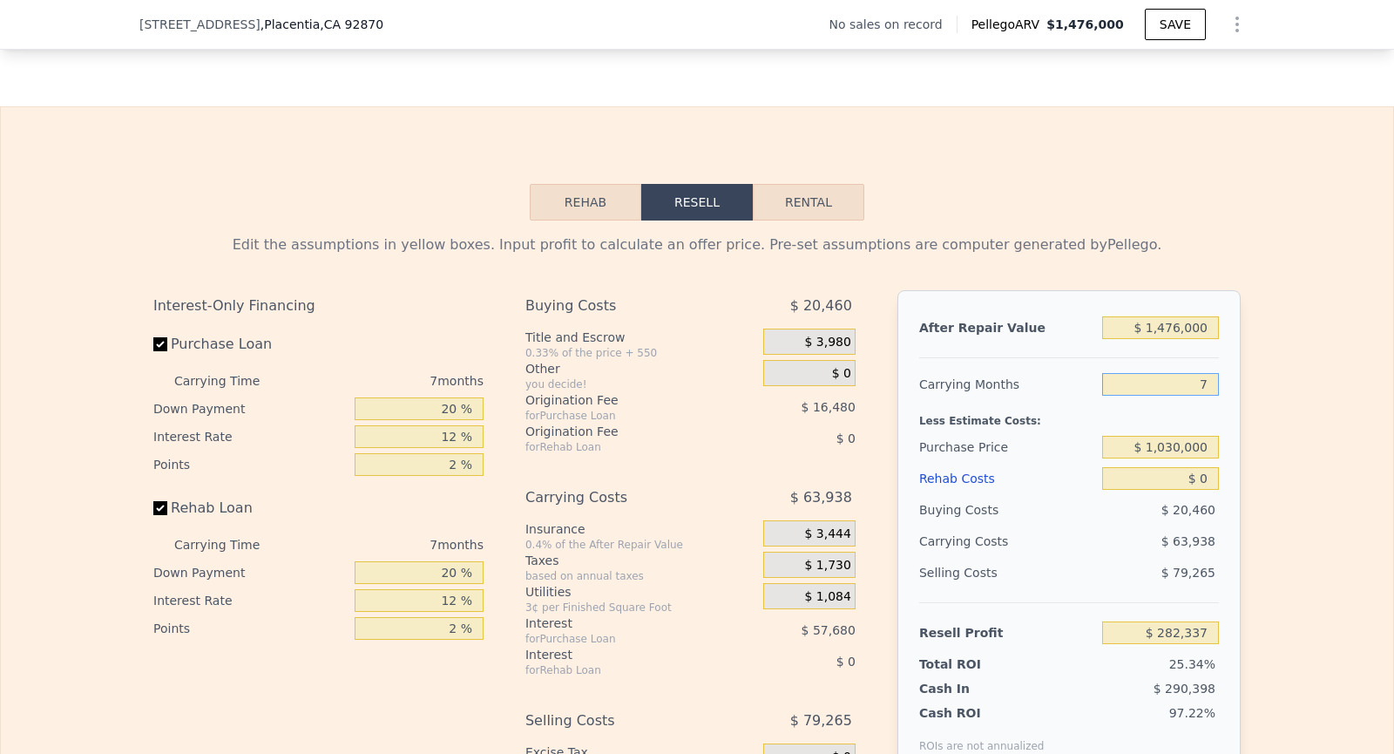
click at [1194, 375] on input "7" at bounding box center [1160, 384] width 117 height 23
type input "4"
type input "$ 309,739"
type input "4"
click at [1276, 422] on div "Edit the assumptions in yellow boxes. Input profit to calculate an offer price.…" at bounding box center [697, 544] width 1392 height 648
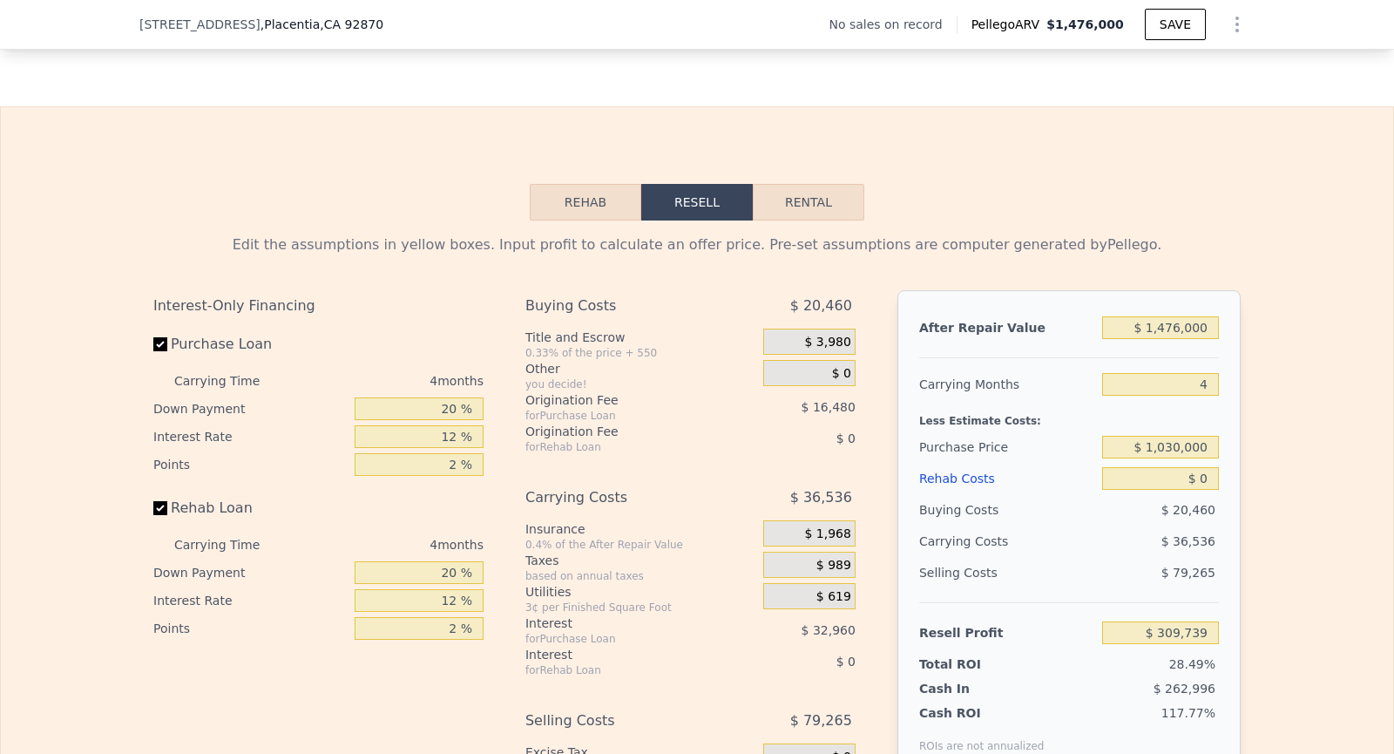
click at [1275, 443] on div "Edit the assumptions in yellow boxes. Input profit to calculate an offer price.…" at bounding box center [697, 544] width 1392 height 648
click at [1169, 355] on div "After Repair Value $ 1,476,000 Carrying Months 4 Less Estimate Costs: Purchase …" at bounding box center [1068, 532] width 343 height 484
click at [1176, 368] on div "4" at bounding box center [1160, 383] width 117 height 31
click at [1179, 368] on div "4" at bounding box center [1160, 383] width 117 height 31
click at [1213, 374] on input "4" at bounding box center [1160, 384] width 117 height 23
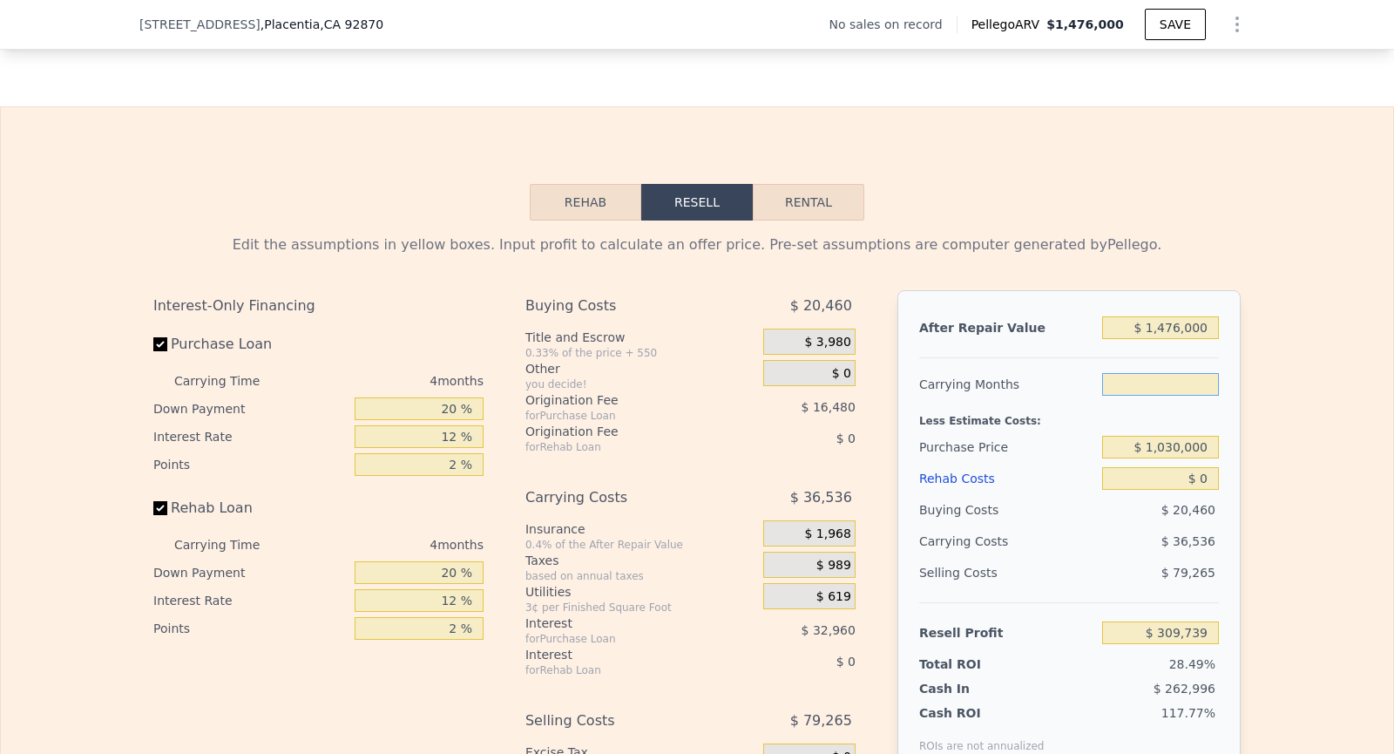
type input "4"
click at [1293, 465] on div "Edit the assumptions in yellow boxes. Input profit to calculate an offer price.…" at bounding box center [697, 544] width 1392 height 648
click at [1216, 467] on input "$ 0" at bounding box center [1160, 478] width 117 height 23
type input "$ 2"
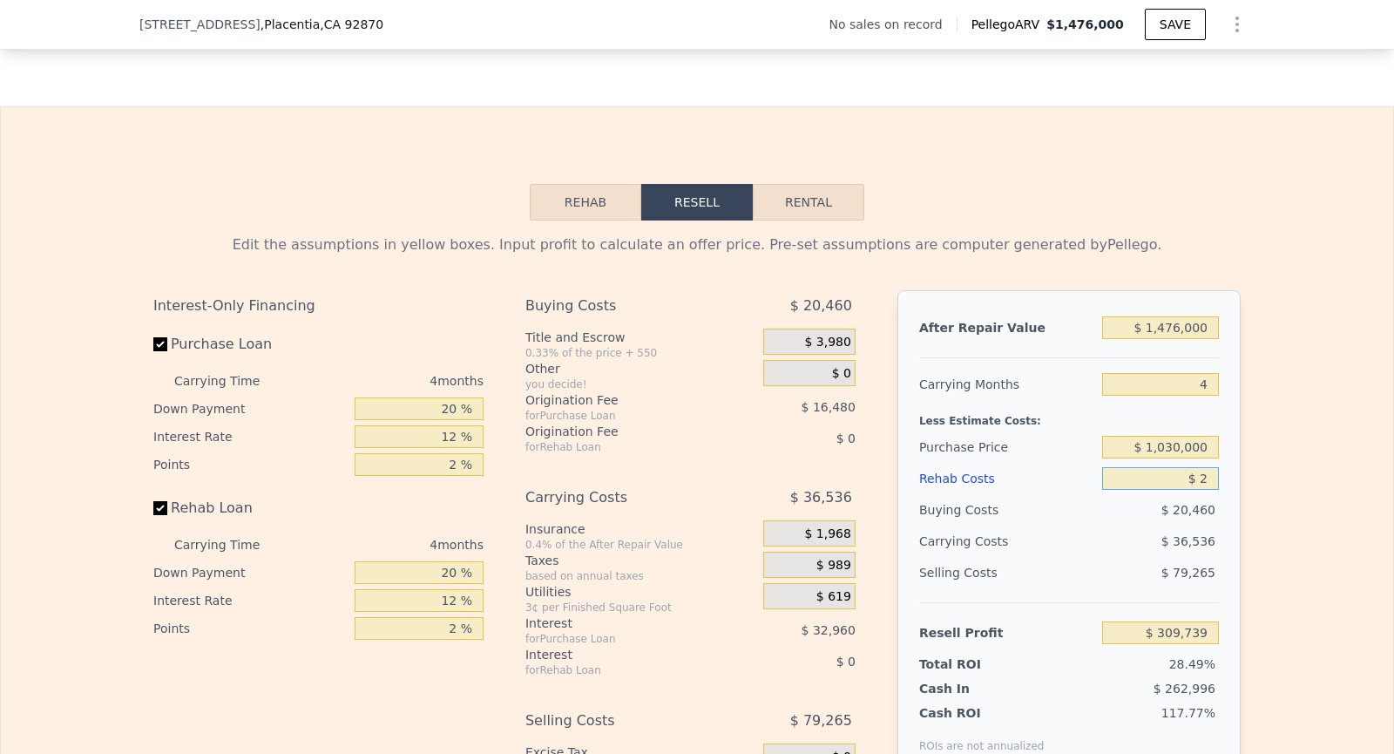
type input "$ 309,737"
type input "$ 20"
type input "$ 309,719"
type input "$ 200"
type input "$ 309,528"
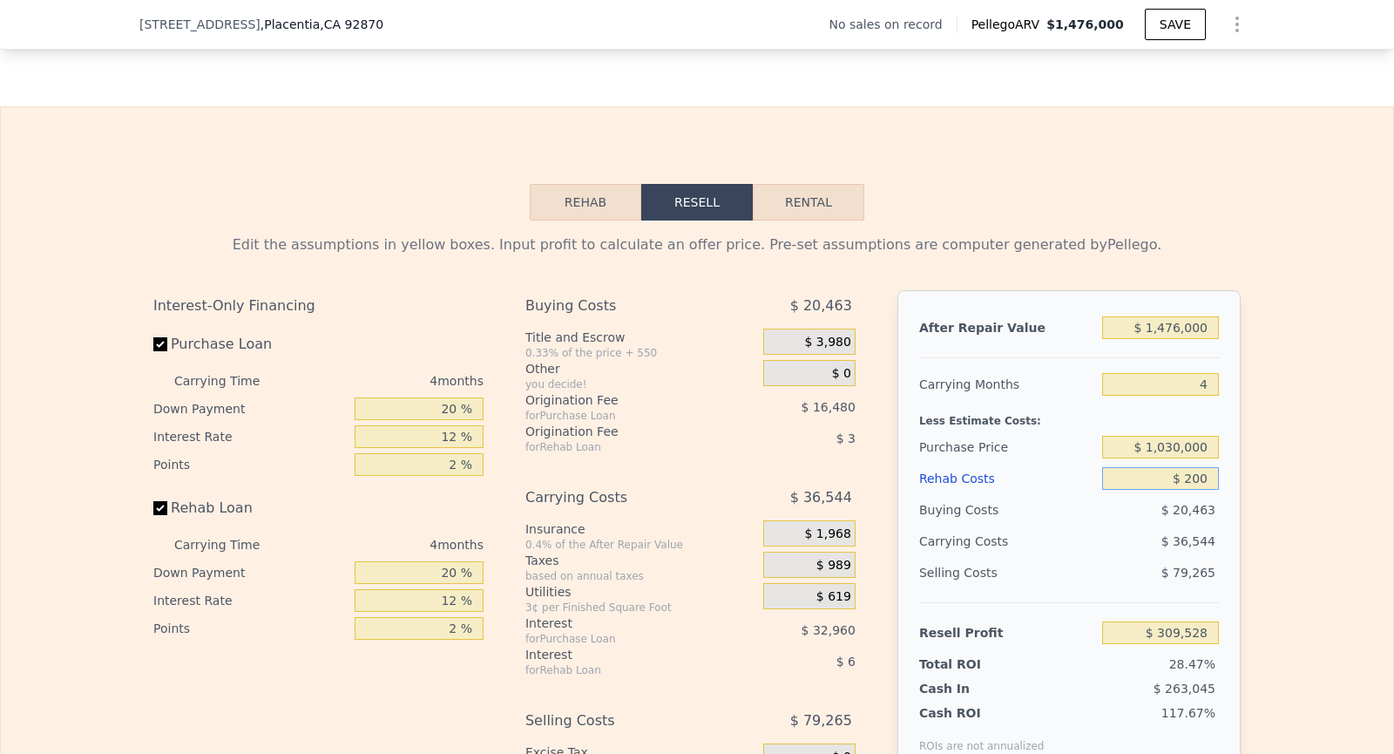
type input "$ 2,000"
type input "$ 307,643"
type input "$ 20,000"
type input "$ 288,779"
type input "$ 200,000"
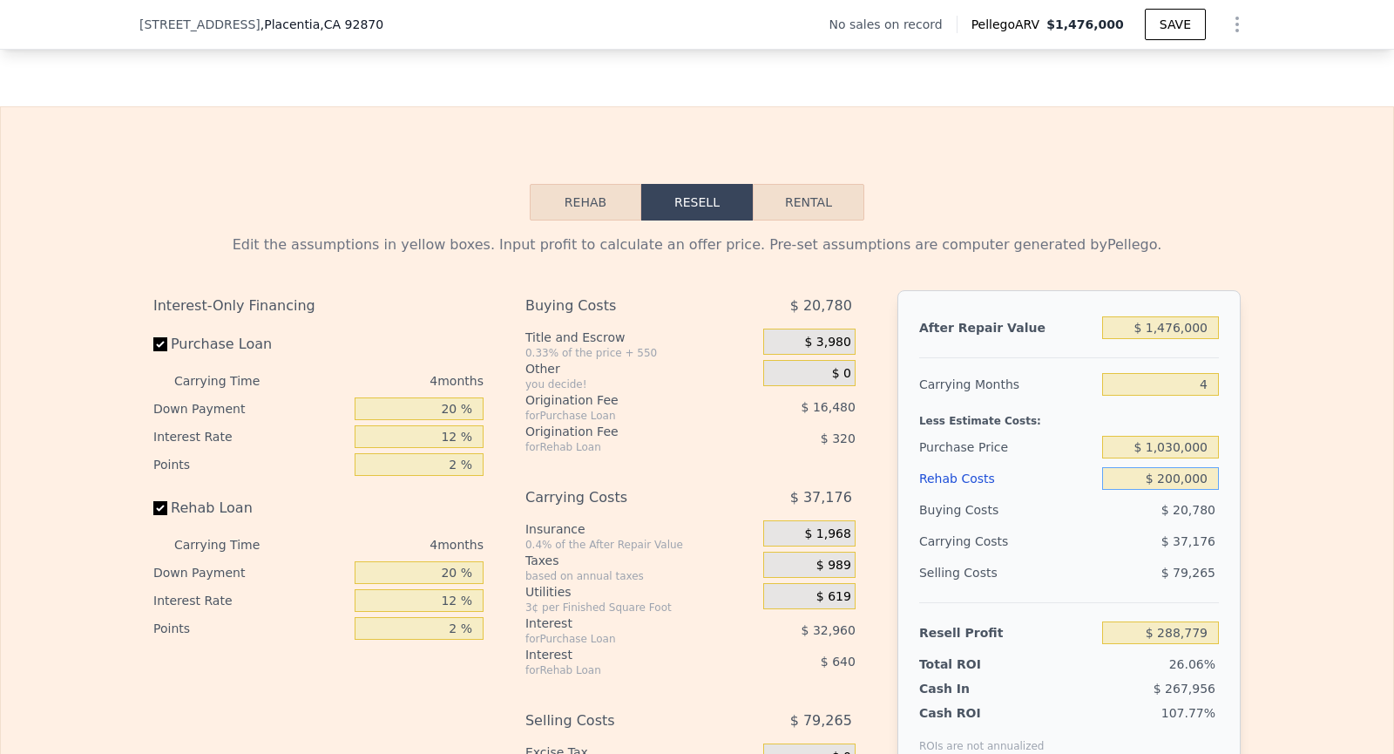
type input "$ 100,139"
type input "$ 200,000"
click at [1309, 525] on div "Edit the assumptions in yellow boxes. Input profit to calculate an offer price.…" at bounding box center [697, 544] width 1392 height 648
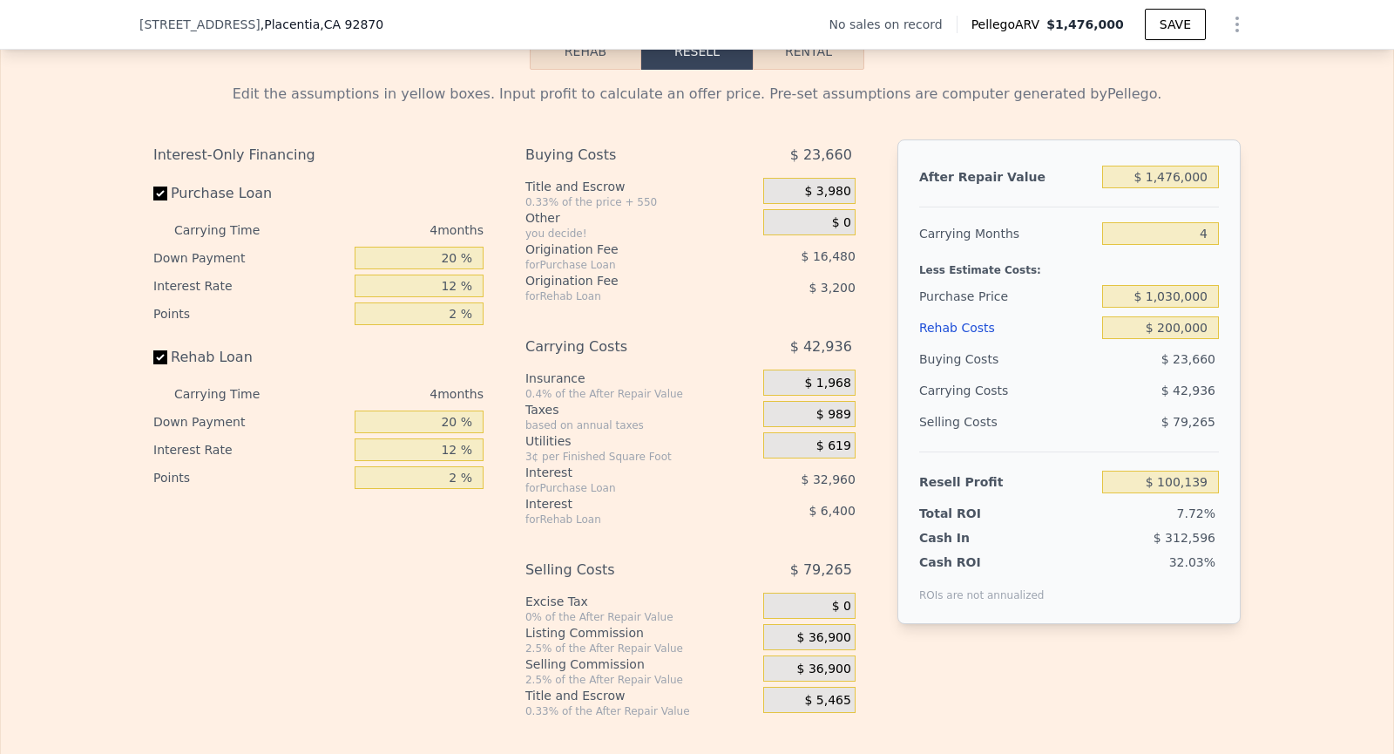
scroll to position [2457, 0]
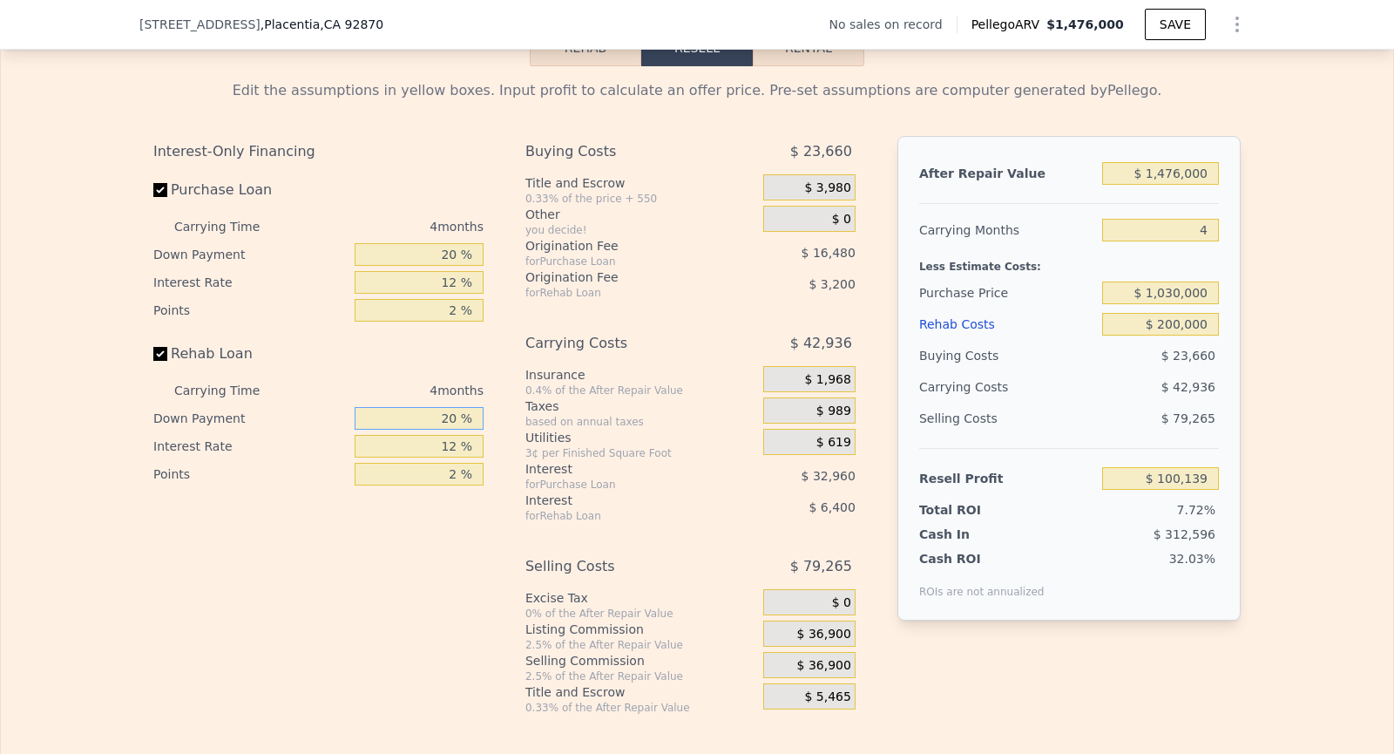
click at [453, 408] on input "20 %" at bounding box center [419, 418] width 129 height 23
type input "0 %"
type input "$ 97,739"
type input "10 %"
type input "$ 98,939"
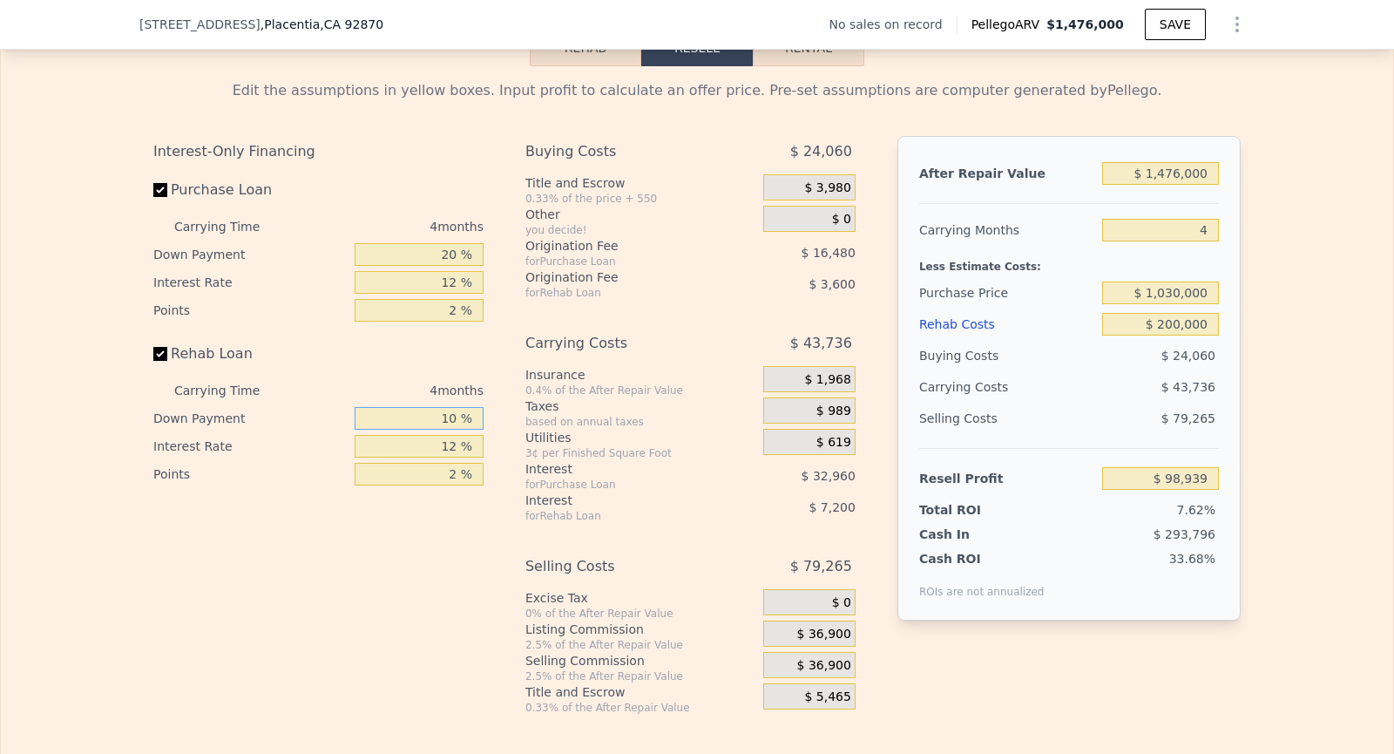
type input "10 %"
click at [309, 653] on div "Interest-Only Financing Purchase Loan Carrying Time 4 months Down Payment 20 % …" at bounding box center [325, 425] width 344 height 578
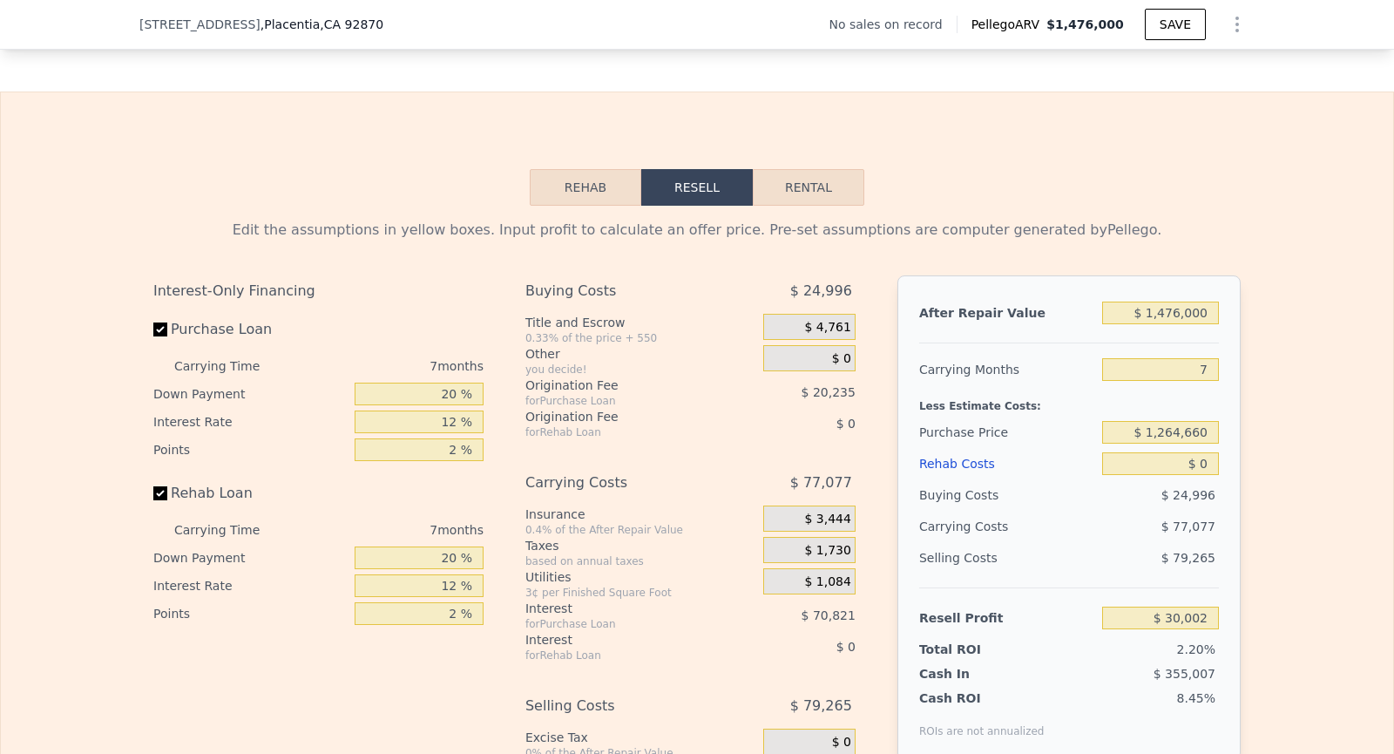
scroll to position [2319, 0]
click at [457, 389] on input "20 %" at bounding box center [419, 392] width 129 height 23
type input "2 %"
type input "$ 9,511"
type input "1 %"
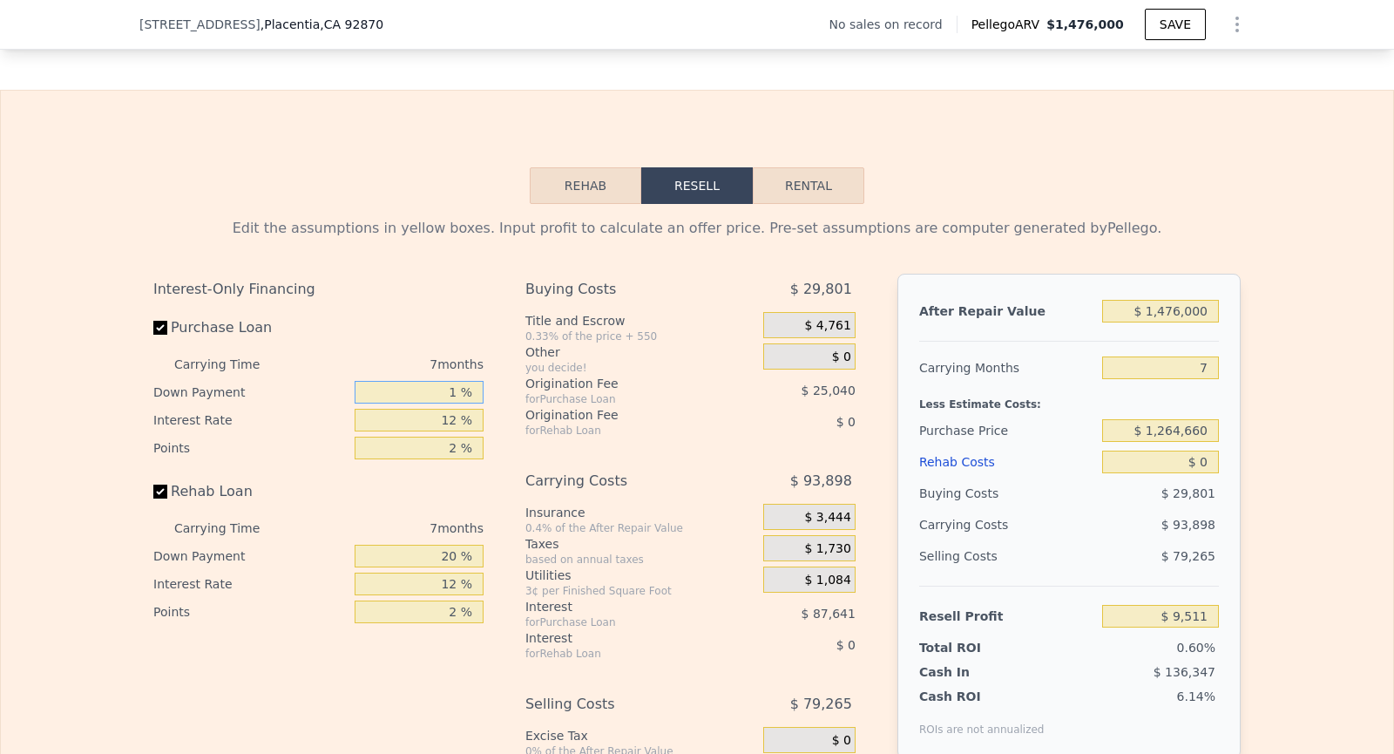
type input "$ 8,376"
type input "10 %"
type input "$ 18,618"
type input "10 %"
click at [459, 410] on input "12 %" at bounding box center [419, 420] width 129 height 23
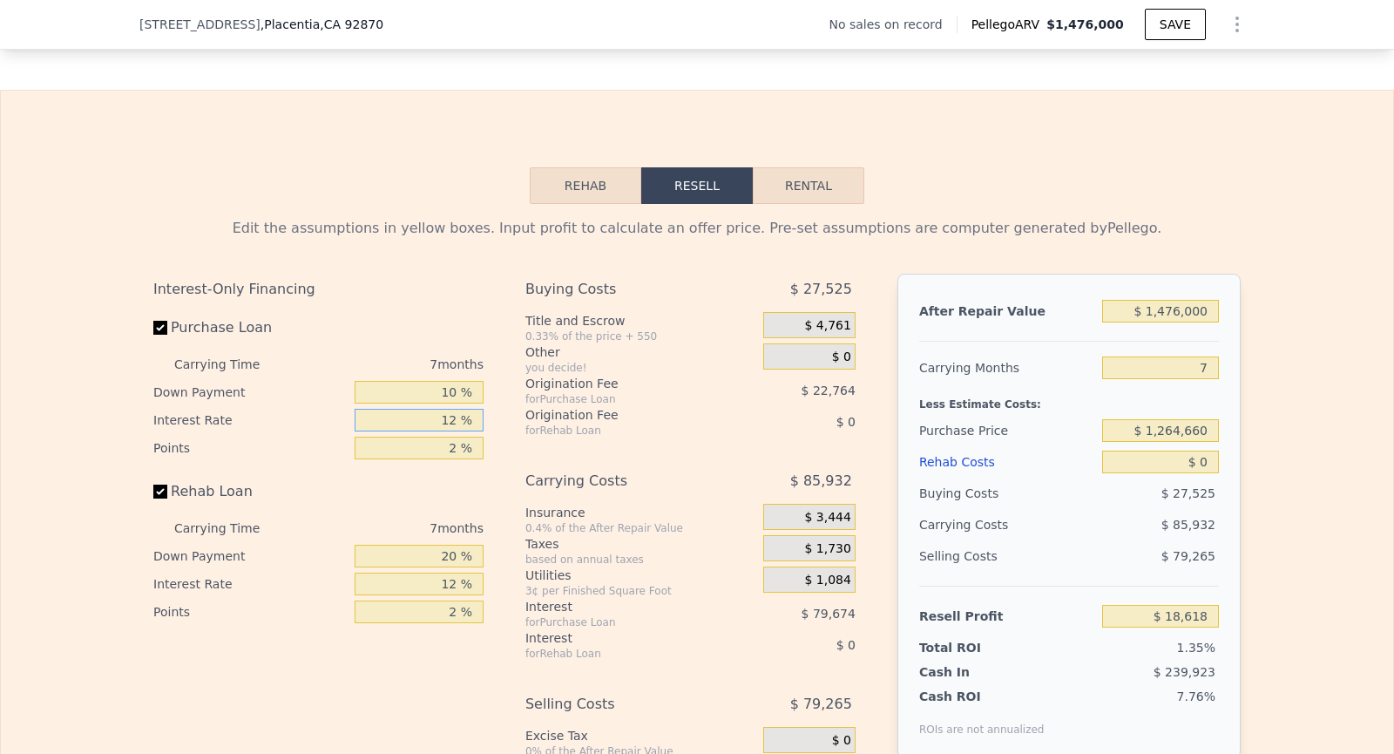
type input "1 %"
type input "$ 91,656"
type input "10 %"
type input "$ 31,897"
type input "10 %"
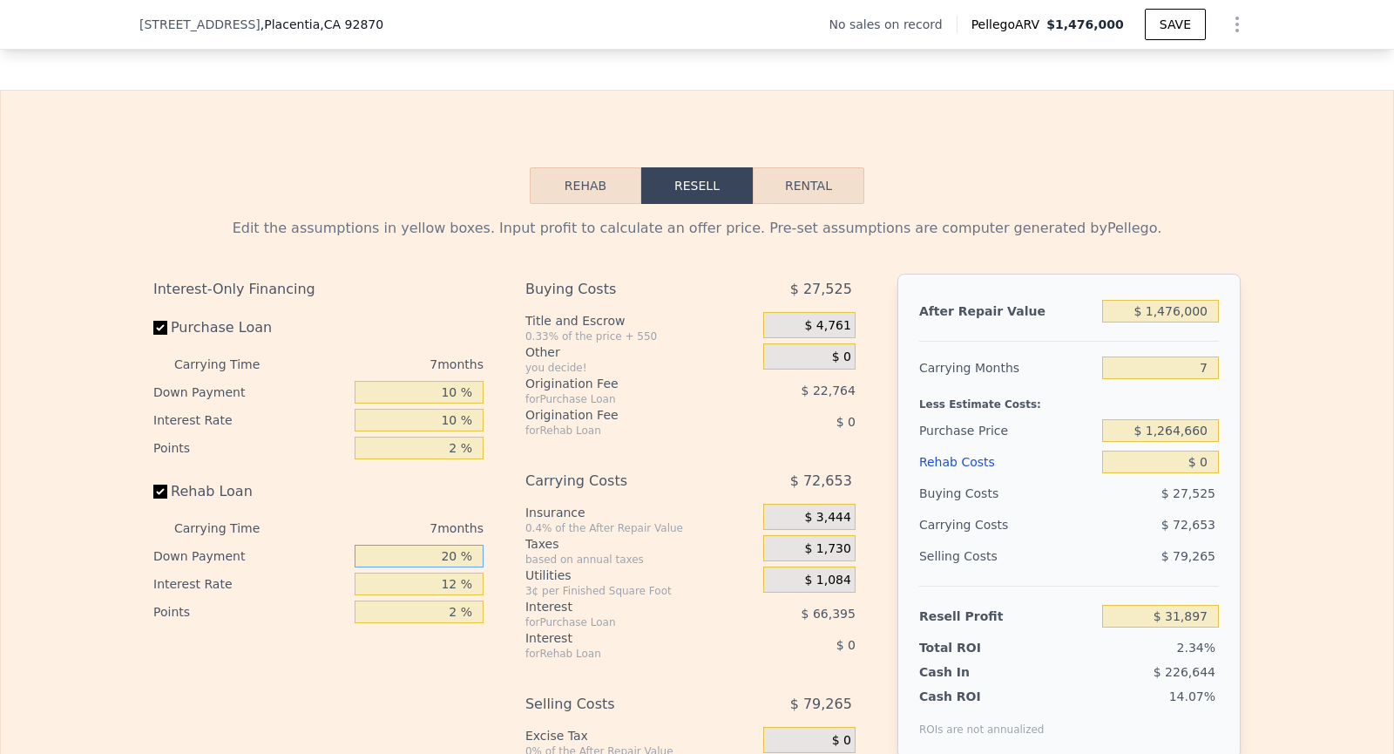
click at [461, 548] on input "20 %" at bounding box center [419, 555] width 129 height 23
type input "2 %"
type input "10 %"
click at [460, 580] on input "12 %" at bounding box center [419, 583] width 129 height 23
type input "10 %"
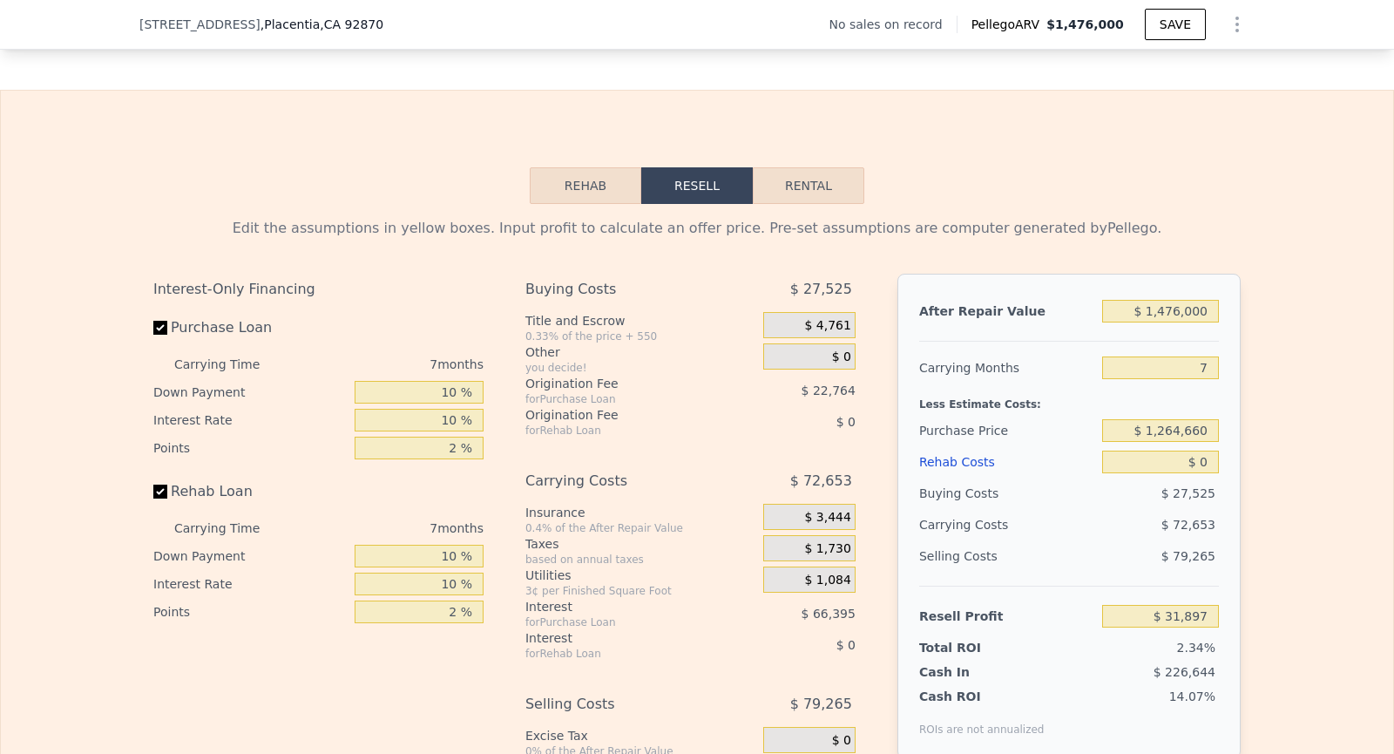
click at [1297, 367] on div "Edit the assumptions in yellow boxes. Input profit to calculate an offer price.…" at bounding box center [697, 528] width 1392 height 648
click at [1213, 356] on input "7" at bounding box center [1160, 367] width 117 height 23
type input "4"
type input "$ 63,034"
type input "4"
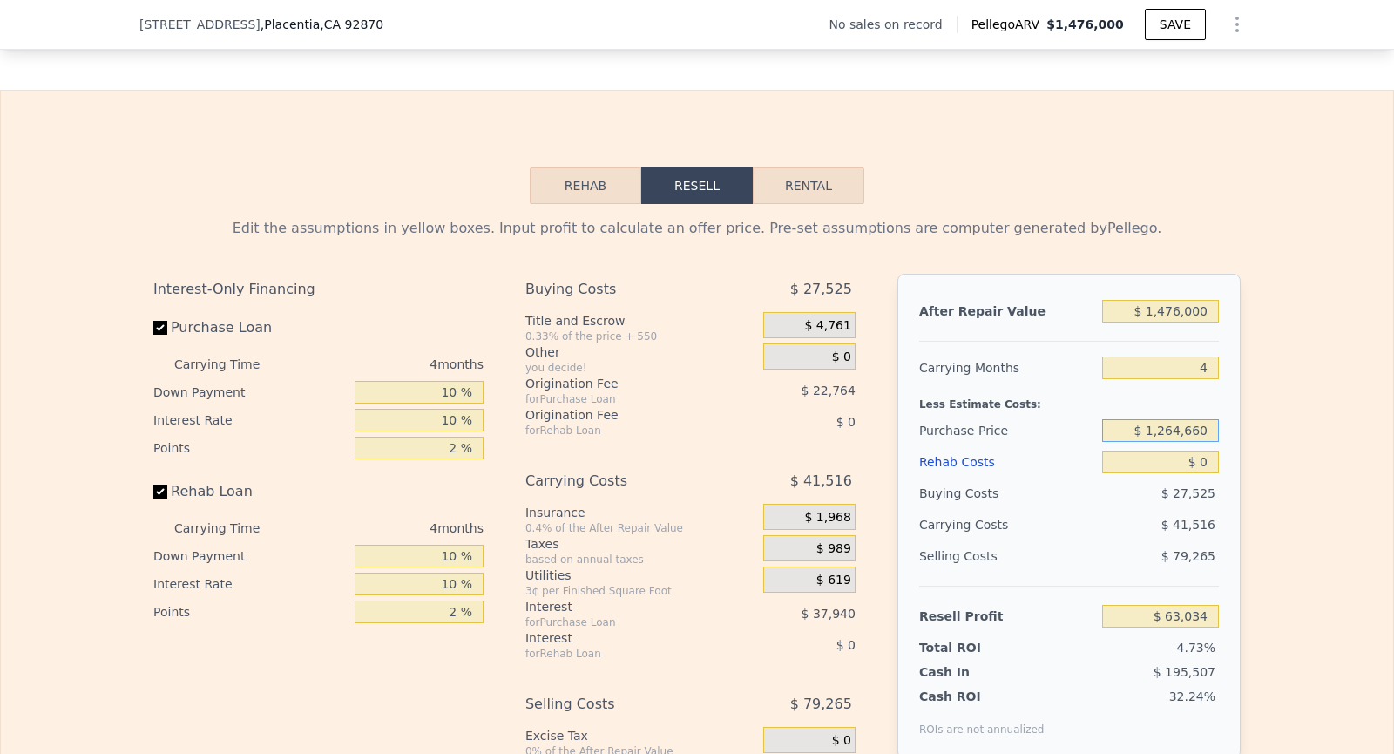
click at [1193, 419] on input "$ 1,264,660" at bounding box center [1160, 430] width 117 height 23
type input "$ 1,030,000"
click at [1291, 483] on div "Edit the assumptions in yellow boxes. Input profit to calculate an offer price.…" at bounding box center [697, 528] width 1392 height 648
type input "$ 309,739"
click at [1208, 460] on input "$ 0" at bounding box center [1160, 461] width 117 height 23
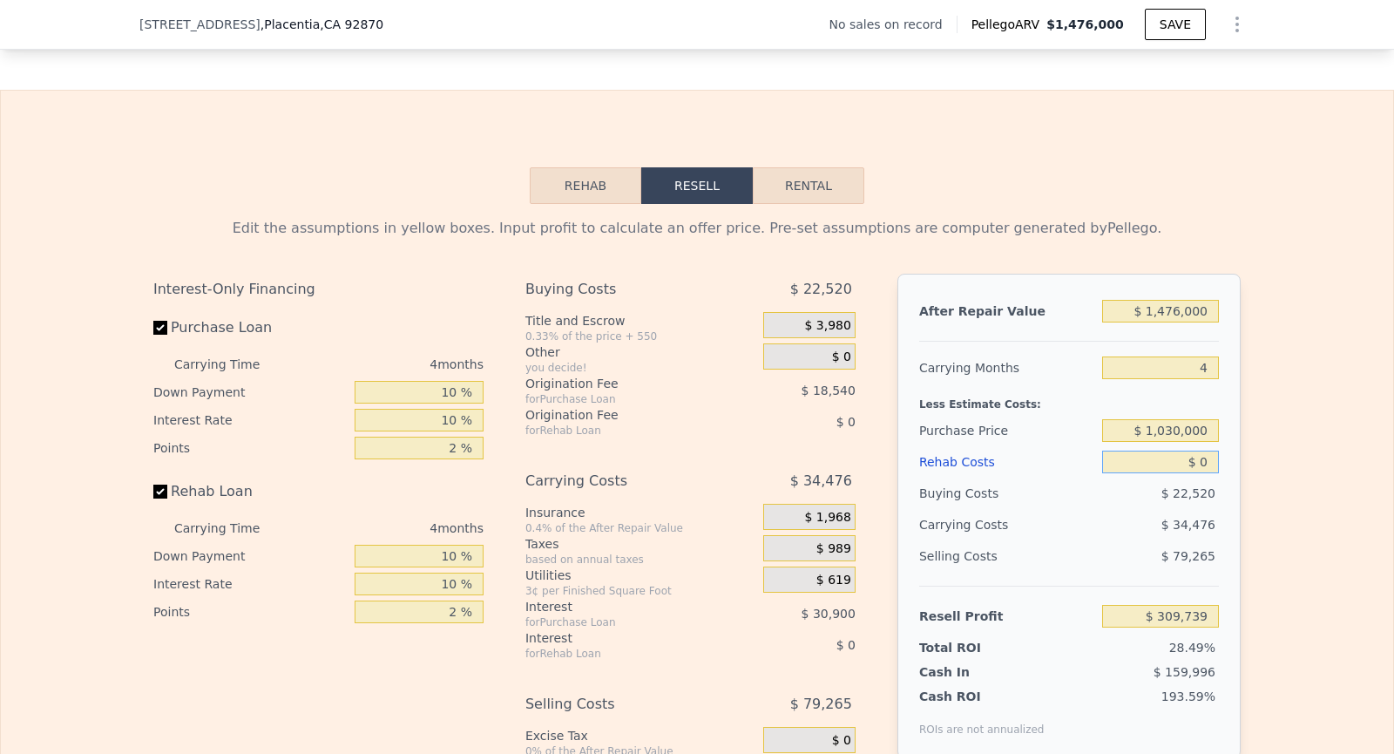
type input "$ 02"
type input "$ 309,737"
type input "$ 020"
type input "$ 309,719"
type input "$ 0200"
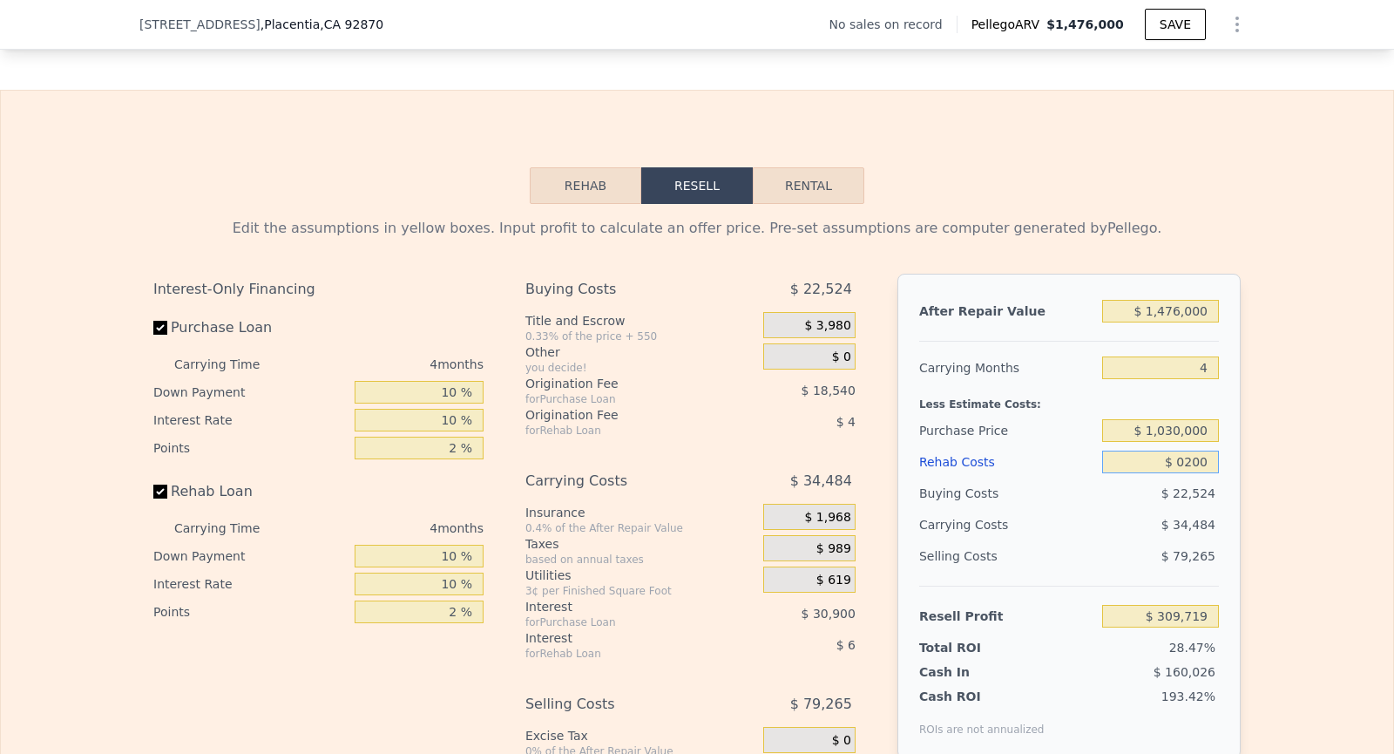
type input "$ 309,527"
type input "$ 02,000"
type input "$ 307,643"
type input "$ 020,000"
type input "$ 288,779"
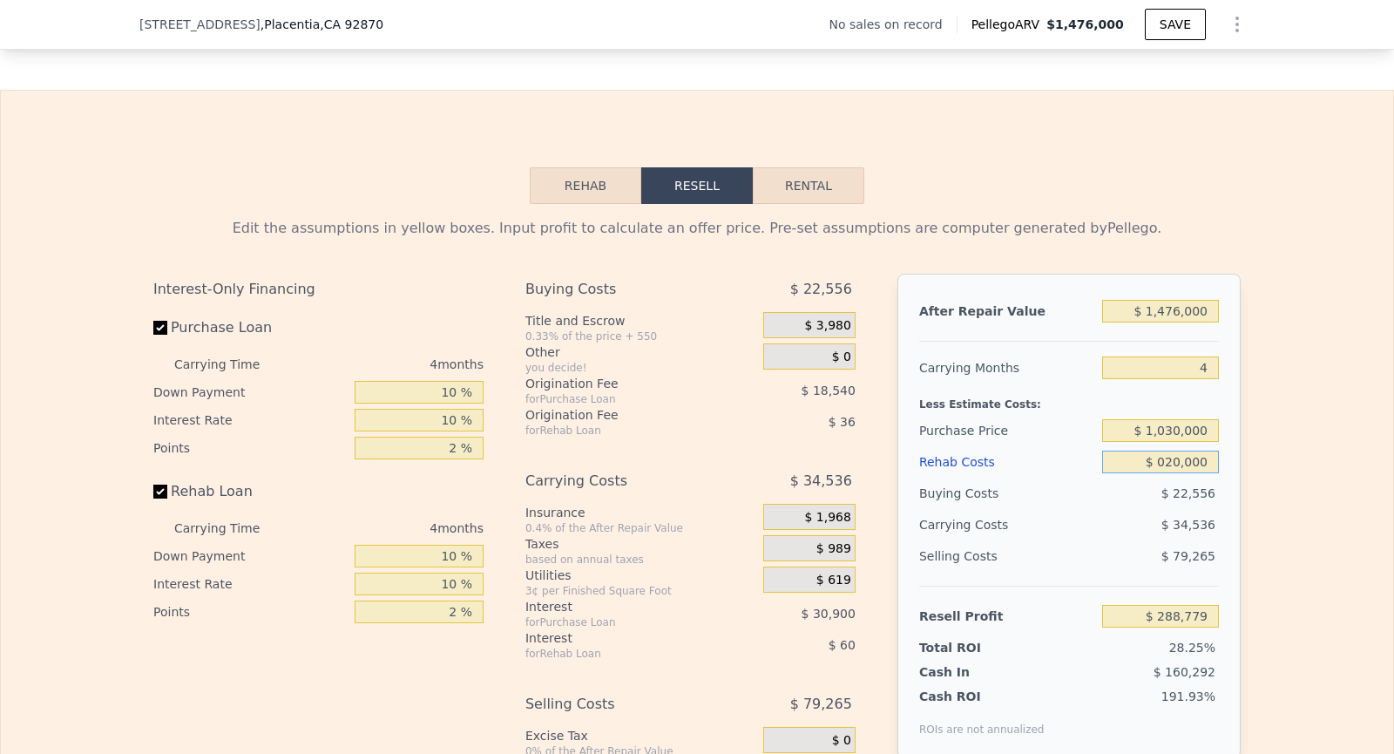
type input "$ 0200,000"
type input "$ 100,139"
click at [1288, 501] on div "Edit the assumptions in yellow boxes. Input profit to calculate an offer price.…" at bounding box center [697, 528] width 1392 height 648
type input "$ 200,000"
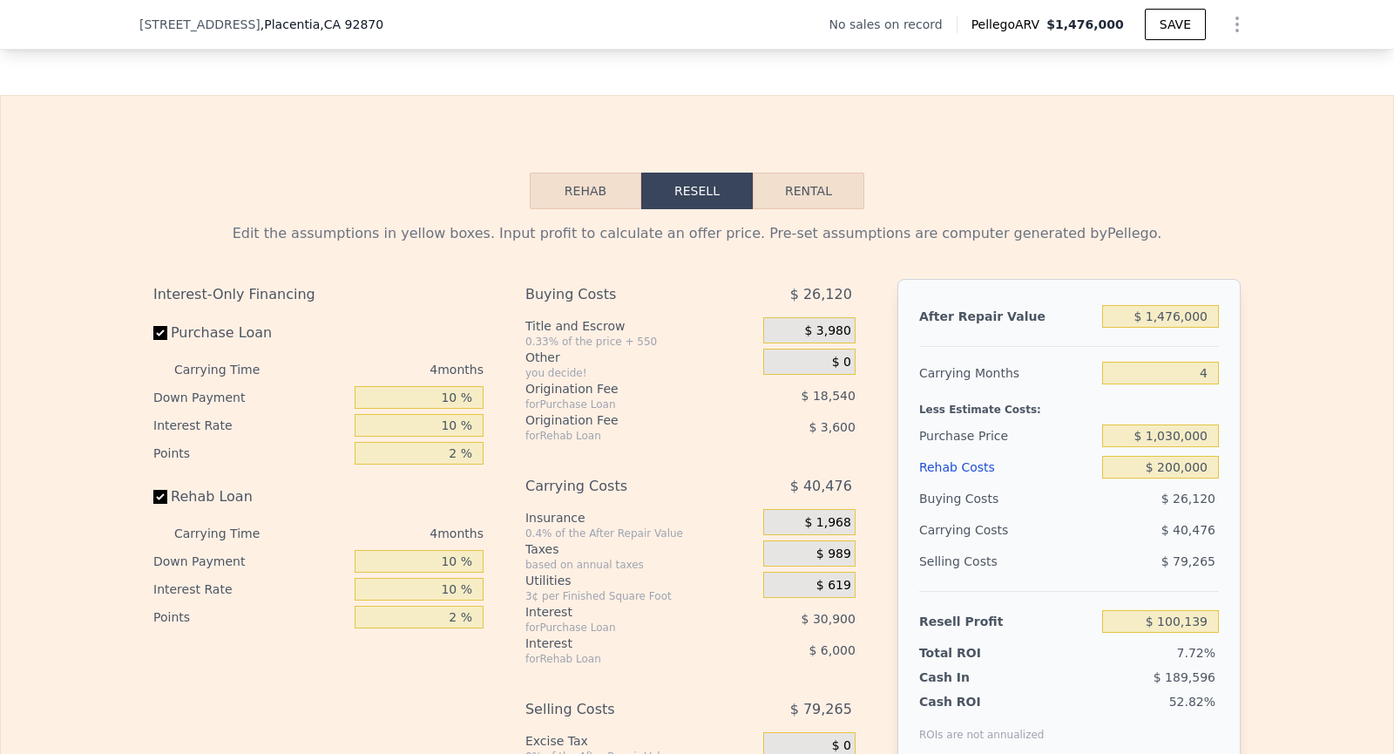
scroll to position [2304, 0]
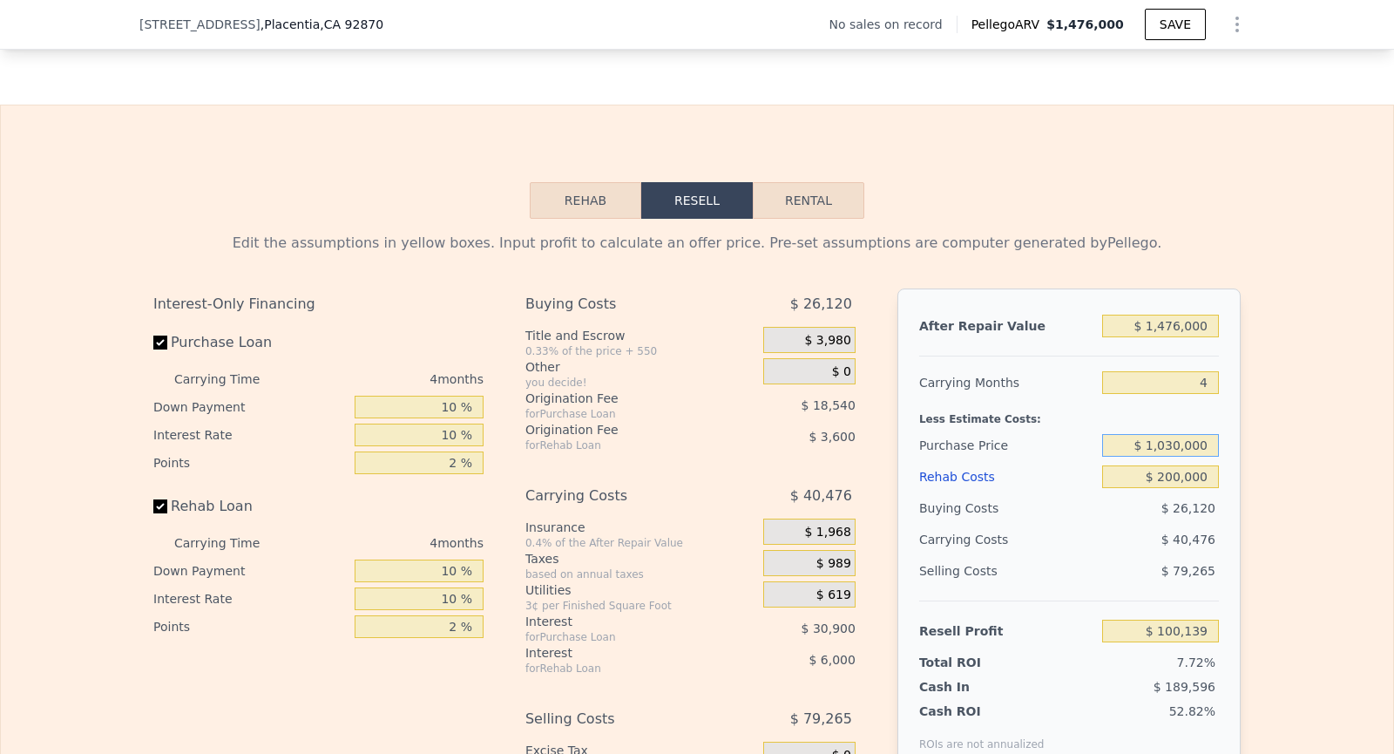
click at [1185, 440] on input "$ 1,030,000" at bounding box center [1160, 445] width 117 height 23
type input "$ 1,050,000"
click at [1276, 473] on div "Edit the assumptions in yellow boxes. Input profit to calculate an offer price.…" at bounding box center [697, 543] width 1392 height 648
type input "$ 79,112"
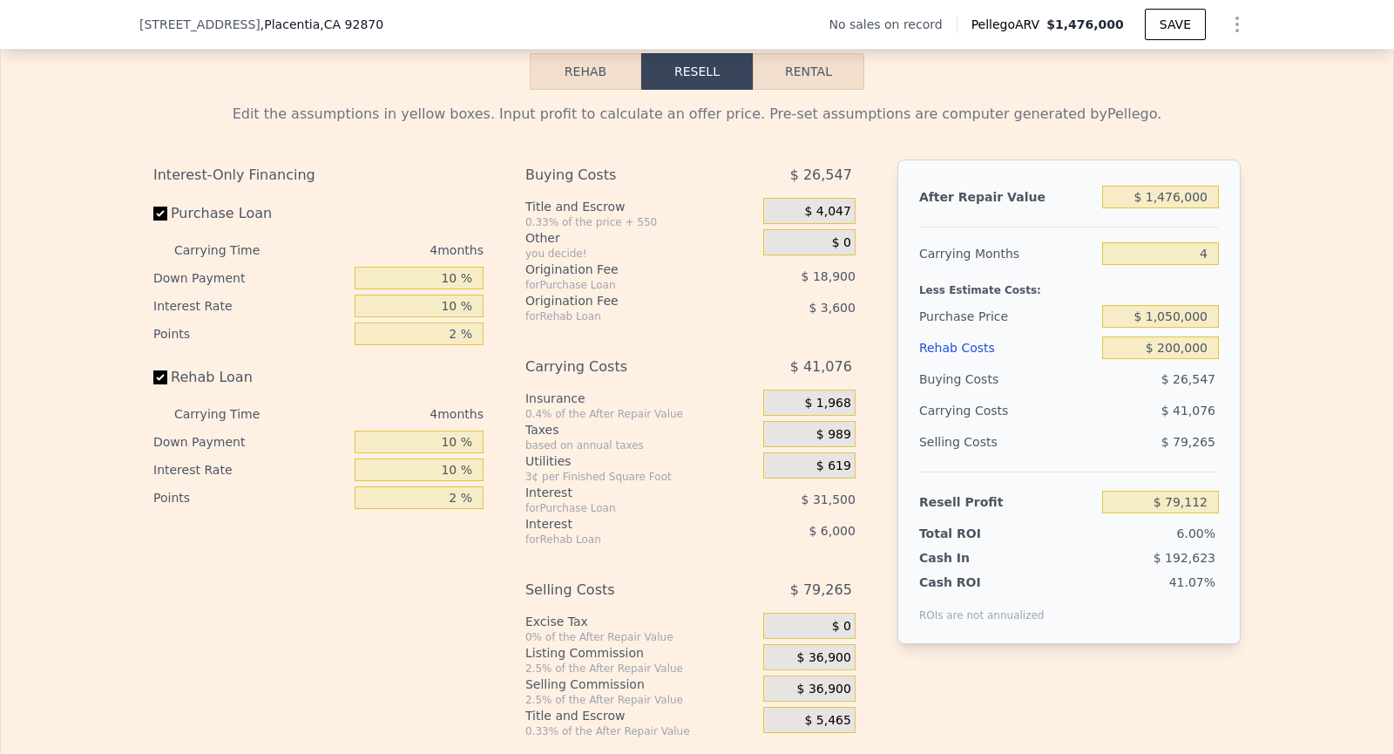
scroll to position [2436, 0]
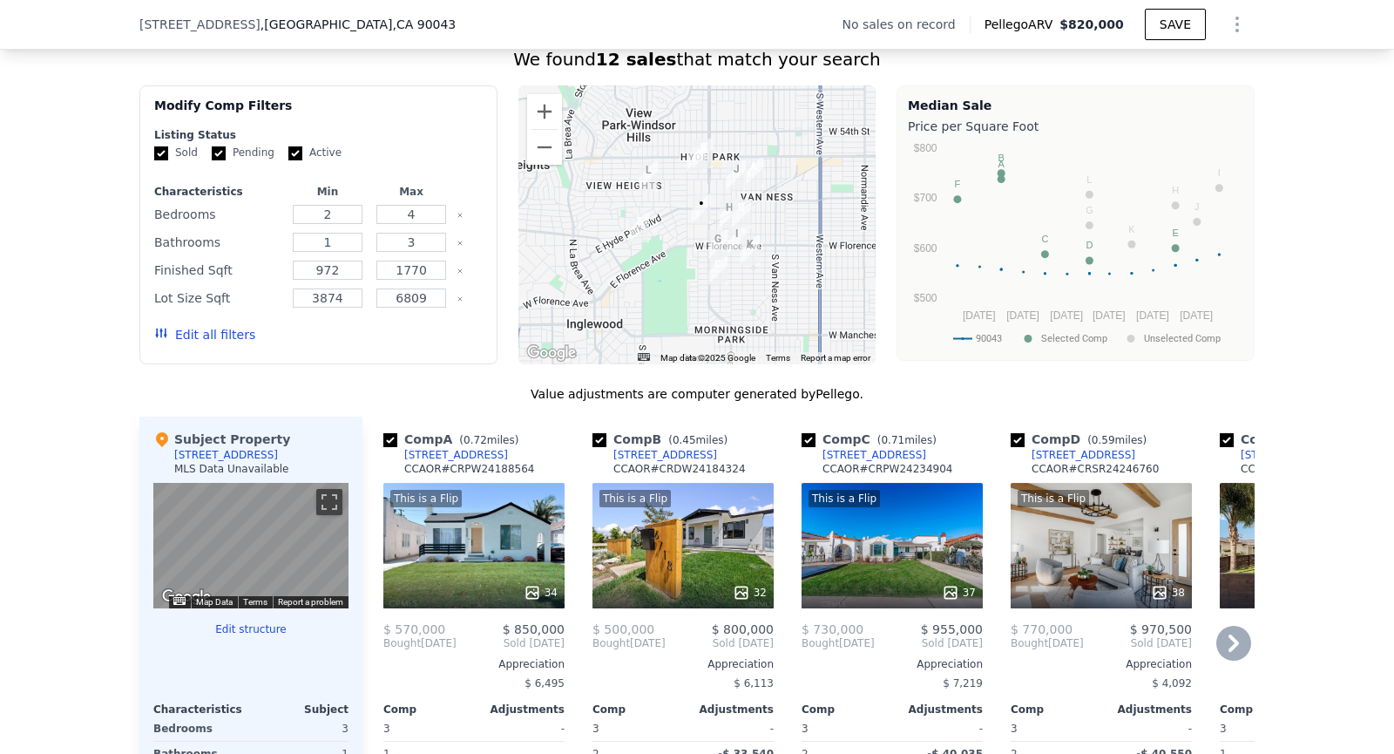
scroll to position [1325, 0]
click at [552, 111] on button "Zoom in" at bounding box center [544, 110] width 35 height 35
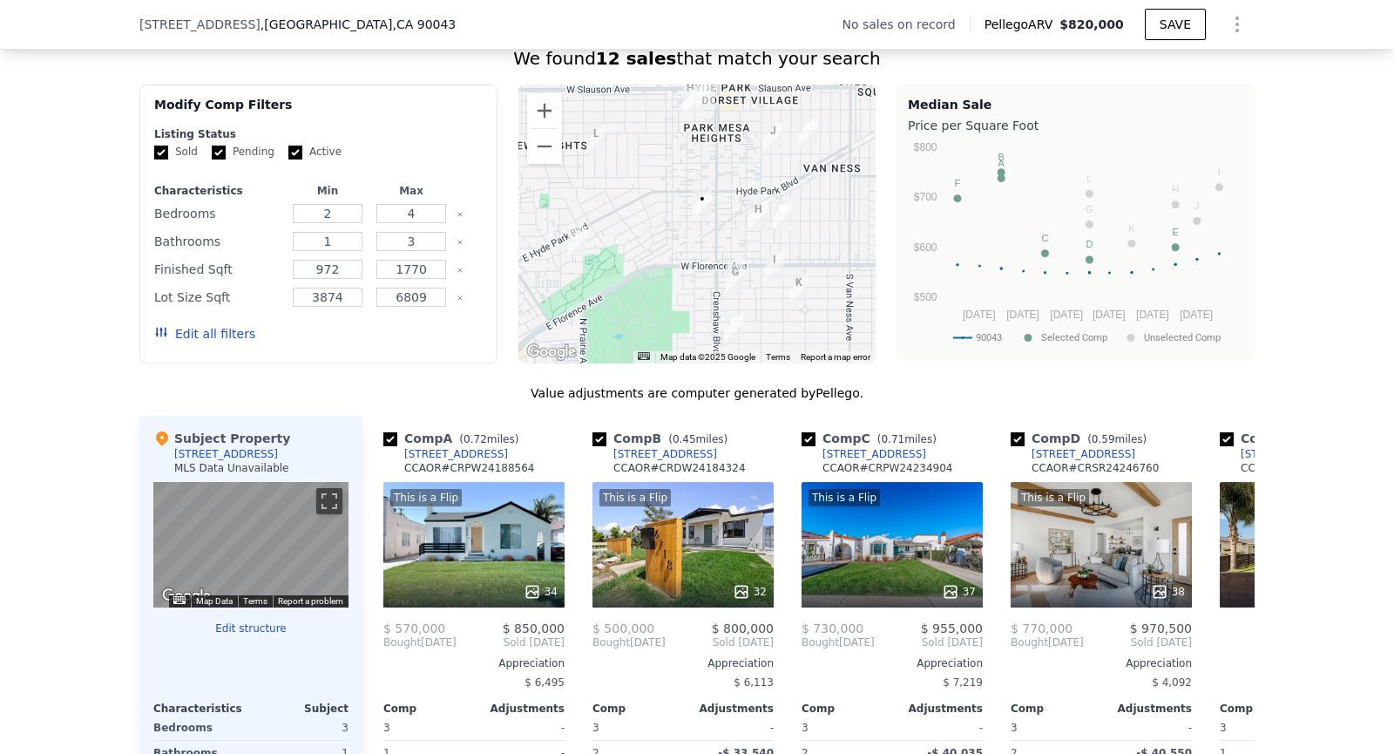
click at [598, 193] on div at bounding box center [697, 223] width 358 height 279
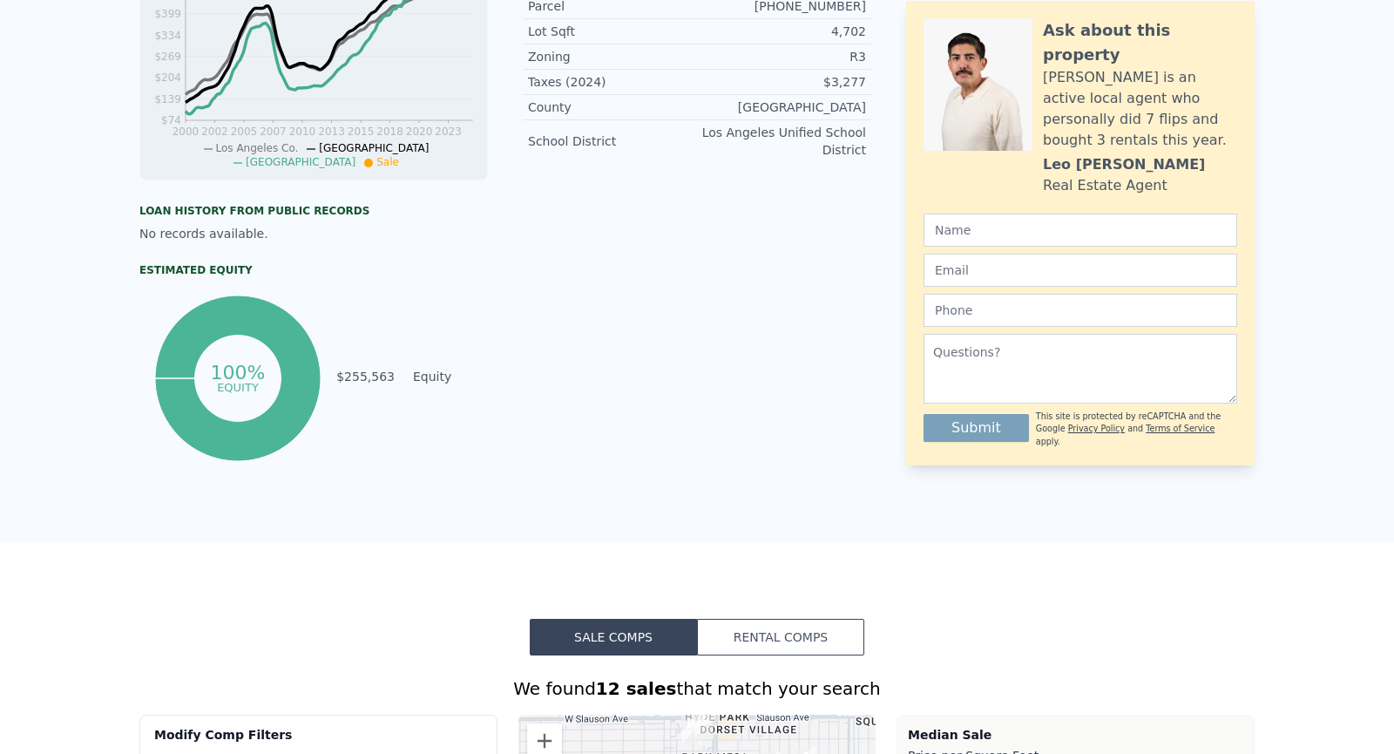
scroll to position [0, 0]
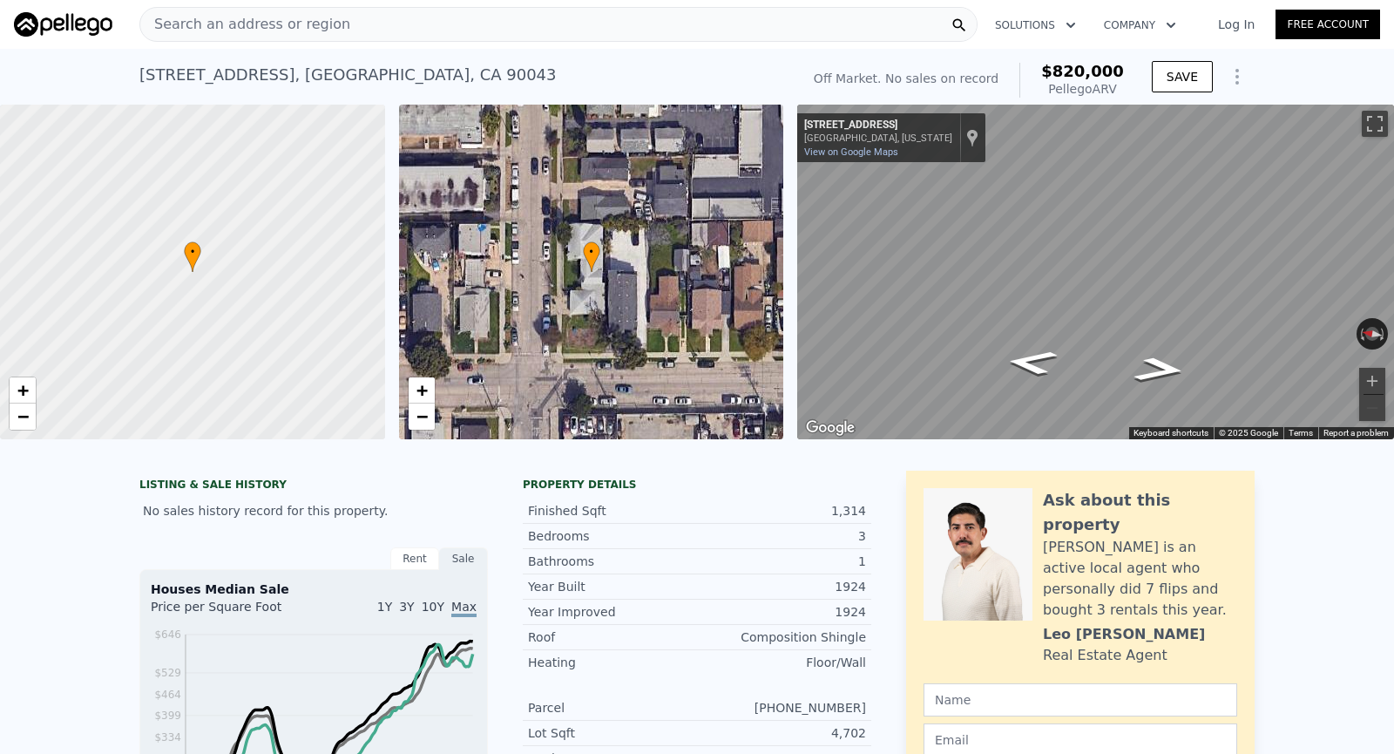
click at [423, 72] on div "[STREET_ADDRESS]" at bounding box center [347, 75] width 417 height 24
copy div "90043"
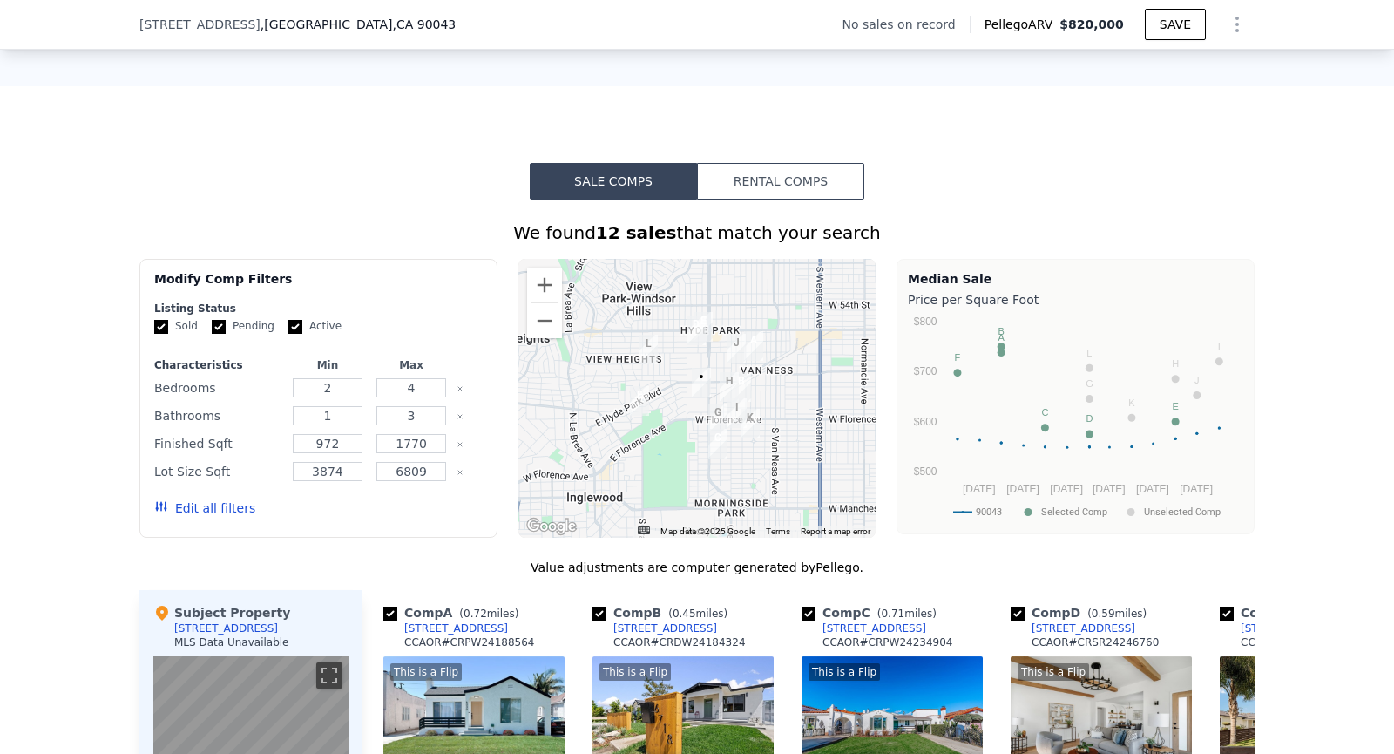
scroll to position [1153, 0]
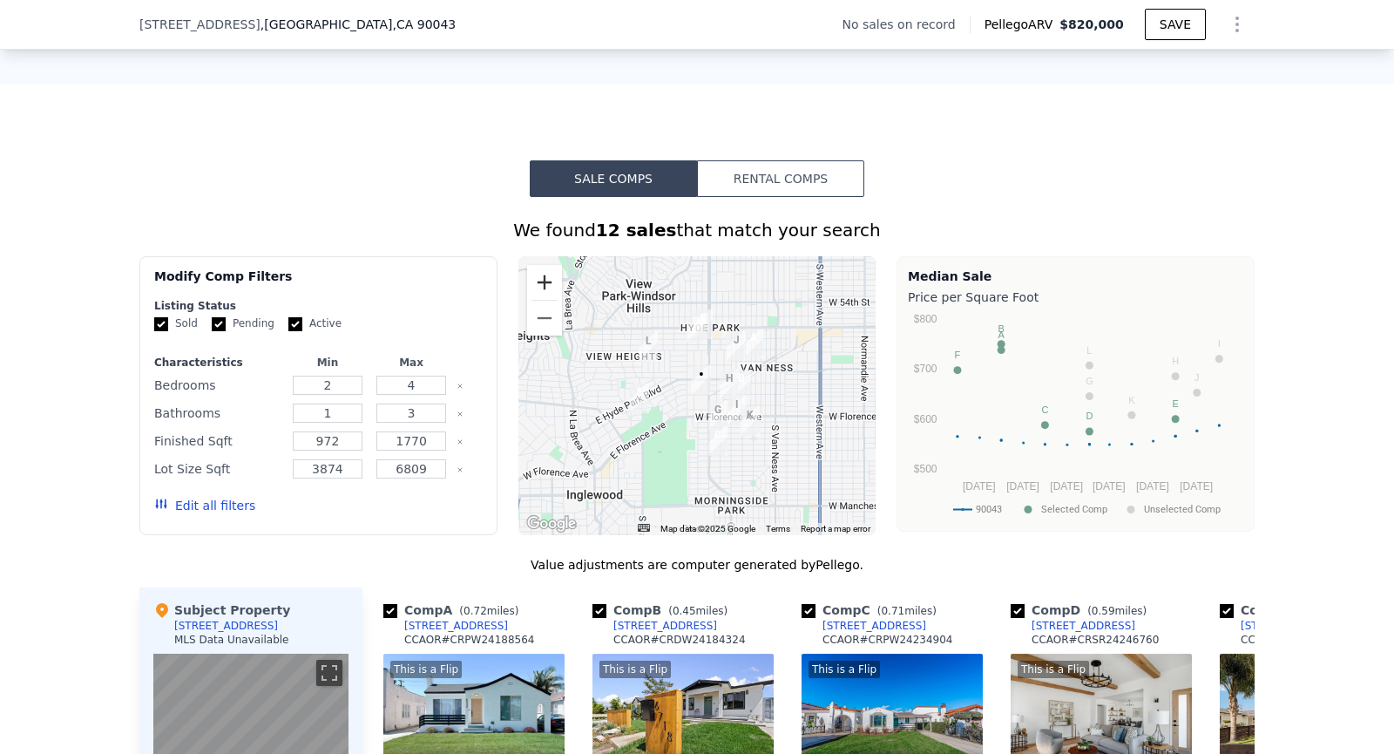
click at [544, 274] on button "Zoom in" at bounding box center [544, 282] width 35 height 35
